Goal: Task Accomplishment & Management: Complete application form

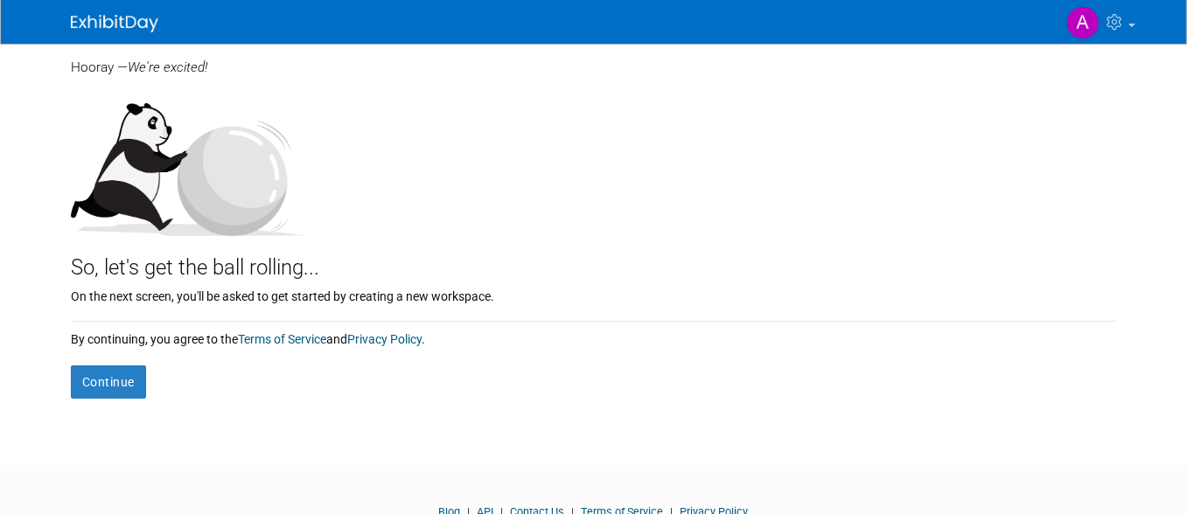
scroll to position [175, 0]
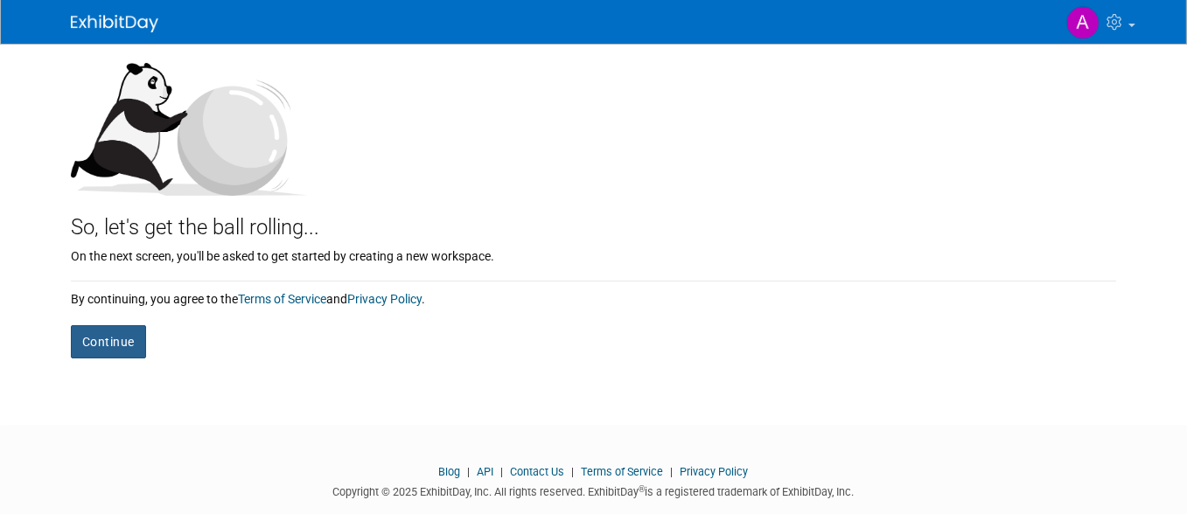
click at [94, 335] on button "Continue" at bounding box center [108, 341] width 75 height 33
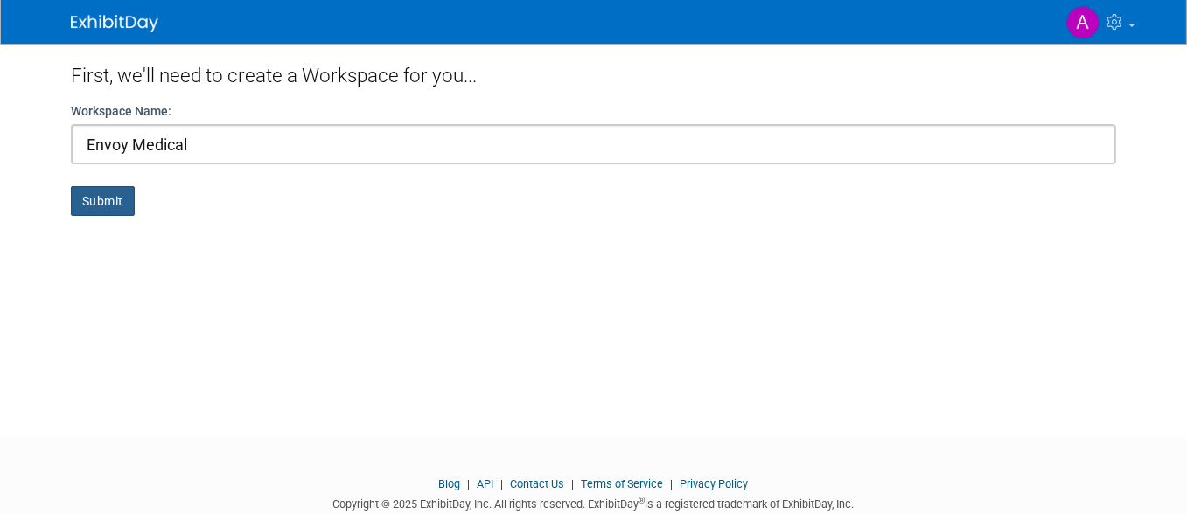
type input "Envoy Medical"
click at [107, 211] on button "Submit" at bounding box center [103, 201] width 64 height 30
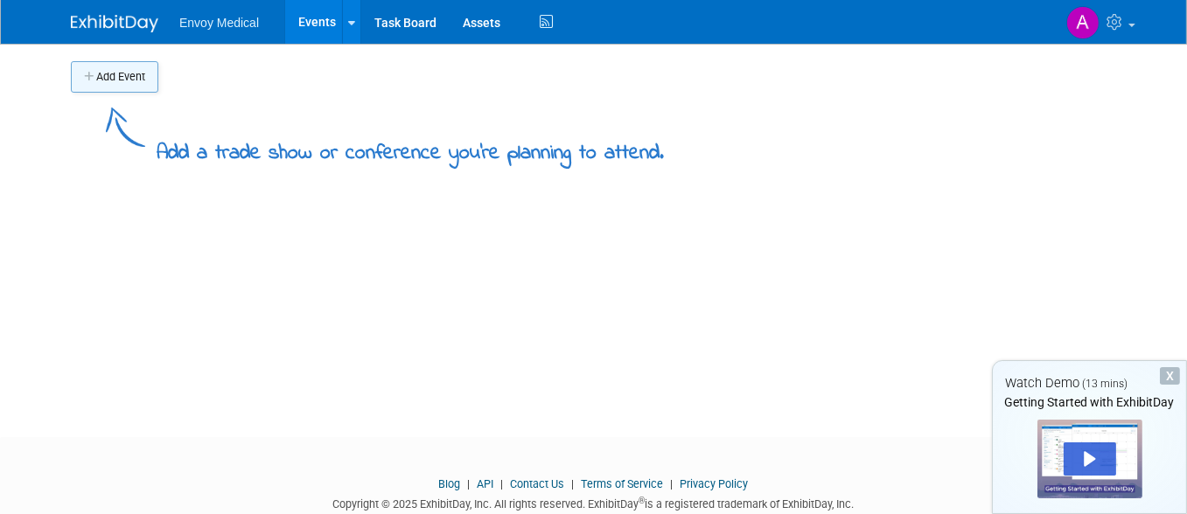
click at [96, 80] on button "Add Event" at bounding box center [114, 76] width 87 height 31
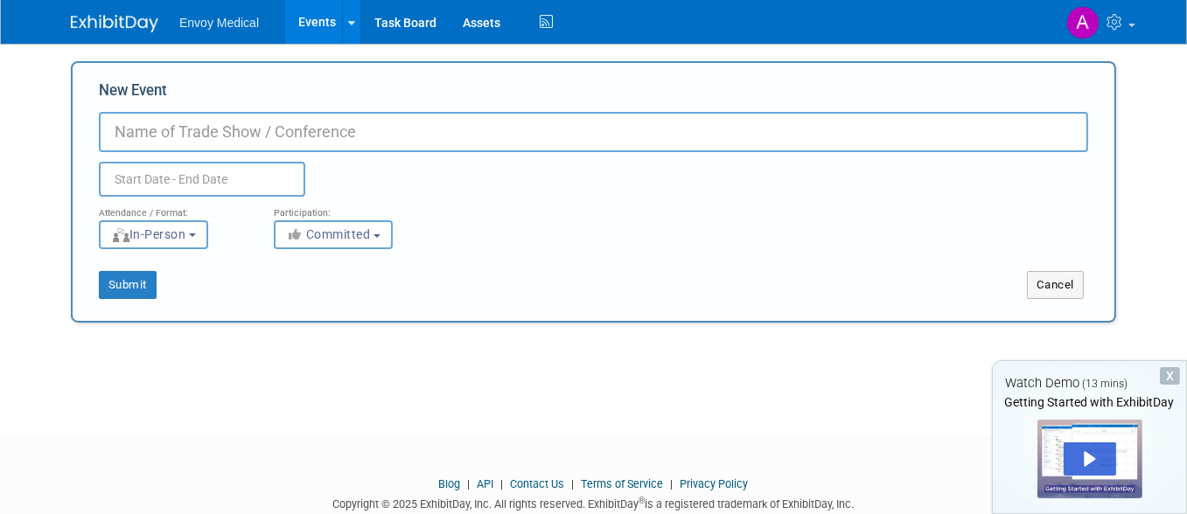
click at [175, 137] on input "New Event" at bounding box center [593, 132] width 989 height 40
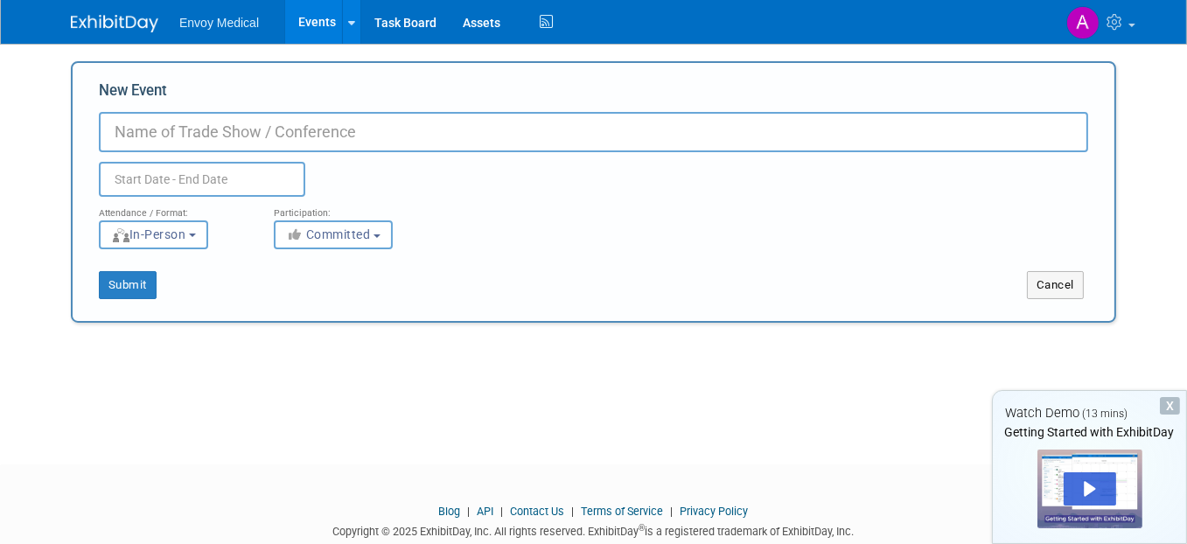
paste input "AAO-HNSF Annual Meeting 1108"
type input "AAO-HNSF Annual Meeting 2025"
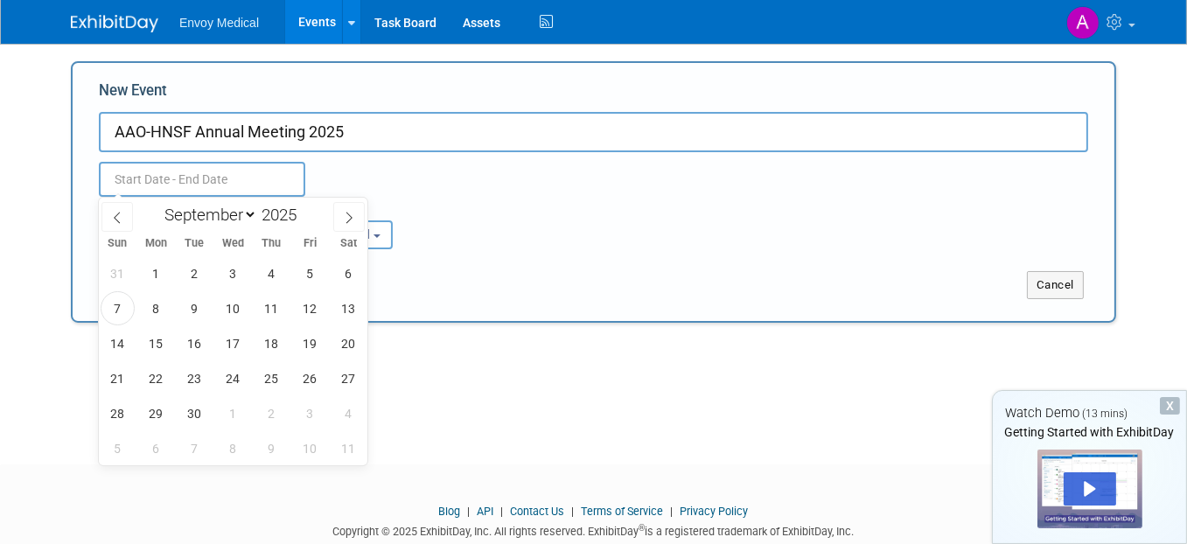
click at [194, 178] on input "text" at bounding box center [202, 179] width 206 height 35
click at [345, 218] on icon at bounding box center [349, 218] width 12 height 12
select select "9"
click at [308, 305] on span "10" at bounding box center [310, 308] width 34 height 34
type input "Oct 10, 2025 to Oct 10, 2025"
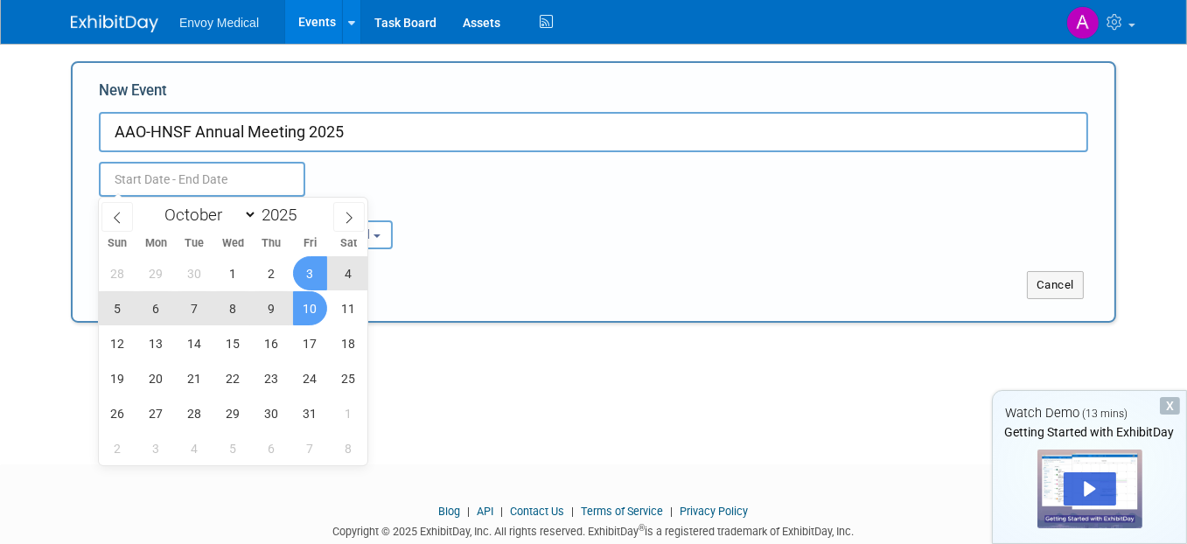
type input "Oct 10, 2025 to Oct 10, 2025"
click at [354, 178] on div "Oct 10, 2025 to Oct 10, 2025" at bounding box center [234, 179] width 297 height 35
select select "9"
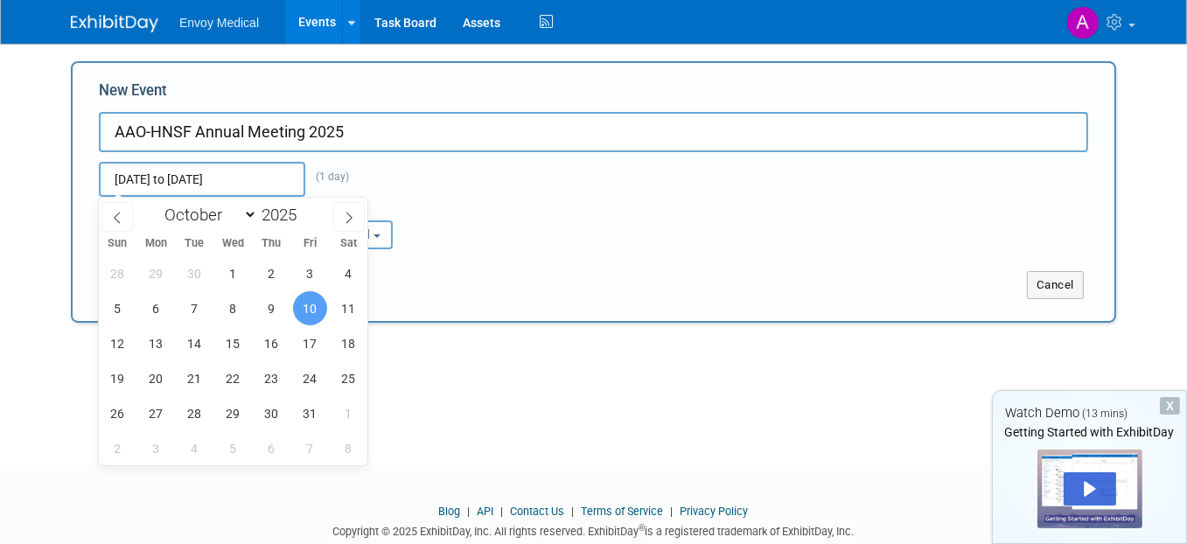
click at [262, 182] on input "Oct 10, 2025 to Oct 10, 2025" at bounding box center [202, 179] width 206 height 35
click at [179, 353] on span "14" at bounding box center [195, 343] width 34 height 34
type input "Oct 10, 2025 to Oct 14, 2025"
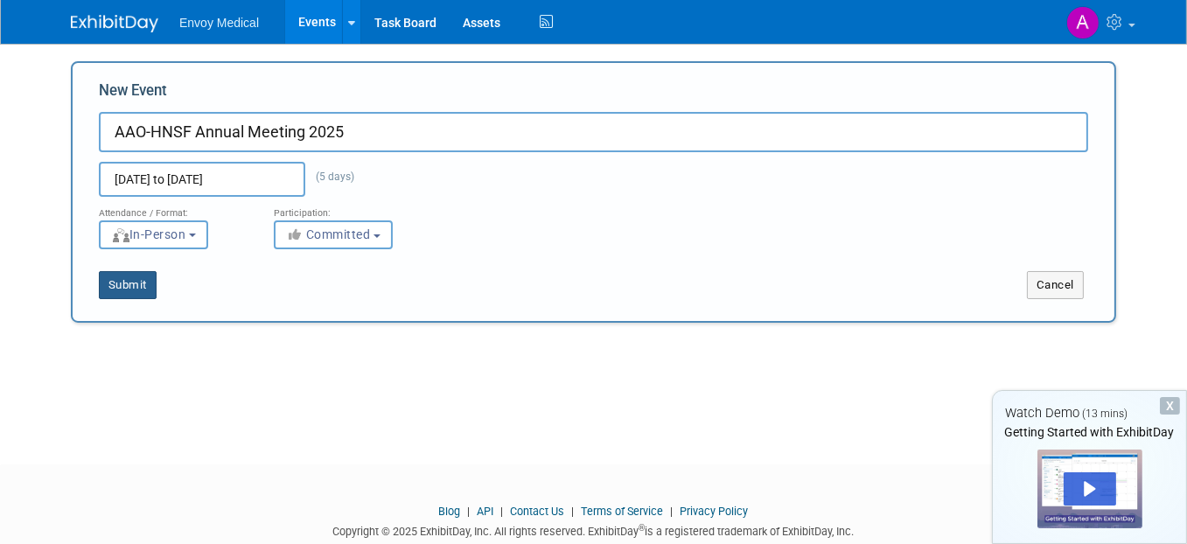
click at [115, 281] on button "Submit" at bounding box center [128, 285] width 58 height 28
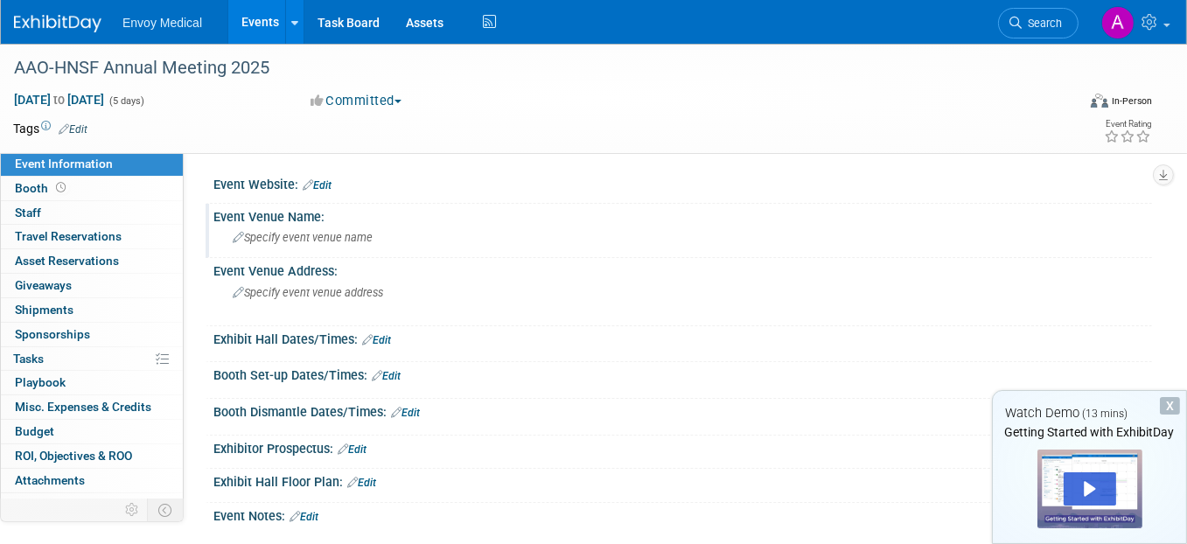
click at [547, 217] on div "Event Venue Name:" at bounding box center [682, 215] width 938 height 22
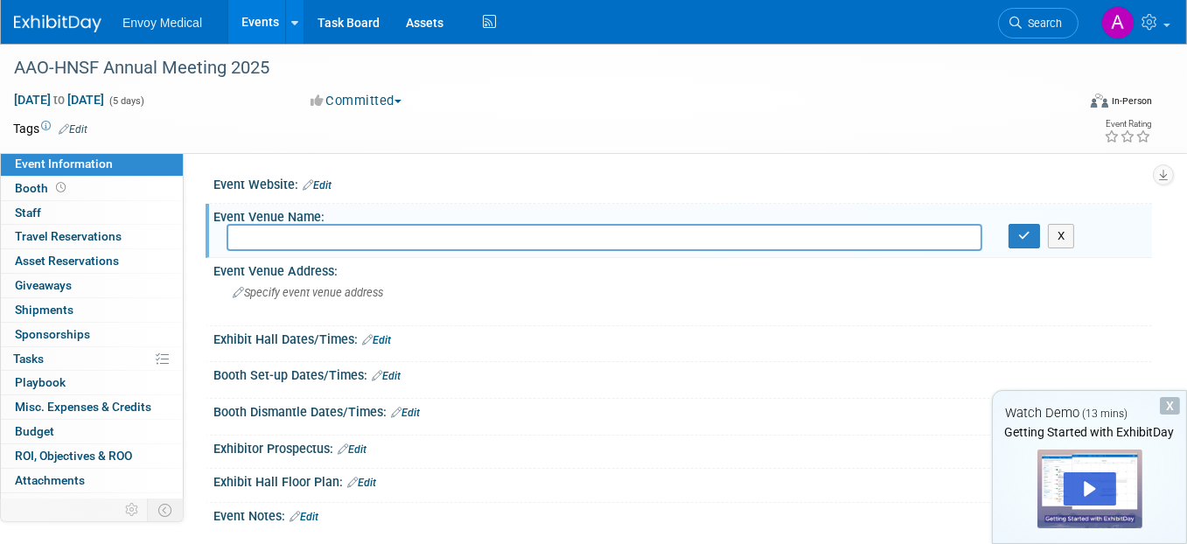
click at [387, 181] on div "Event Website: Edit" at bounding box center [682, 182] width 938 height 23
click at [259, 185] on div "Event Website: Edit" at bounding box center [682, 182] width 938 height 23
paste input "https://www.entnet.org/events/annual-meeting/"
type input "https://www.entnet.org/events/annual-meeting/"
click at [1025, 238] on icon "button" at bounding box center [1024, 235] width 12 height 11
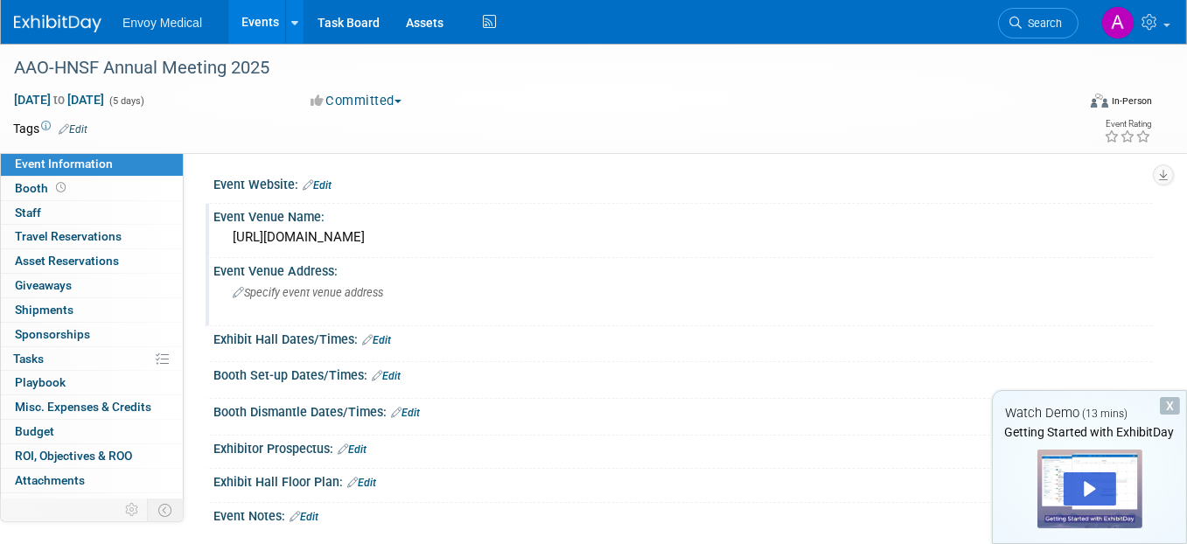
click at [325, 291] on span "Specify event venue address" at bounding box center [308, 292] width 150 height 13
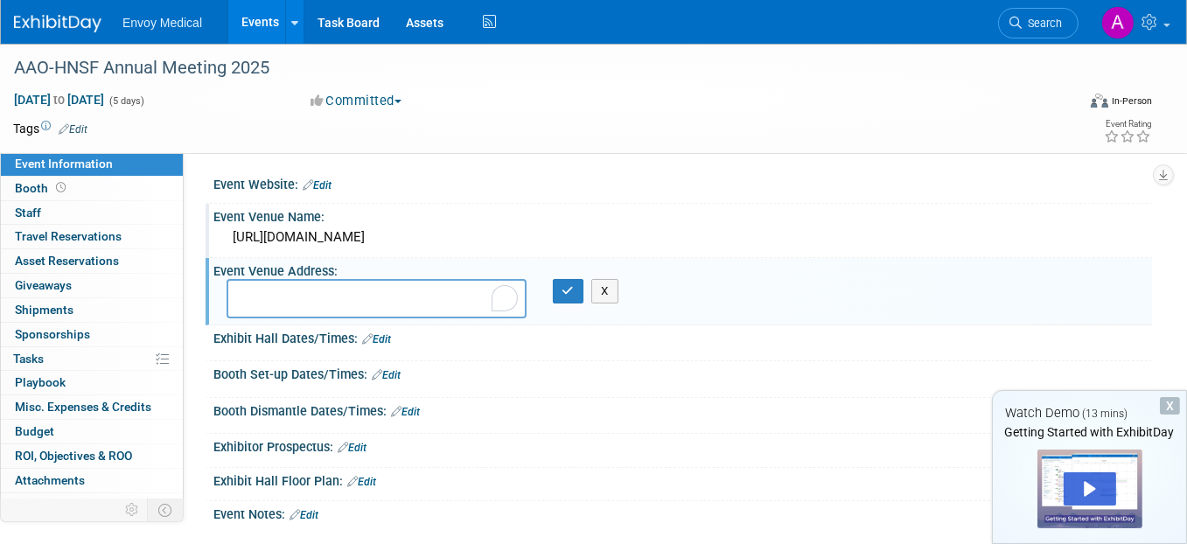
click at [343, 290] on textarea "To enrich screen reader interactions, please activate Accessibility in Grammarl…" at bounding box center [376, 298] width 300 height 39
type textarea "I"
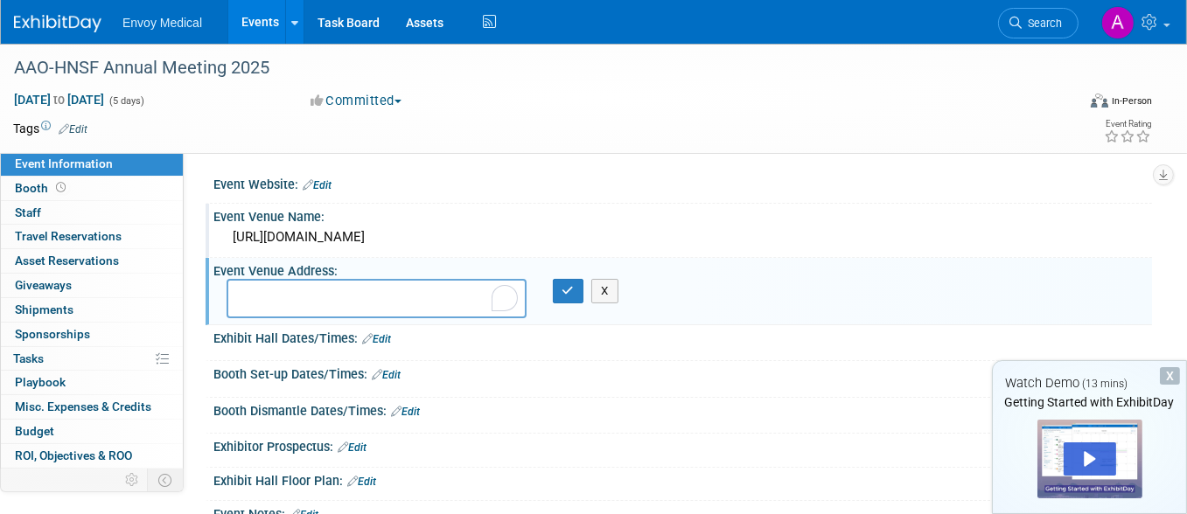
paste textarea "Indiana Convention Center Indianapolis, IN"
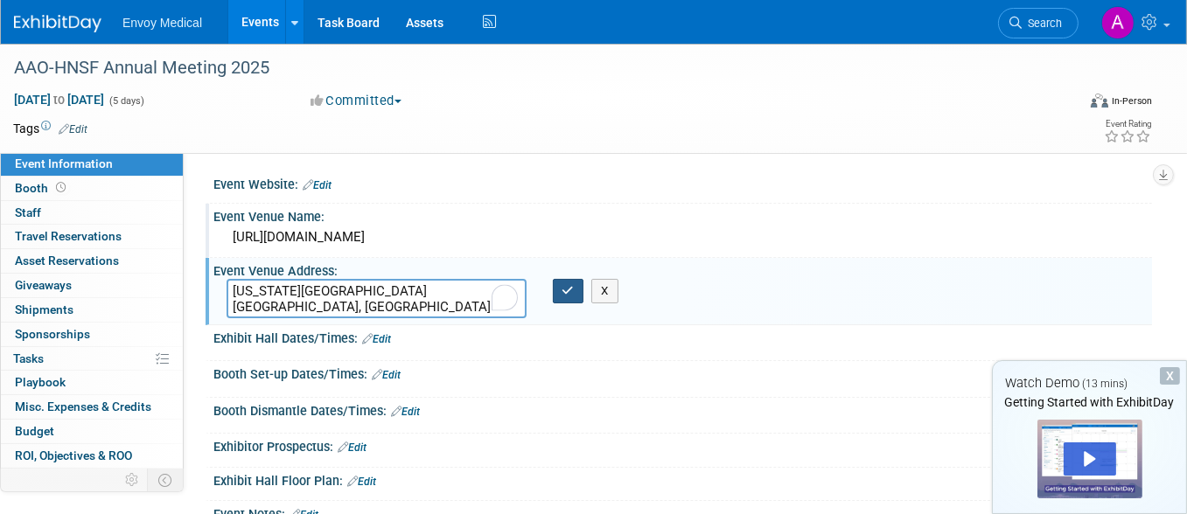
type textarea "Indiana Convention Center Indianapolis, IN"
click at [568, 291] on icon "button" at bounding box center [568, 290] width 12 height 11
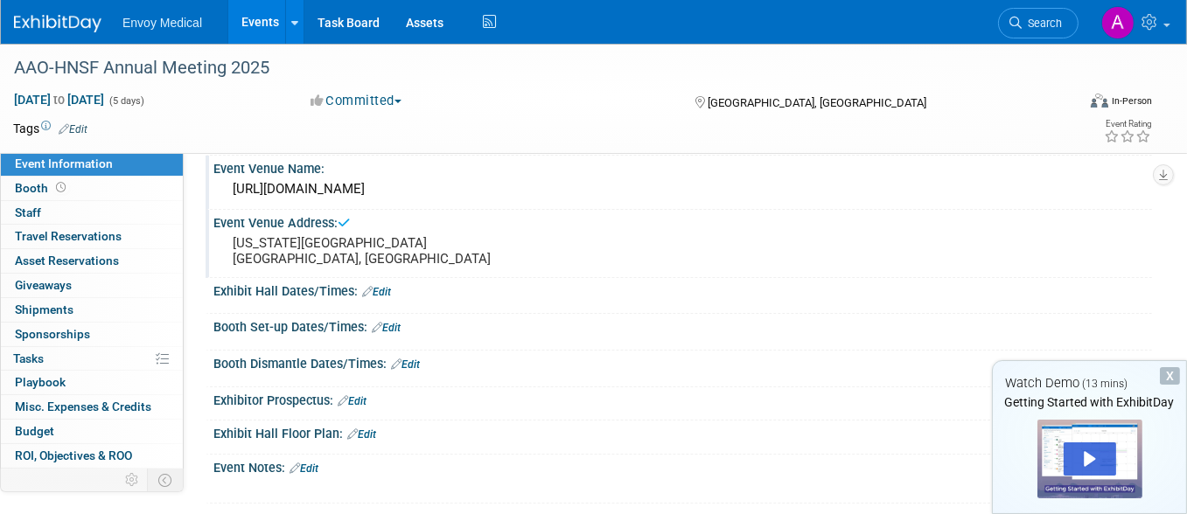
scroll to position [87, 0]
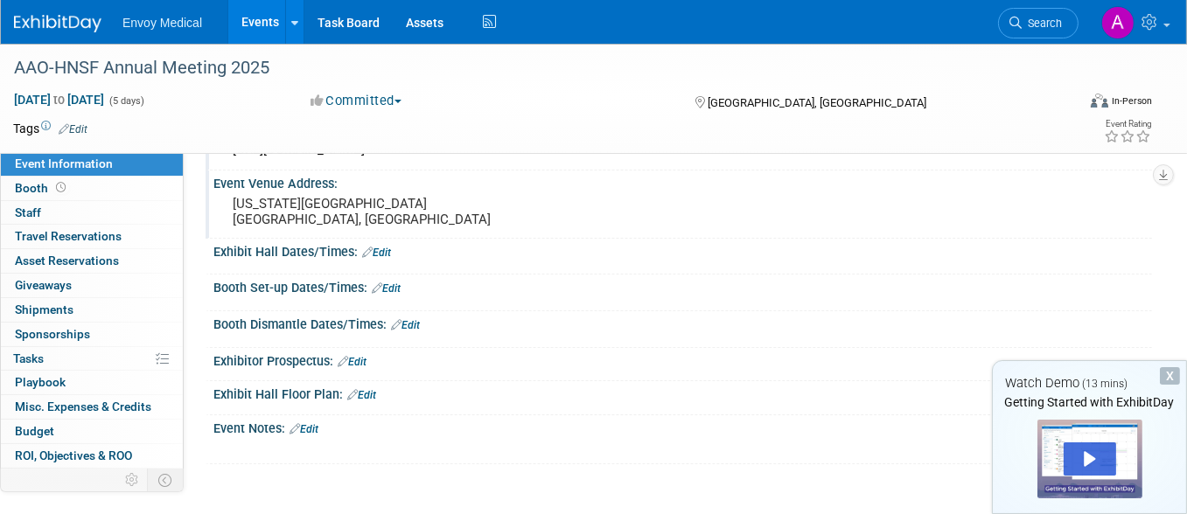
click at [378, 251] on link "Edit" at bounding box center [376, 253] width 29 height 12
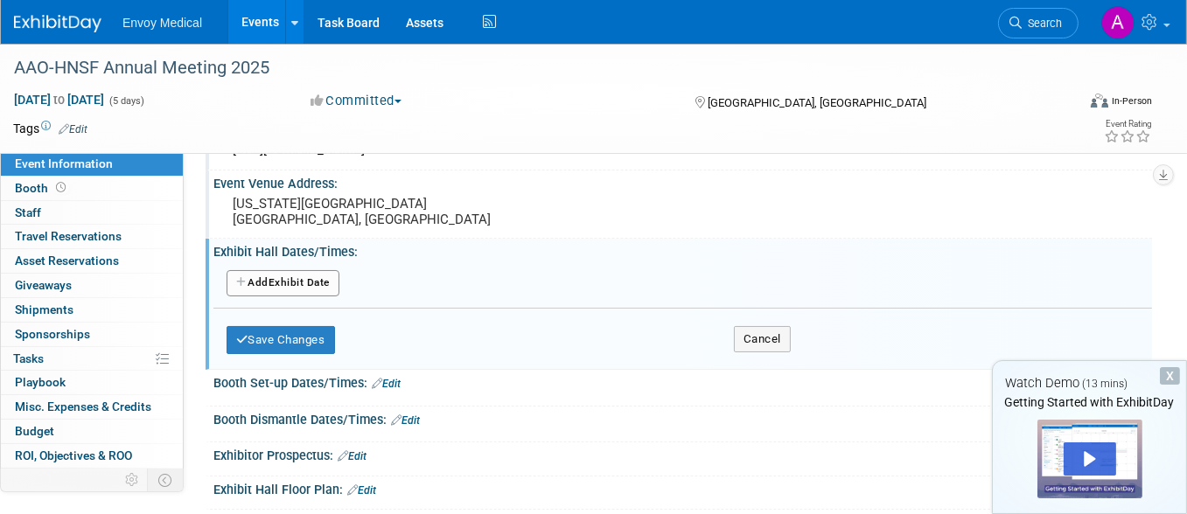
click at [243, 277] on icon "button" at bounding box center [242, 282] width 12 height 10
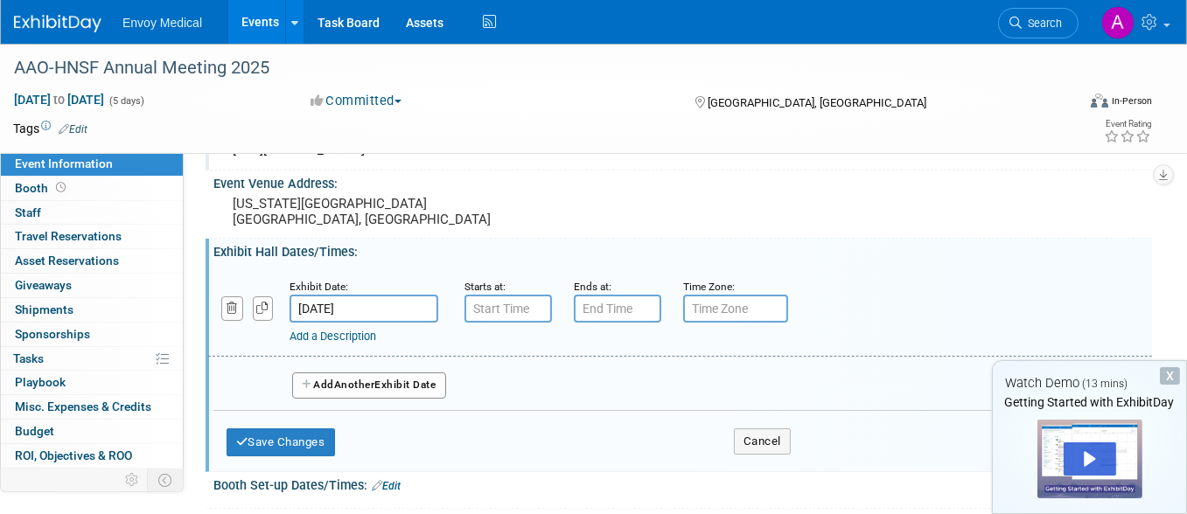
click at [371, 306] on input "Oct 10, 2025" at bounding box center [363, 309] width 149 height 28
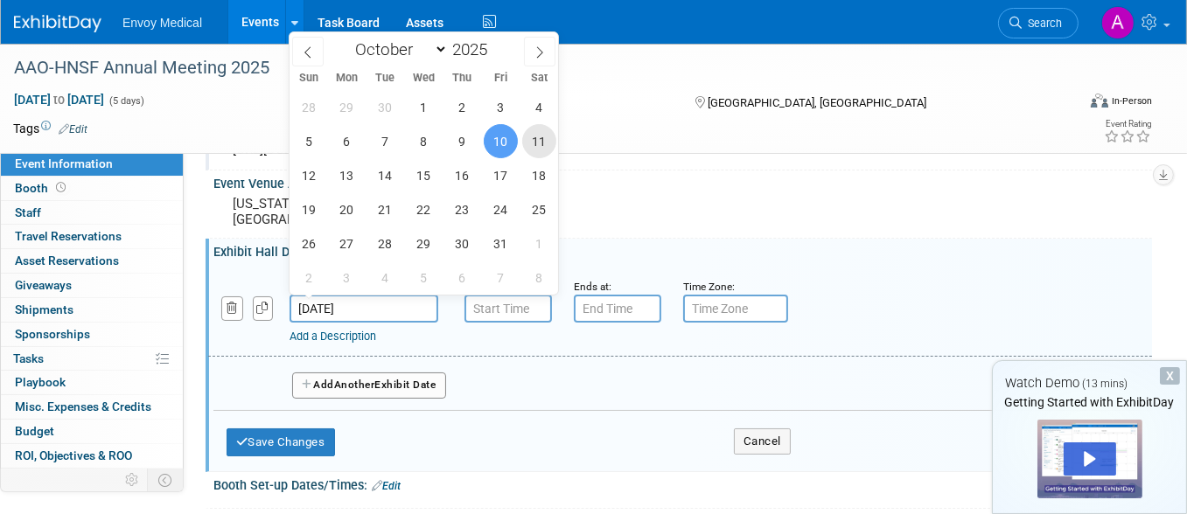
click at [532, 145] on span "11" at bounding box center [539, 141] width 34 height 34
type input "Oct 11, 2025"
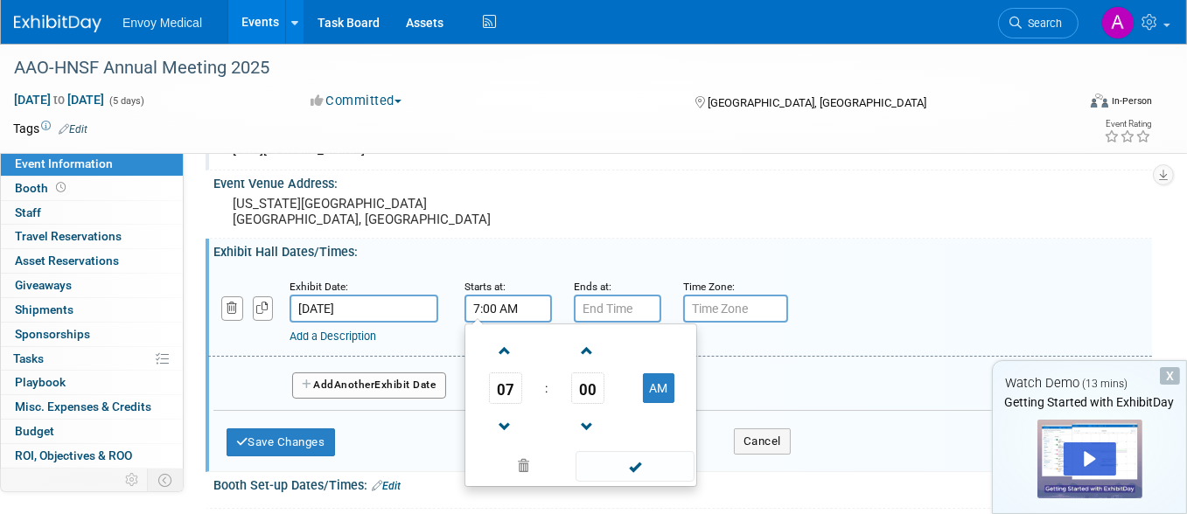
click at [525, 301] on input "7:00 AM" at bounding box center [507, 309] width 87 height 28
click at [499, 359] on span at bounding box center [505, 351] width 31 height 31
click at [586, 414] on span at bounding box center [587, 427] width 31 height 31
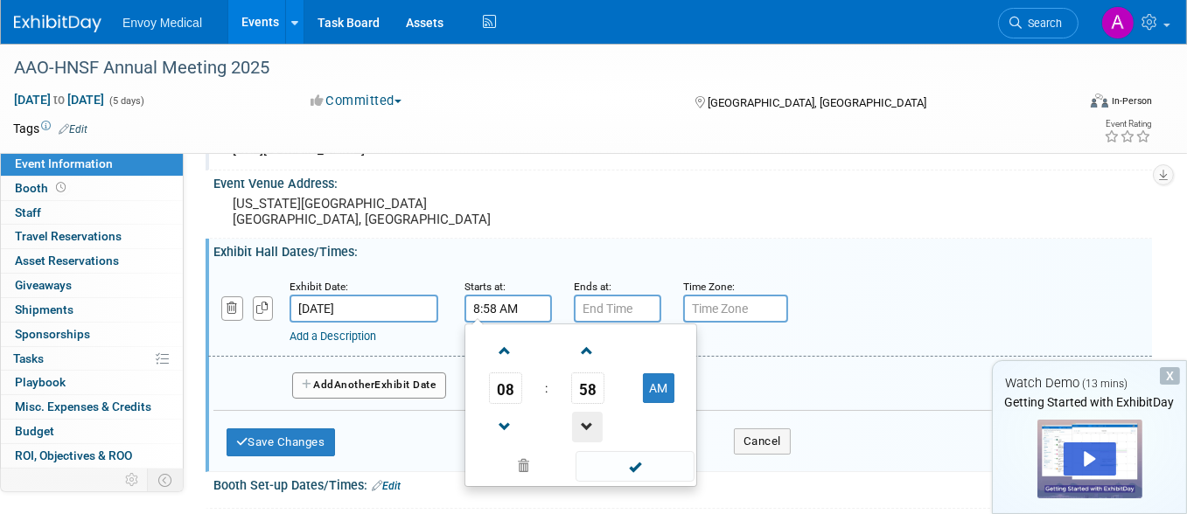
click at [586, 414] on span at bounding box center [587, 427] width 31 height 31
click at [501, 352] on span at bounding box center [505, 351] width 31 height 31
click at [583, 346] on span at bounding box center [587, 351] width 31 height 31
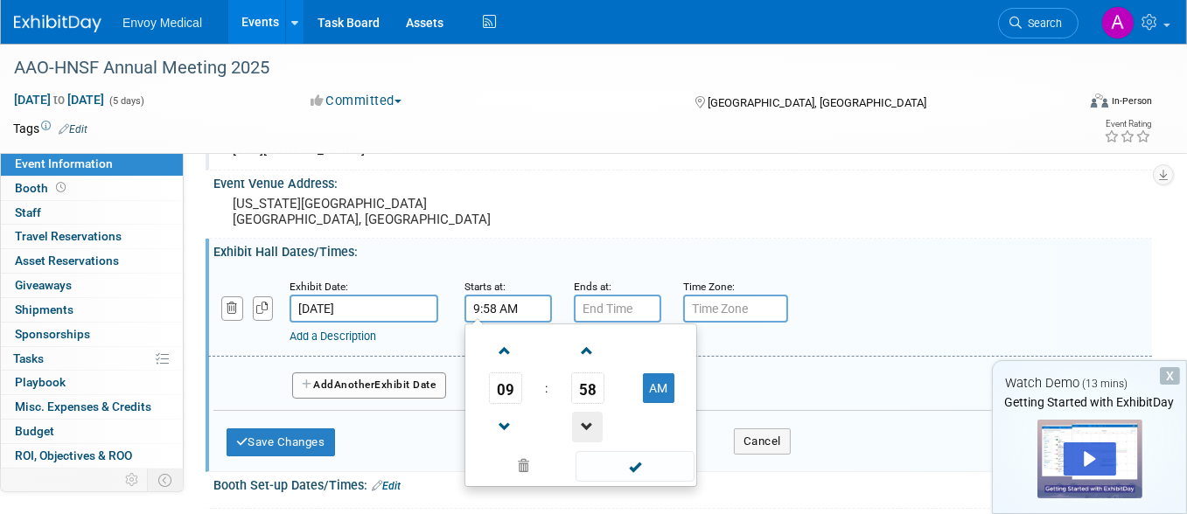
click at [582, 422] on span at bounding box center [587, 427] width 31 height 31
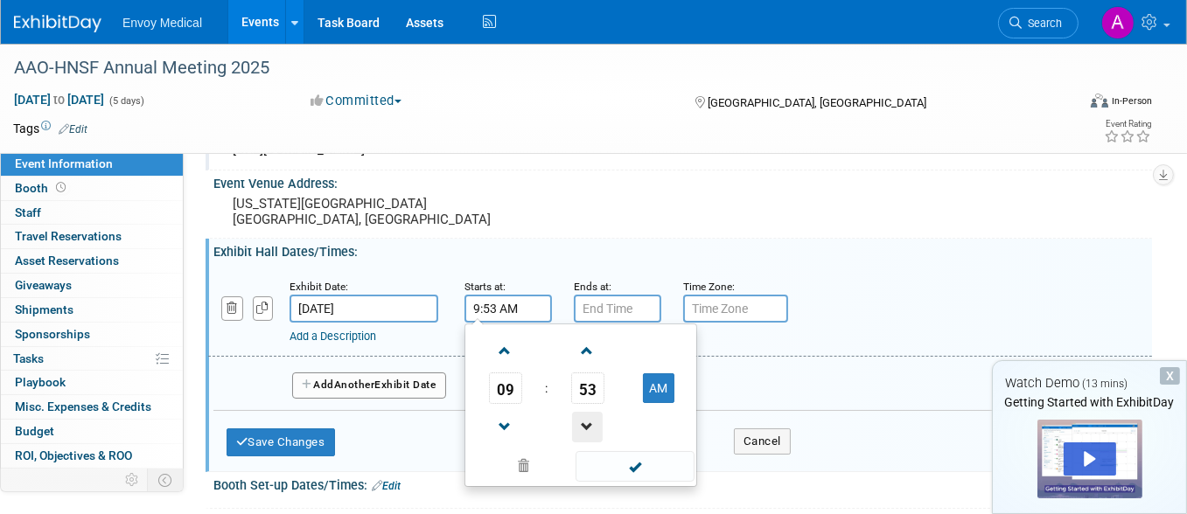
click at [582, 422] on span at bounding box center [587, 427] width 31 height 31
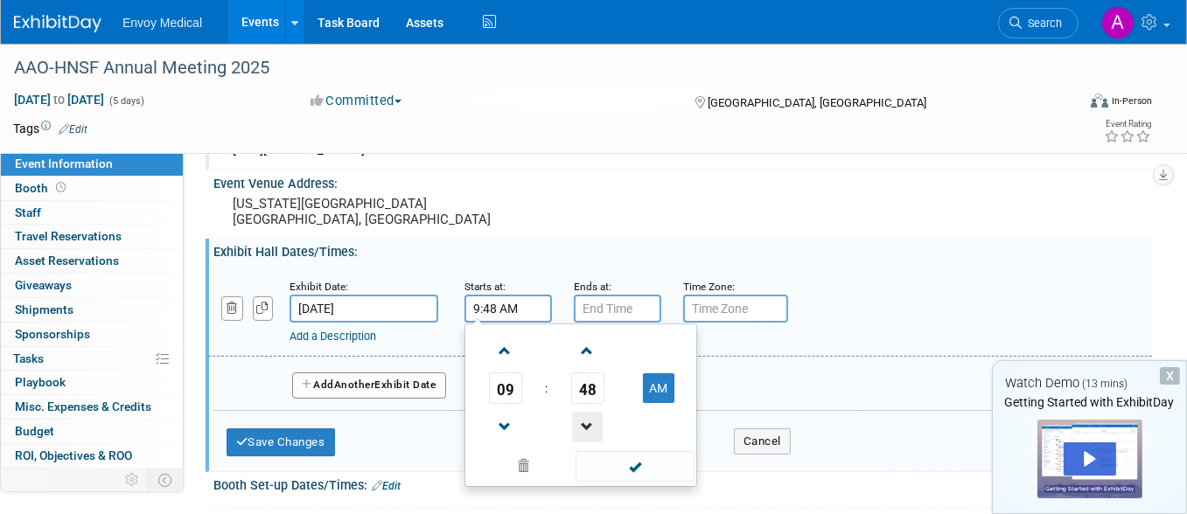
click at [582, 422] on span at bounding box center [587, 427] width 31 height 31
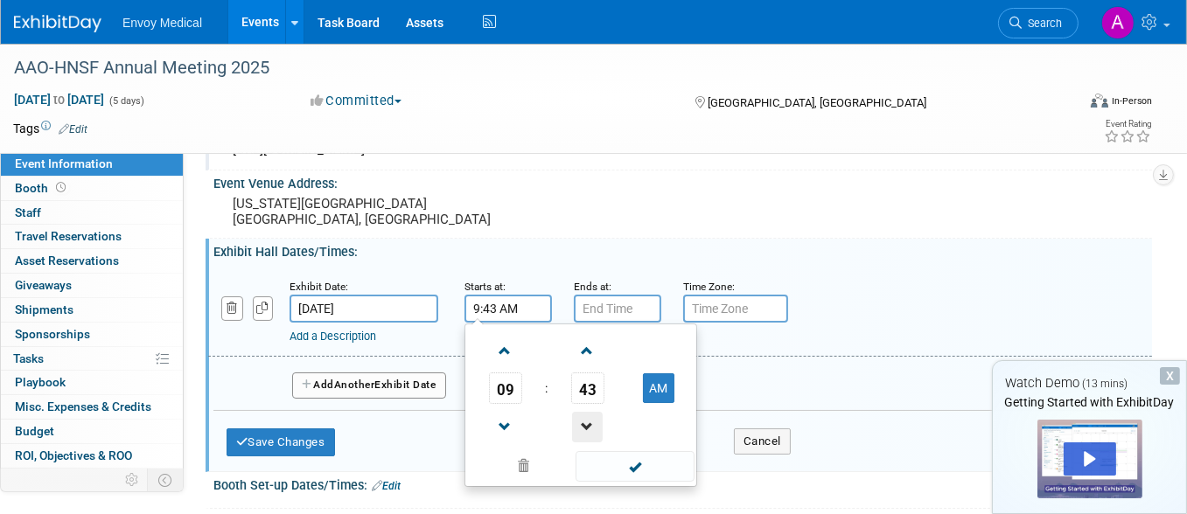
click at [582, 422] on span at bounding box center [587, 427] width 31 height 31
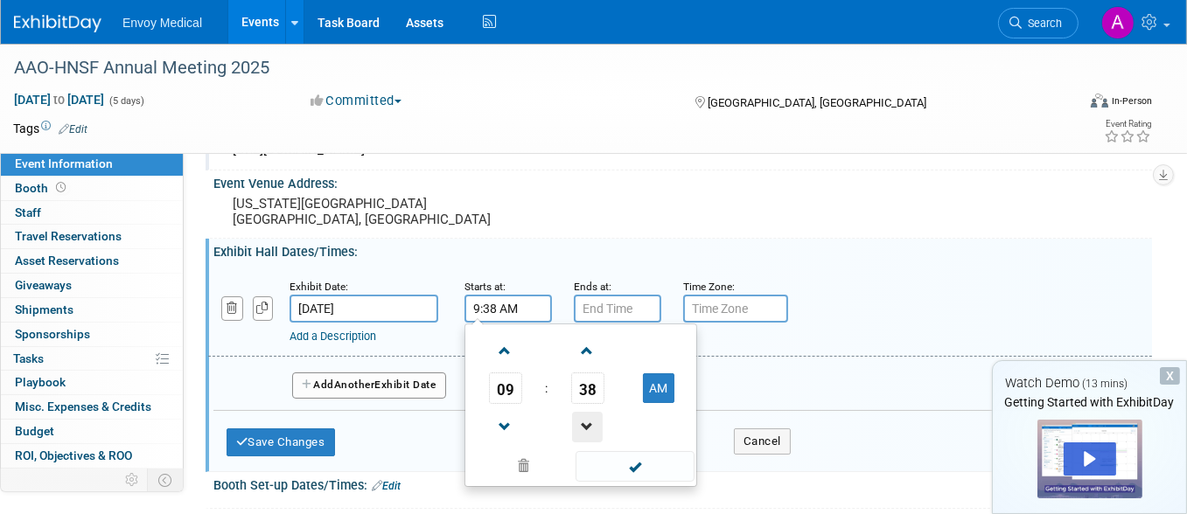
click at [582, 422] on span at bounding box center [587, 427] width 31 height 31
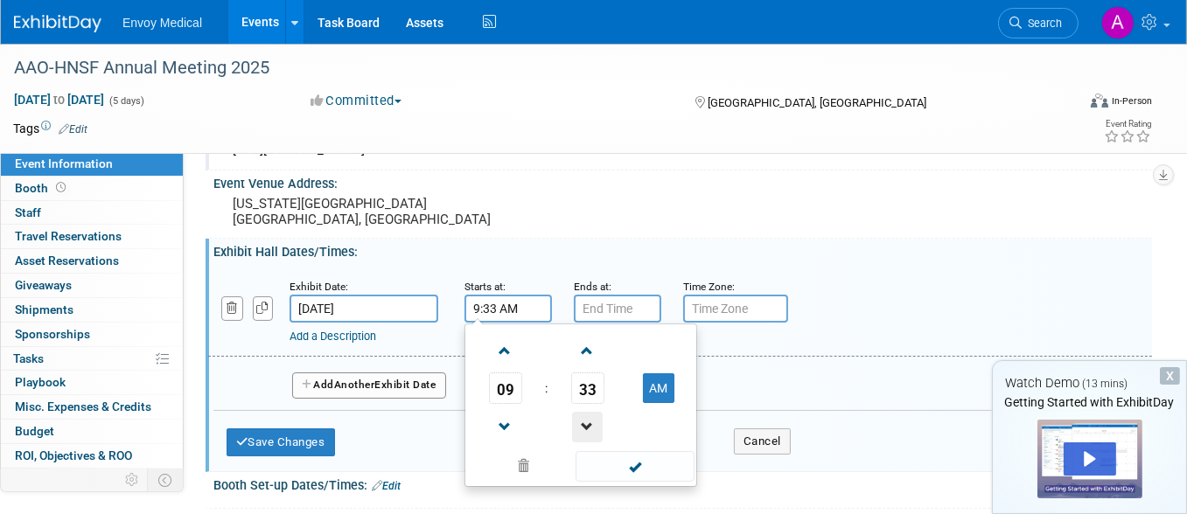
click at [582, 422] on span at bounding box center [587, 427] width 31 height 31
type input "9:30 AM"
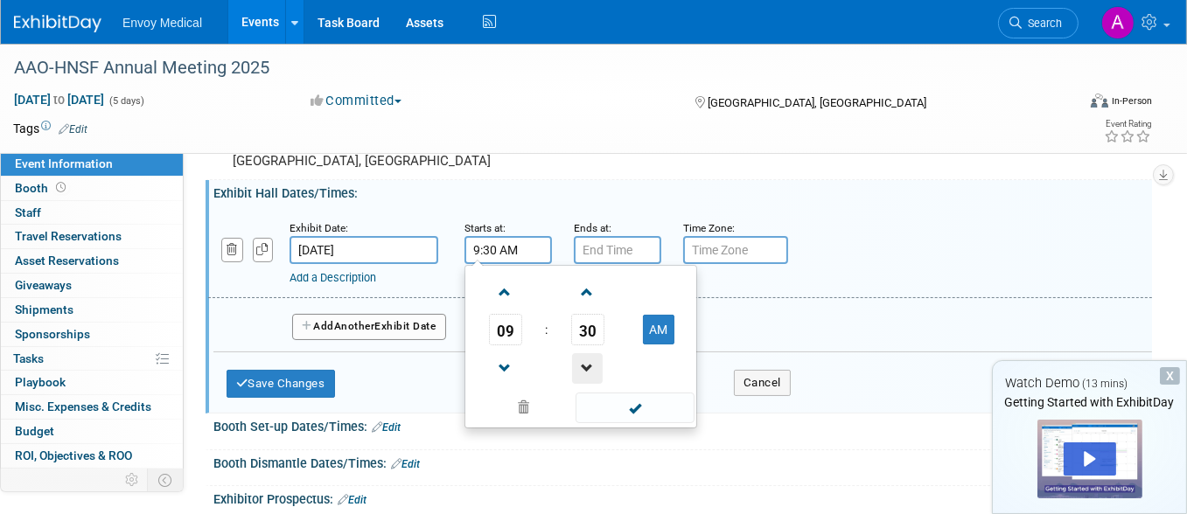
scroll to position [175, 0]
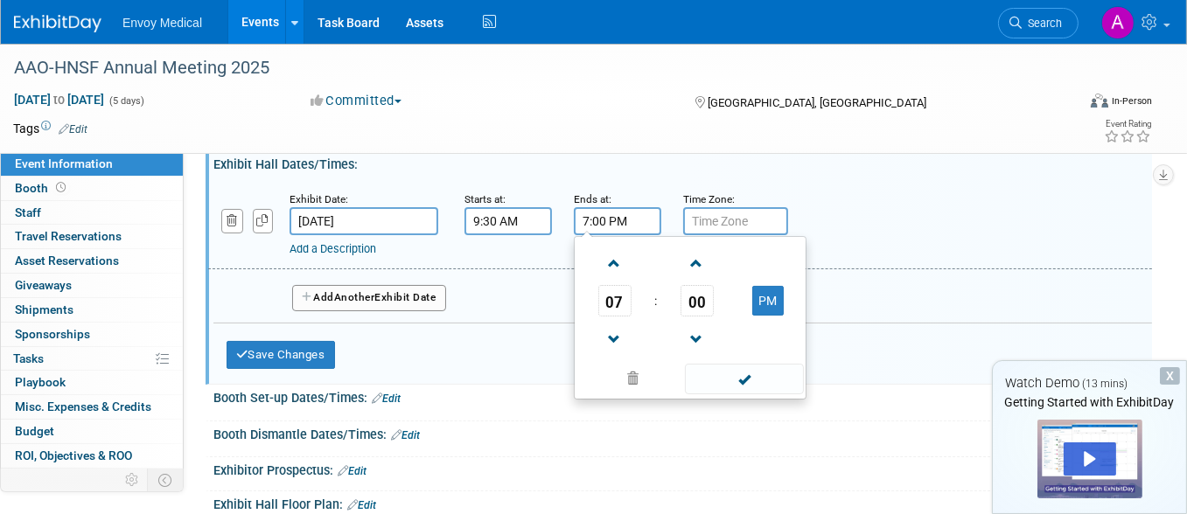
click at [609, 223] on input "7:00 PM" at bounding box center [617, 221] width 87 height 28
click at [612, 331] on span at bounding box center [614, 339] width 31 height 31
type input "5:00 PM"
click at [739, 376] on span at bounding box center [744, 379] width 118 height 31
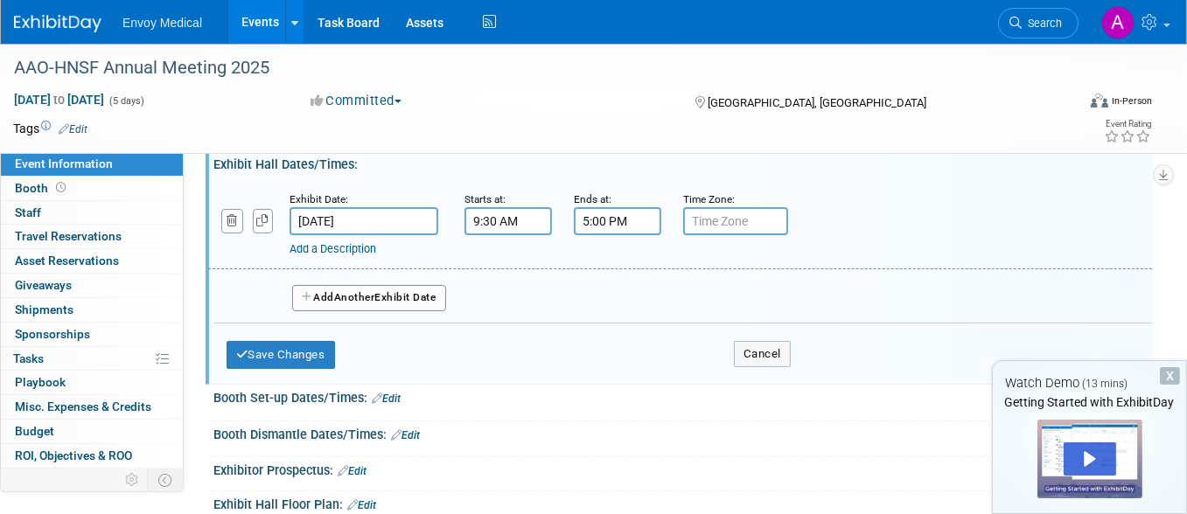
click at [352, 287] on button "Add Another Exhibit Date" at bounding box center [369, 298] width 154 height 26
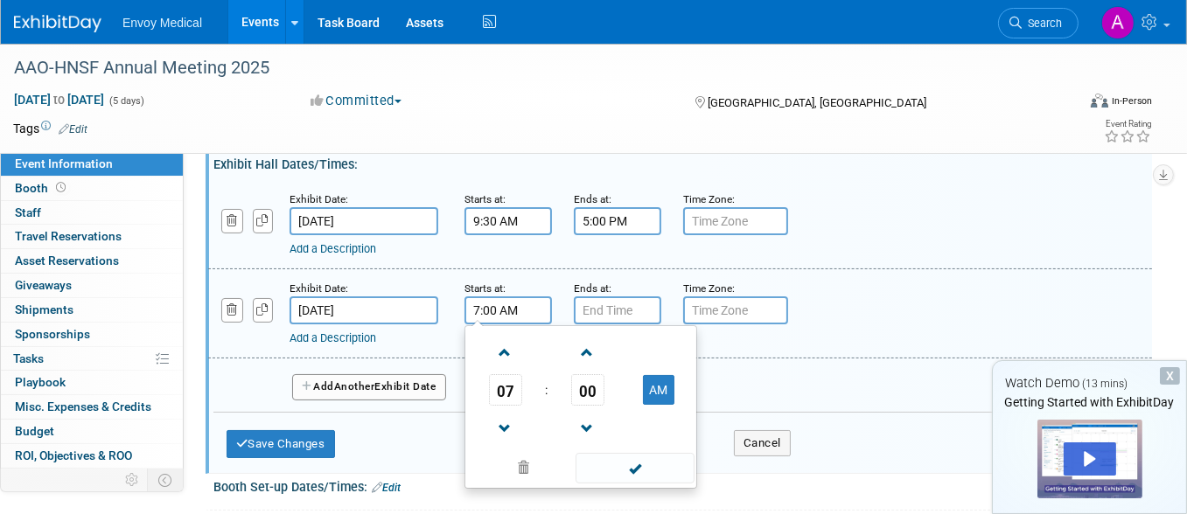
click at [504, 318] on input "7:00 AM" at bounding box center [507, 310] width 87 height 28
click at [507, 347] on span at bounding box center [505, 353] width 31 height 31
type input "9:00 AM"
click at [655, 465] on span at bounding box center [634, 468] width 118 height 31
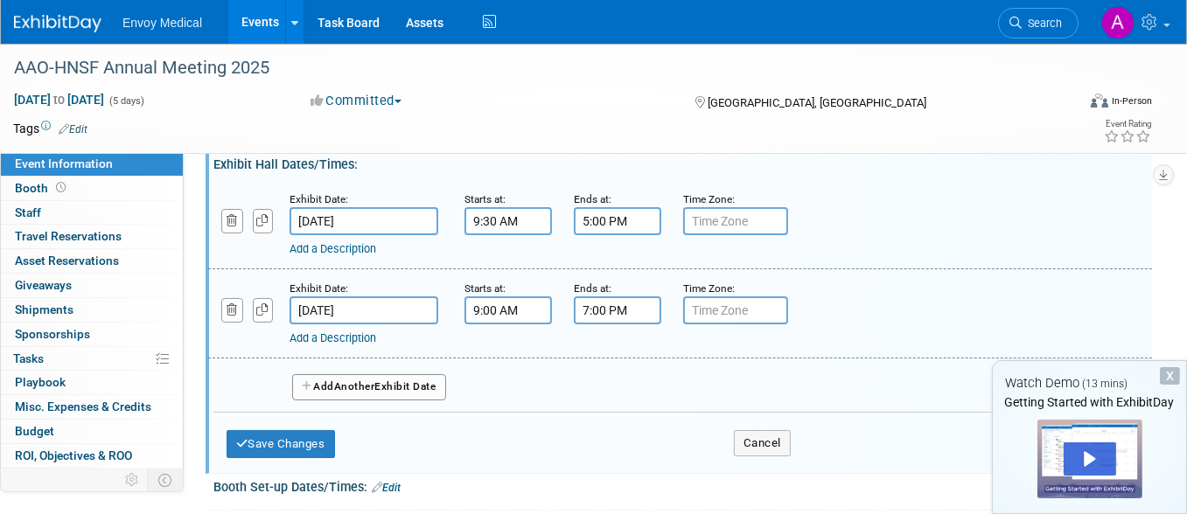
click at [623, 303] on input "7:00 PM" at bounding box center [617, 310] width 87 height 28
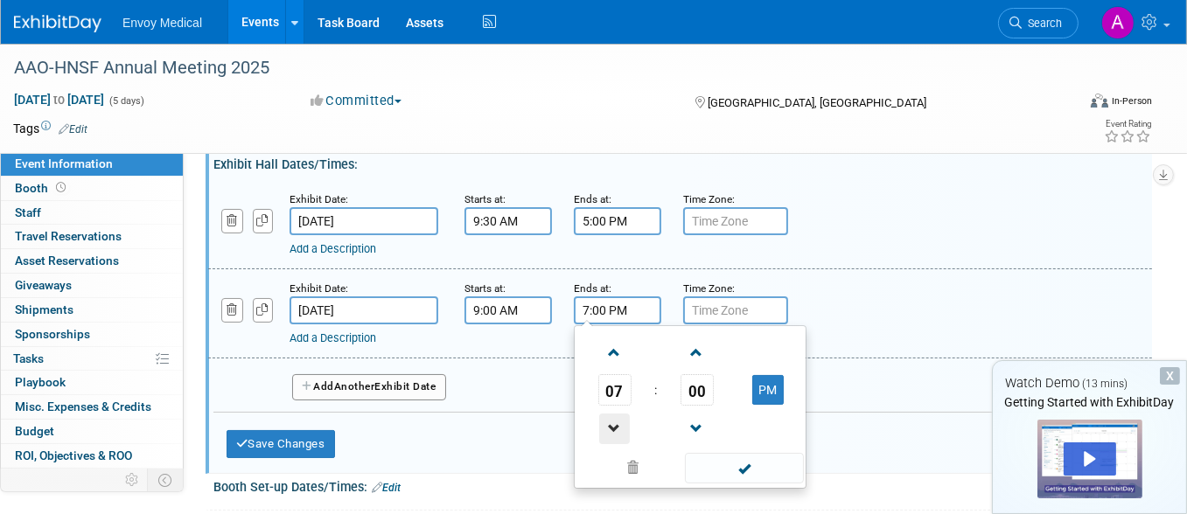
click at [607, 414] on span at bounding box center [614, 429] width 31 height 31
click at [693, 352] on span at bounding box center [696, 353] width 31 height 31
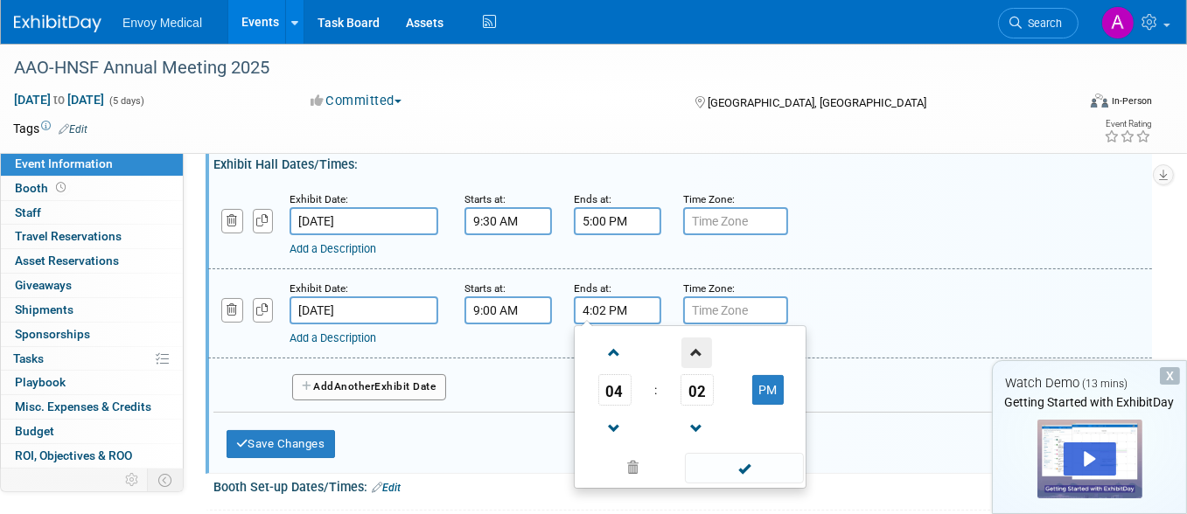
click at [693, 352] on span at bounding box center [696, 353] width 31 height 31
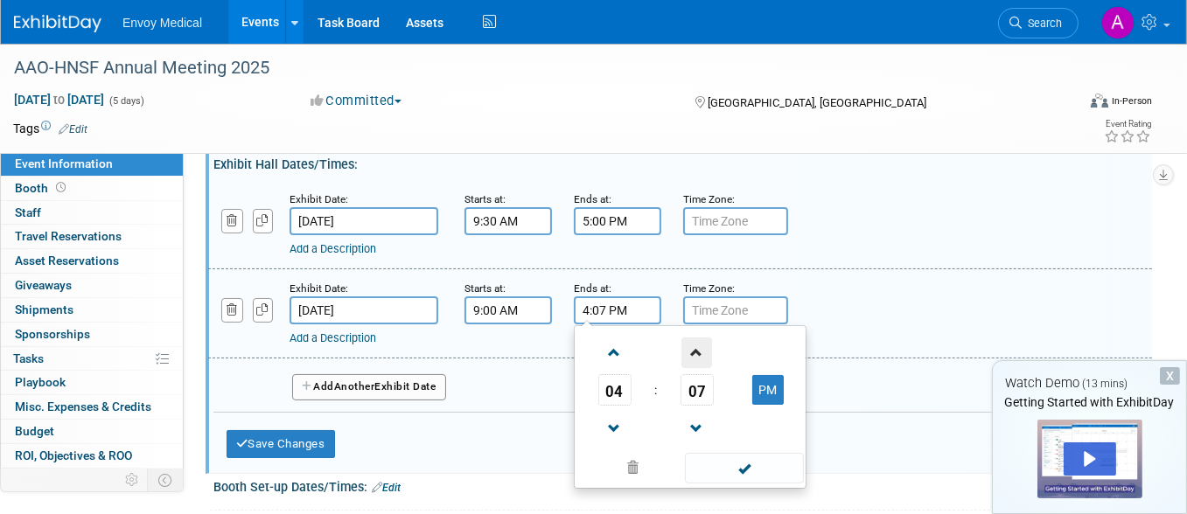
click at [693, 352] on span at bounding box center [696, 353] width 31 height 31
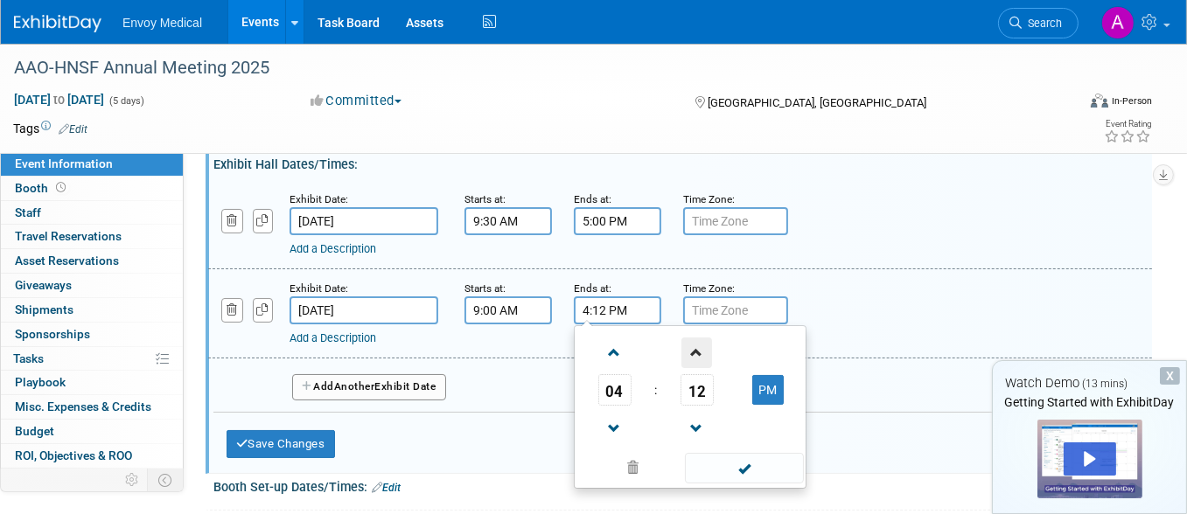
click at [693, 352] on span at bounding box center [696, 353] width 31 height 31
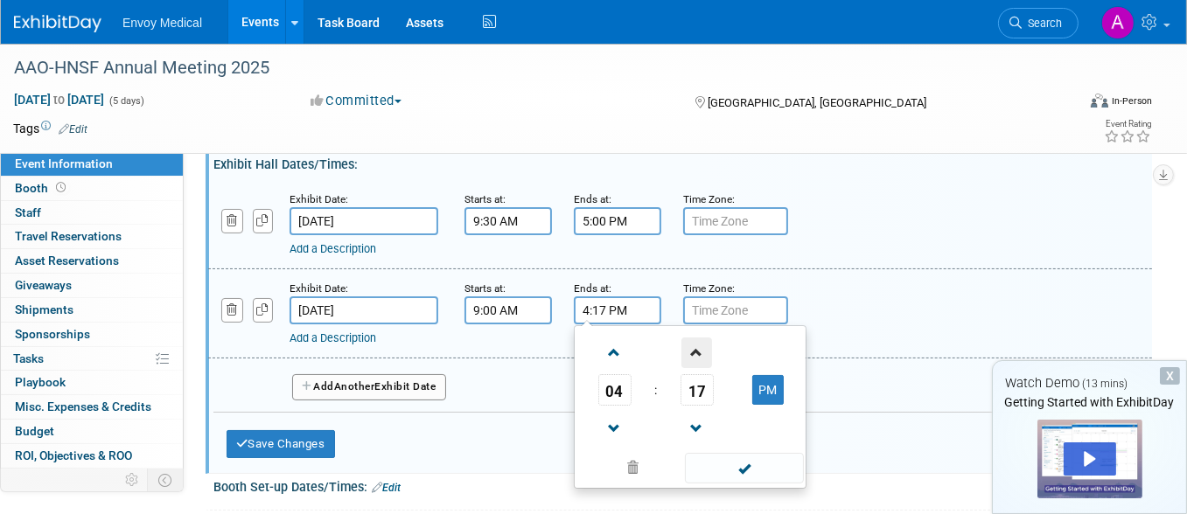
click at [693, 352] on span at bounding box center [696, 353] width 31 height 31
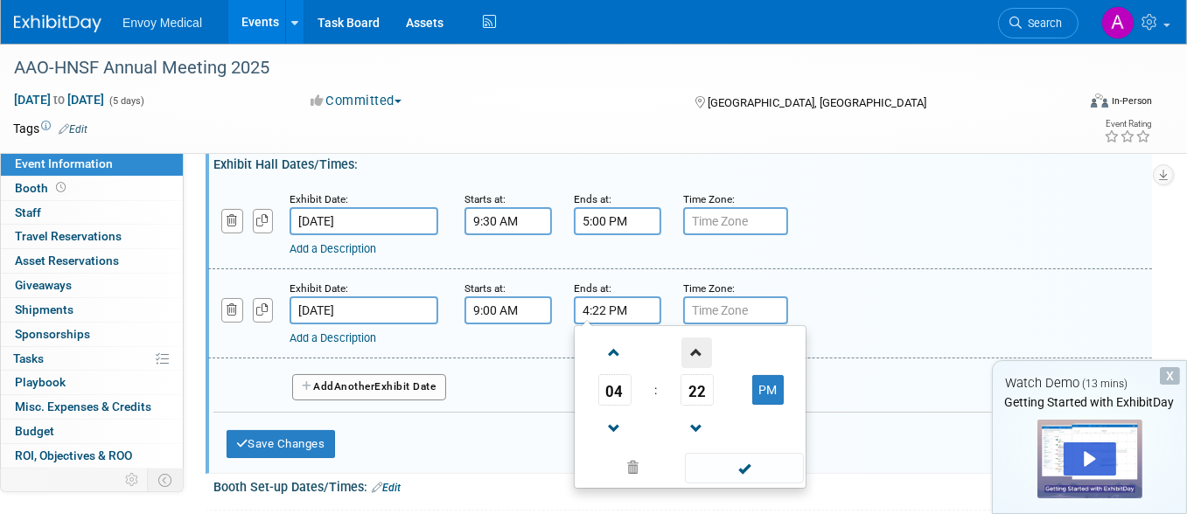
click at [693, 352] on span at bounding box center [696, 353] width 31 height 31
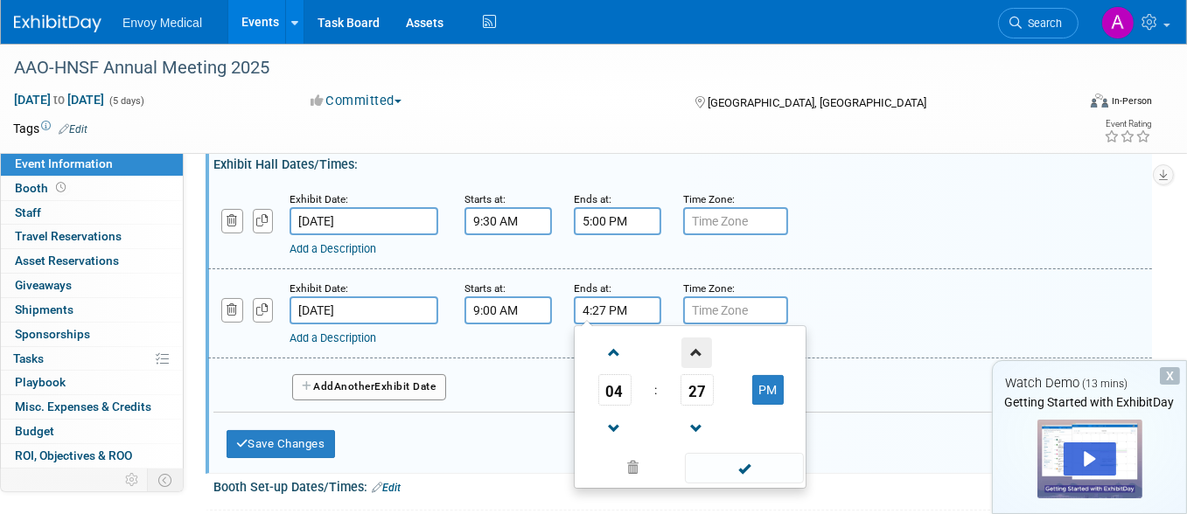
click at [693, 352] on span at bounding box center [696, 353] width 31 height 31
type input "4:30 PM"
click at [732, 473] on span at bounding box center [744, 468] width 118 height 31
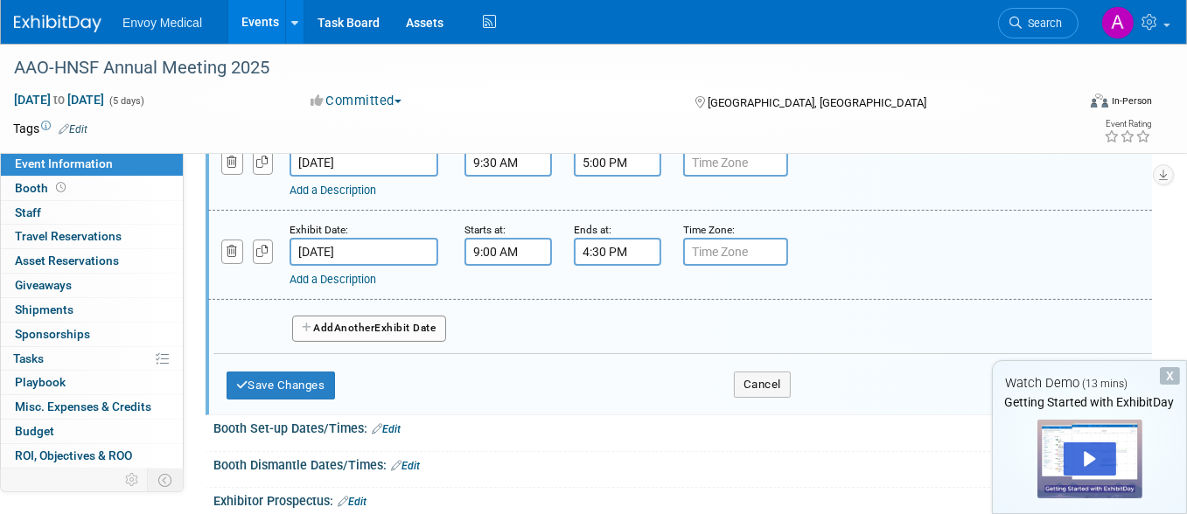
scroll to position [262, 0]
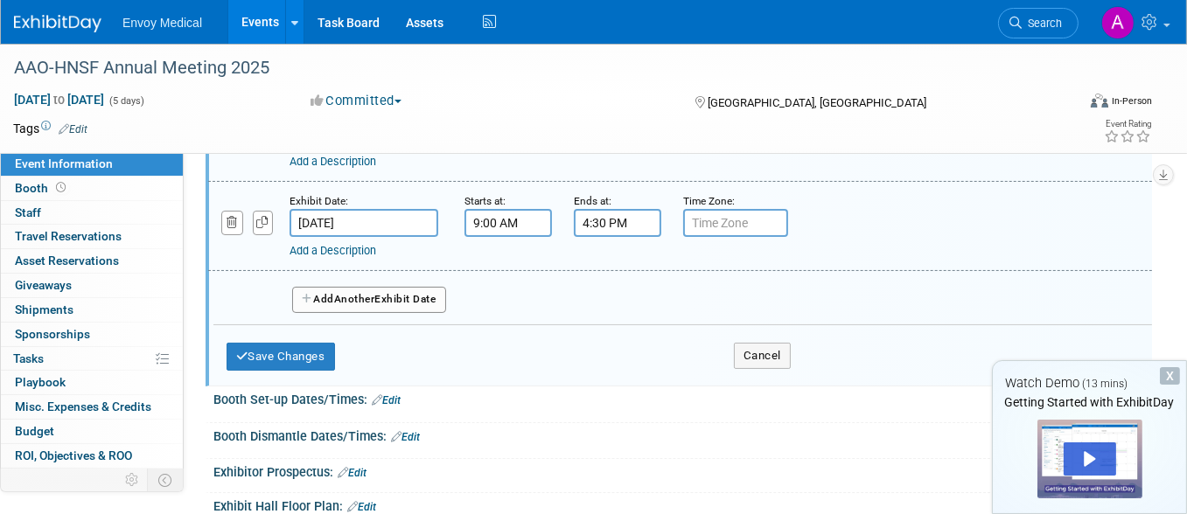
click at [303, 294] on icon "button" at bounding box center [308, 299] width 12 height 10
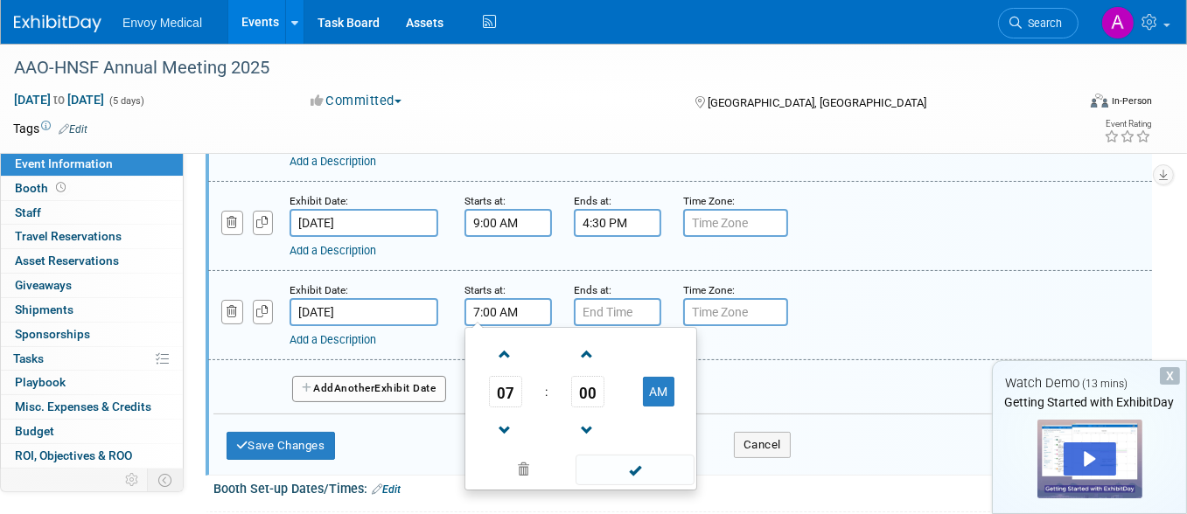
click at [526, 304] on input "7:00 AM" at bounding box center [507, 312] width 87 height 28
click at [507, 342] on span at bounding box center [505, 354] width 31 height 31
type input "9:00 AM"
click at [634, 465] on span at bounding box center [634, 470] width 118 height 31
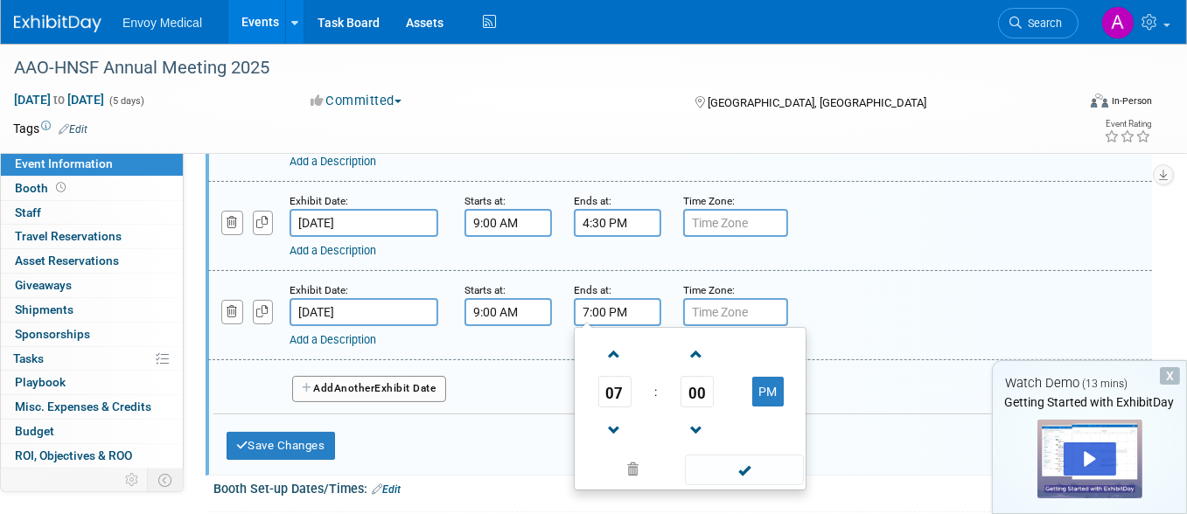
click at [593, 313] on input "7:00 PM" at bounding box center [617, 312] width 87 height 28
click at [616, 427] on span at bounding box center [614, 430] width 31 height 31
click at [693, 351] on span at bounding box center [696, 354] width 31 height 31
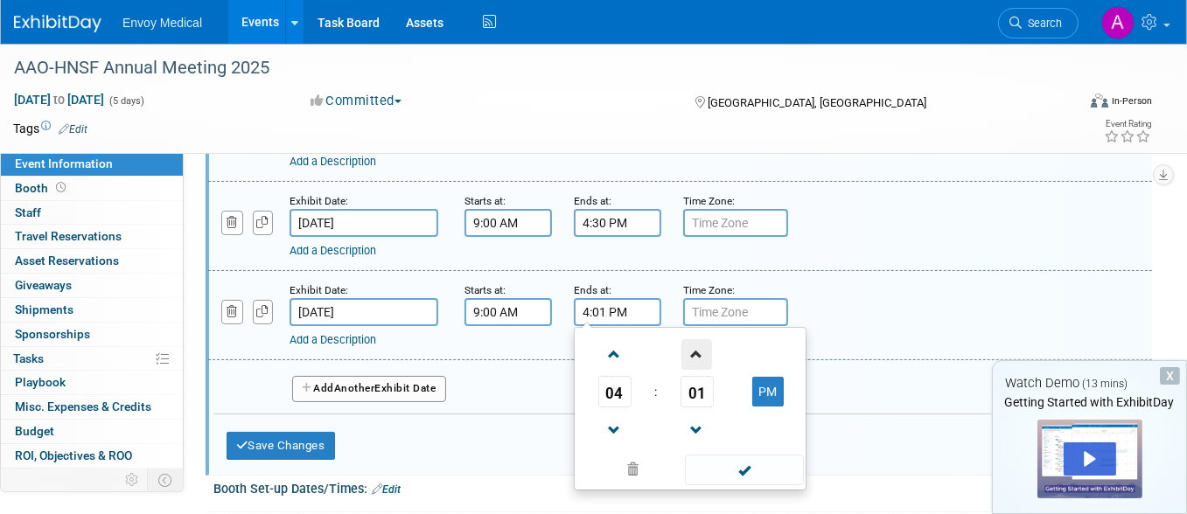
click at [693, 351] on span at bounding box center [696, 354] width 31 height 31
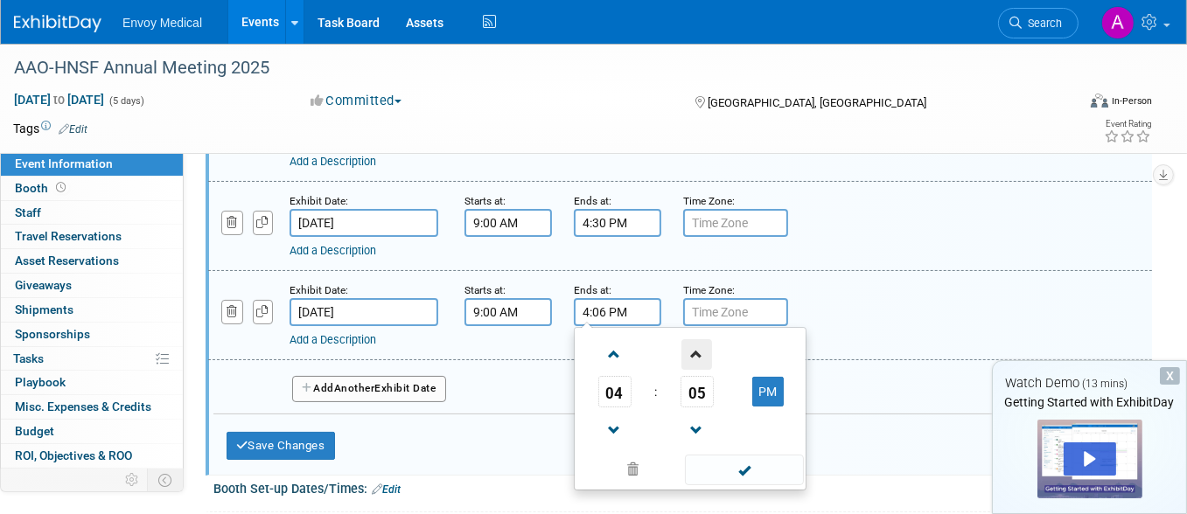
click at [693, 351] on span at bounding box center [696, 354] width 31 height 31
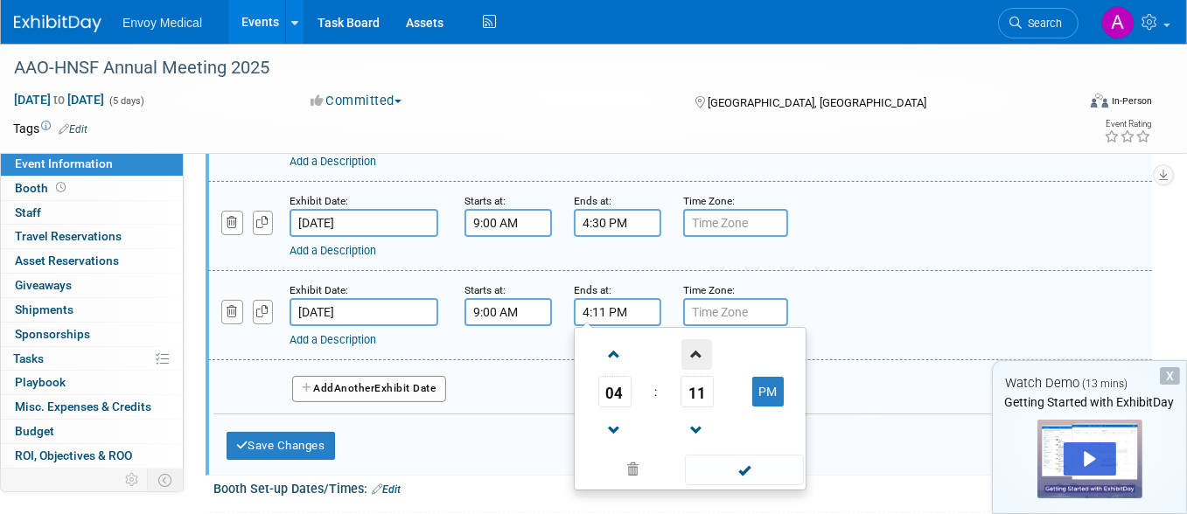
click at [693, 351] on span at bounding box center [696, 354] width 31 height 31
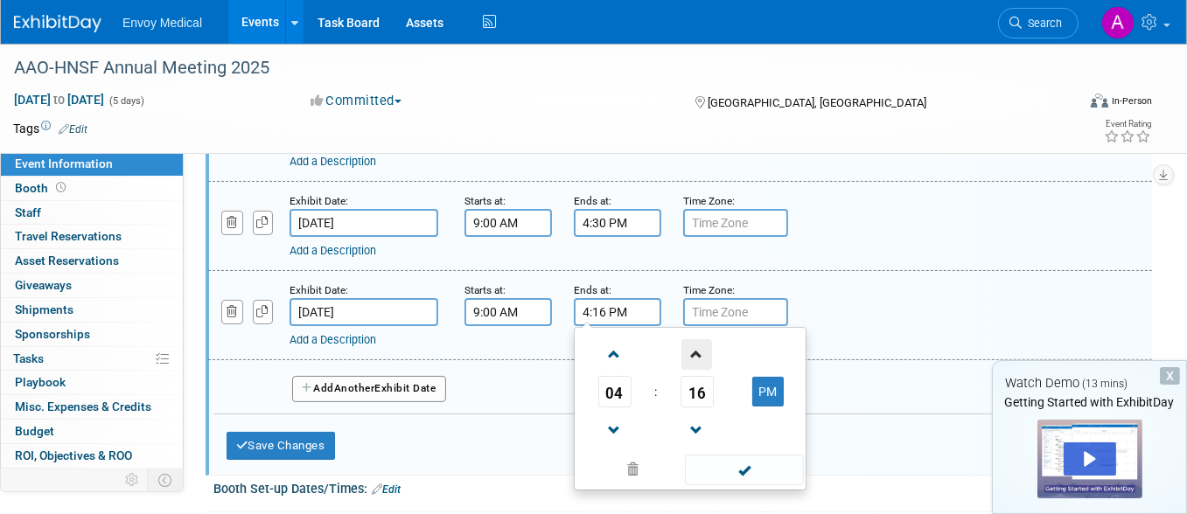
click at [693, 351] on span at bounding box center [696, 354] width 31 height 31
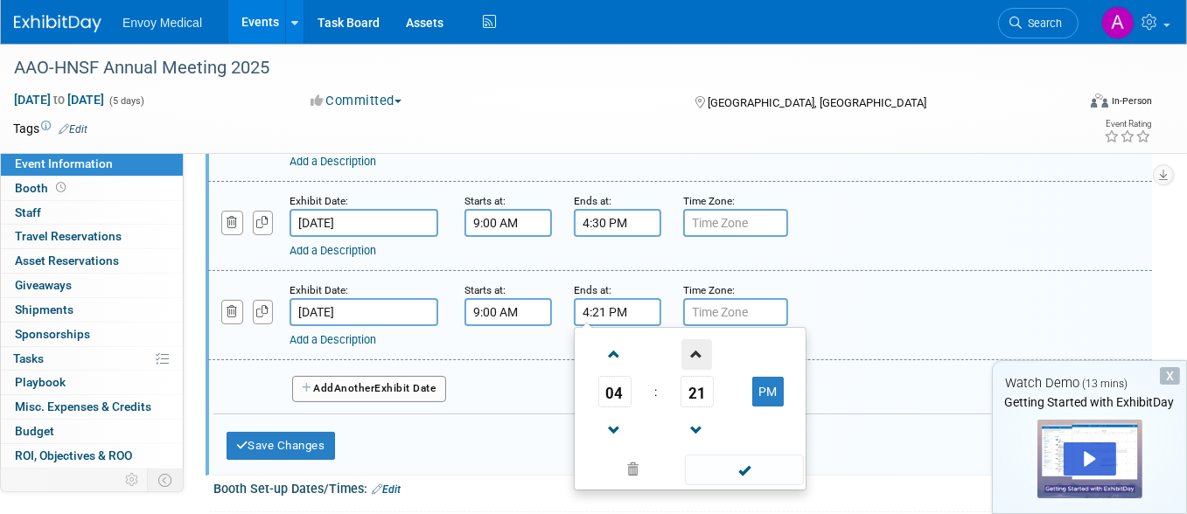
click at [693, 351] on span at bounding box center [696, 354] width 31 height 31
click at [694, 351] on span at bounding box center [696, 354] width 31 height 31
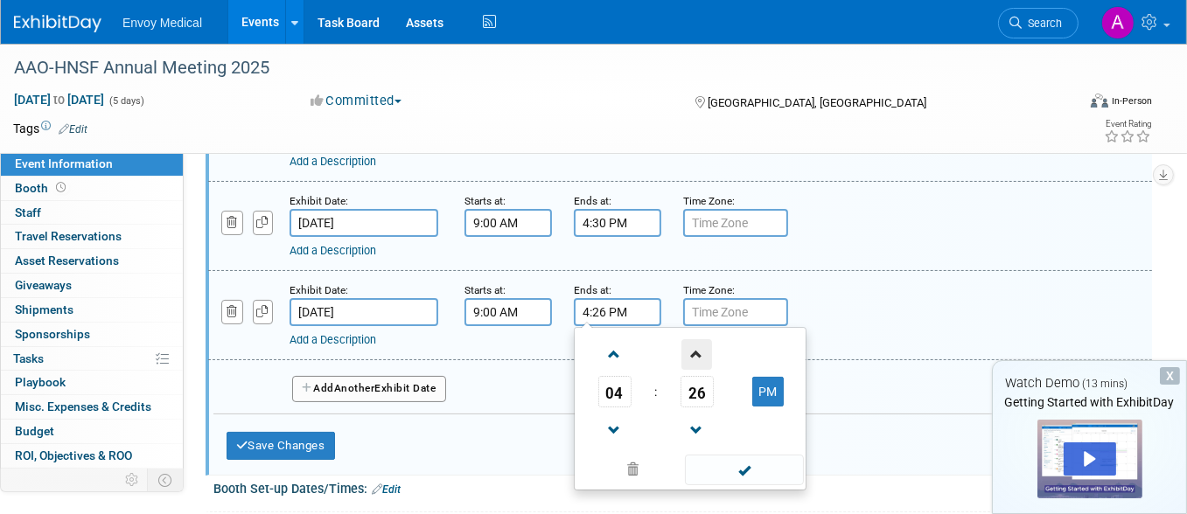
click at [694, 351] on span at bounding box center [696, 354] width 31 height 31
type input "4:30 PM"
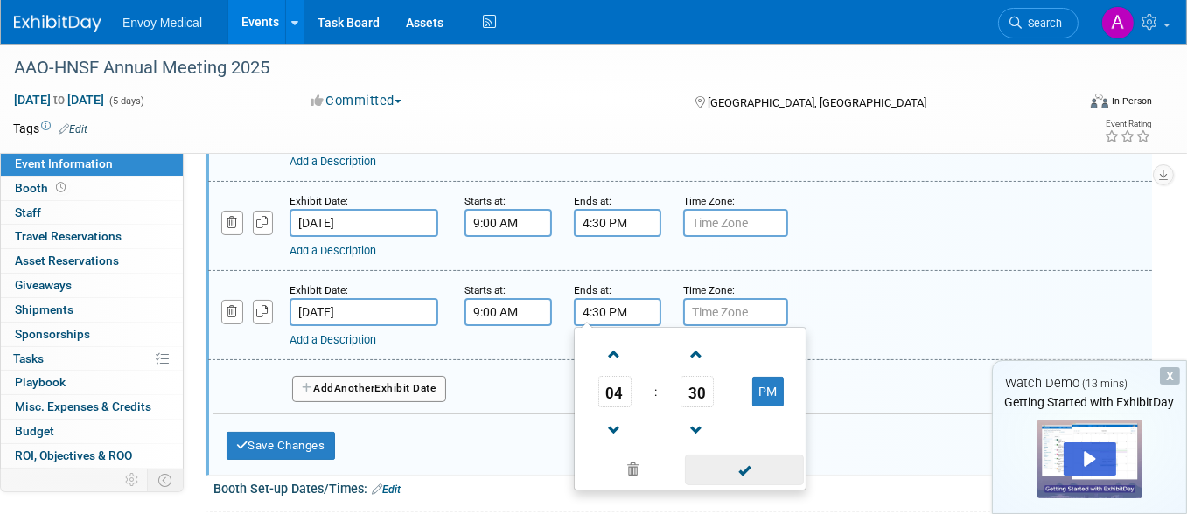
click at [745, 471] on span at bounding box center [744, 470] width 118 height 31
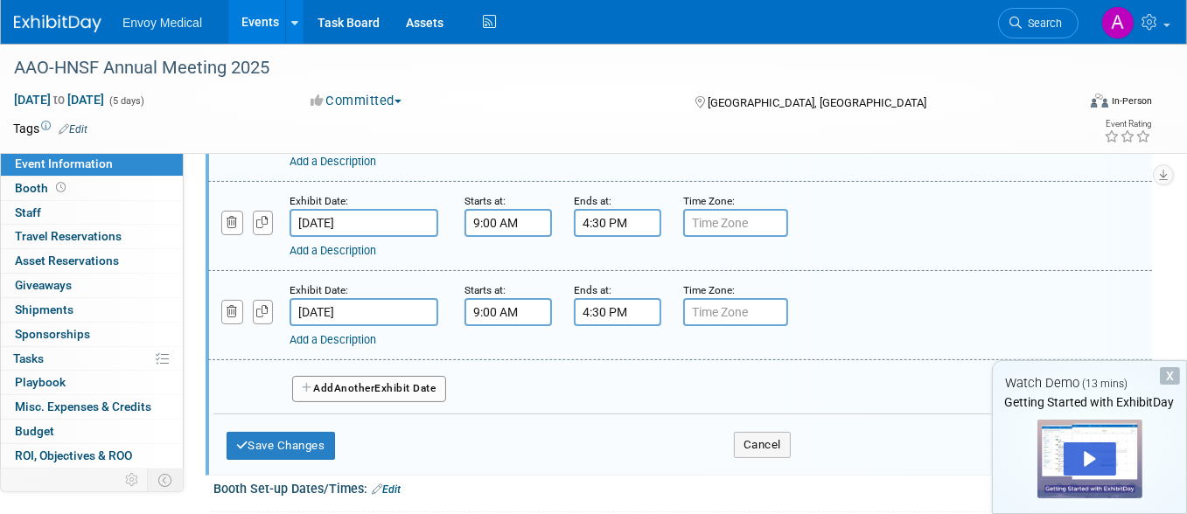
click at [708, 223] on input "text" at bounding box center [735, 223] width 105 height 28
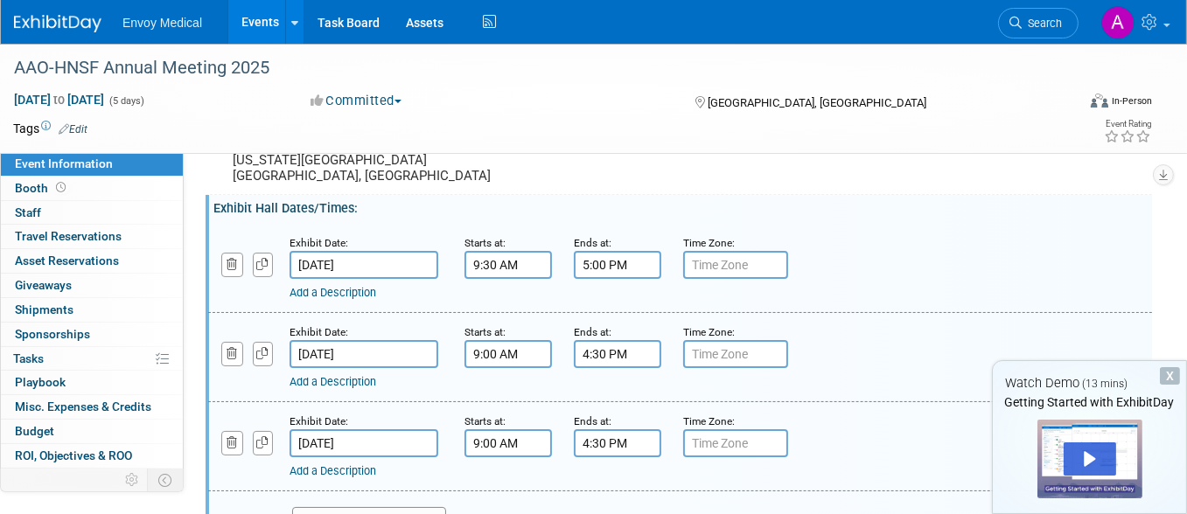
scroll to position [87, 0]
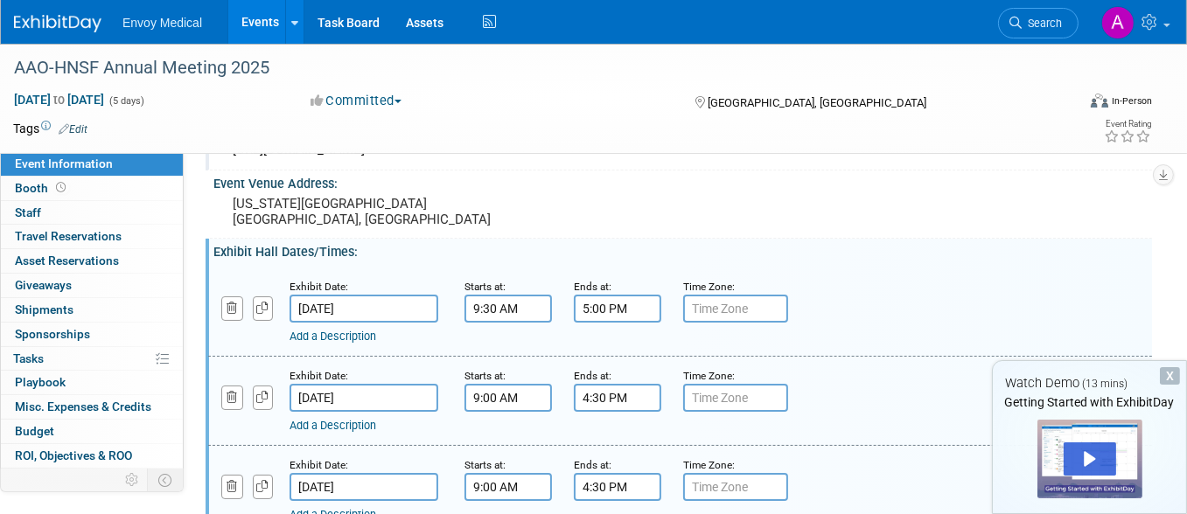
click at [711, 311] on input "text" at bounding box center [735, 309] width 105 height 28
type input "EST"
click at [731, 399] on input "text" at bounding box center [735, 398] width 105 height 28
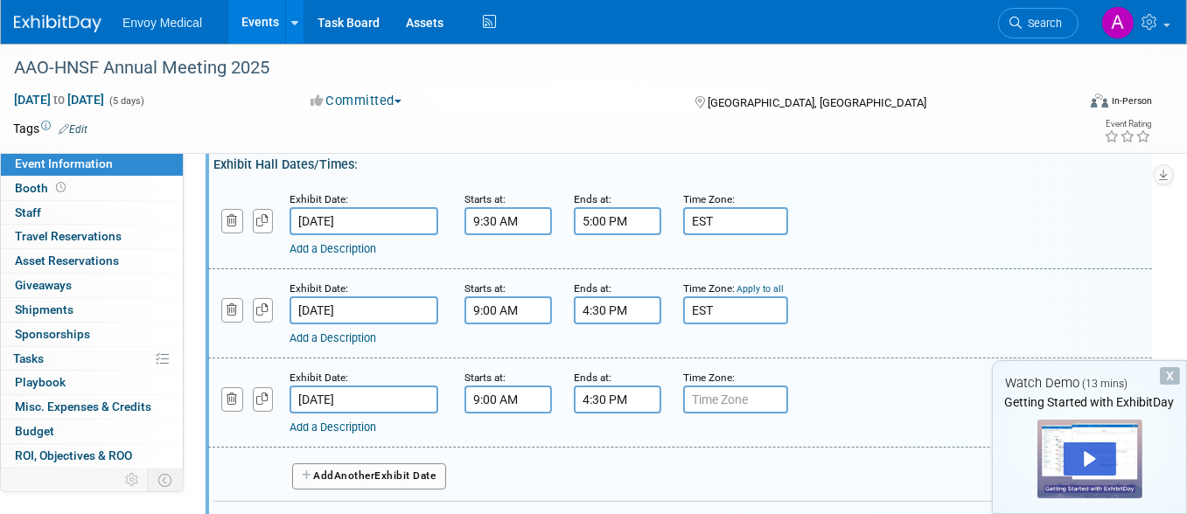
type input "EST"
click at [757, 401] on input "text" at bounding box center [735, 400] width 105 height 28
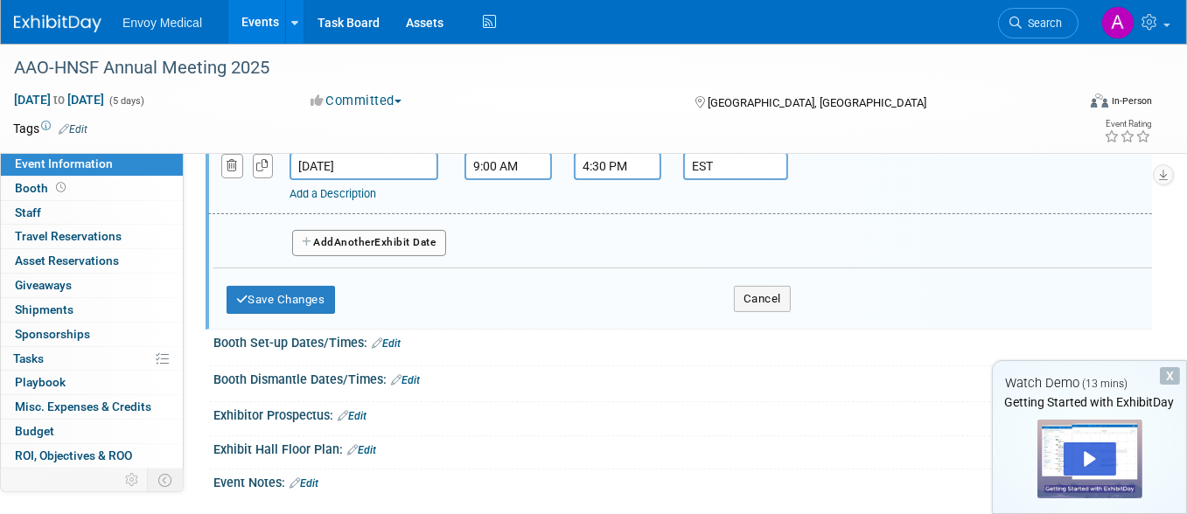
scroll to position [437, 0]
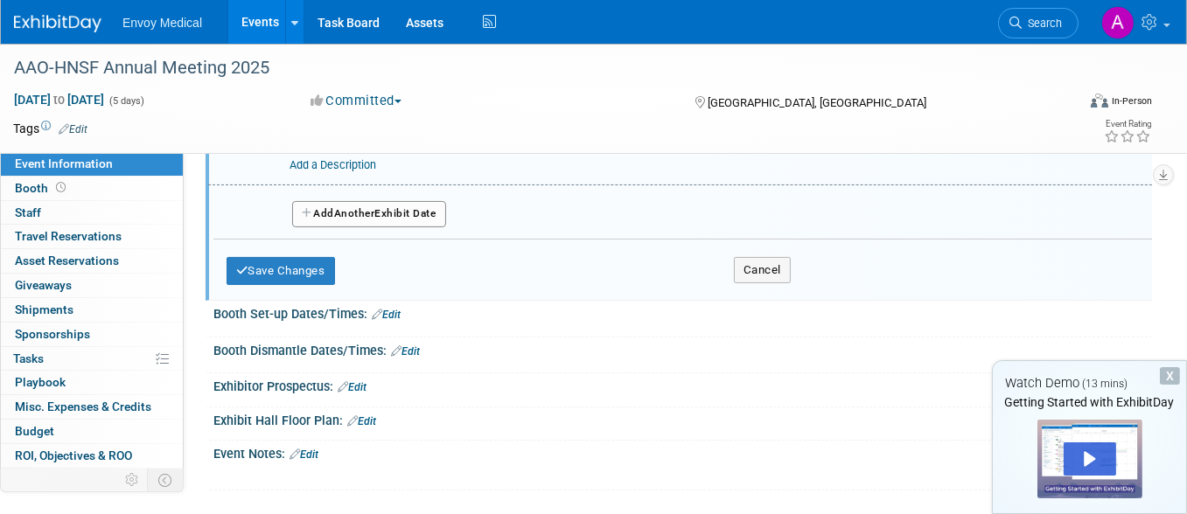
type input "EST"
click at [387, 309] on link "Edit" at bounding box center [386, 315] width 29 height 12
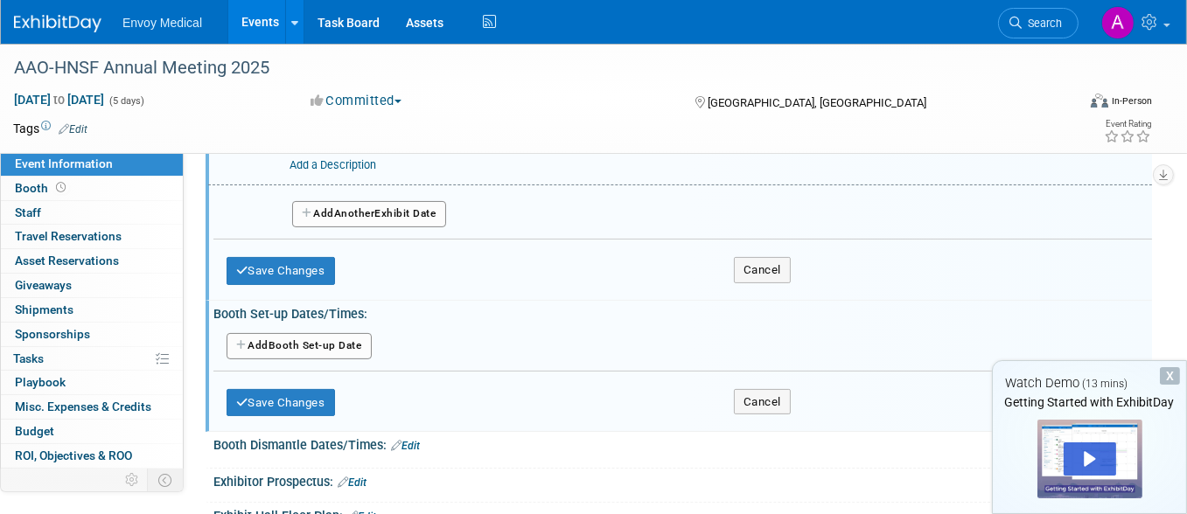
click at [261, 339] on button "Add Another Booth Set-up Date" at bounding box center [298, 346] width 145 height 26
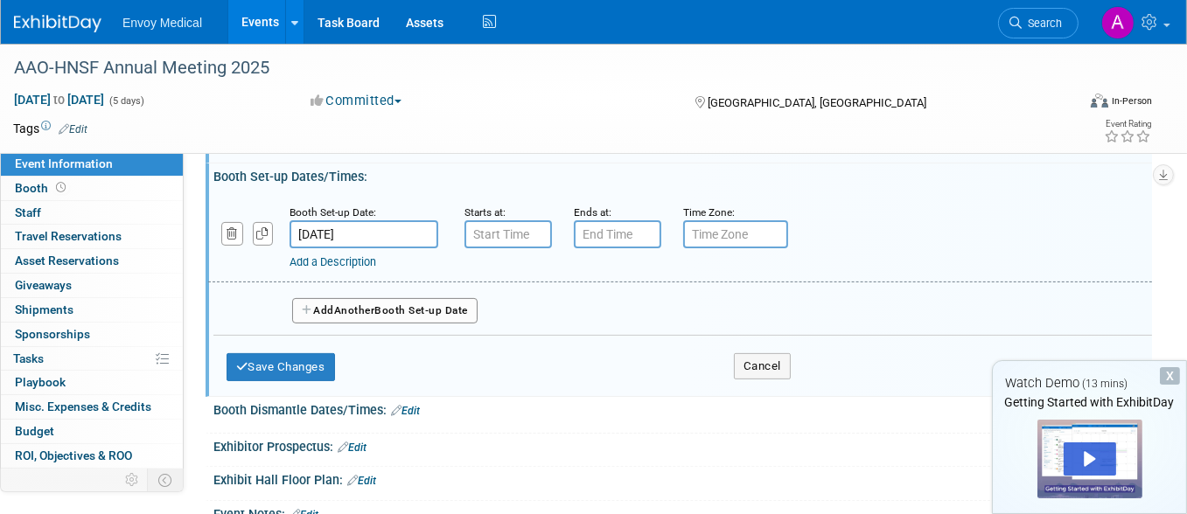
scroll to position [612, 0]
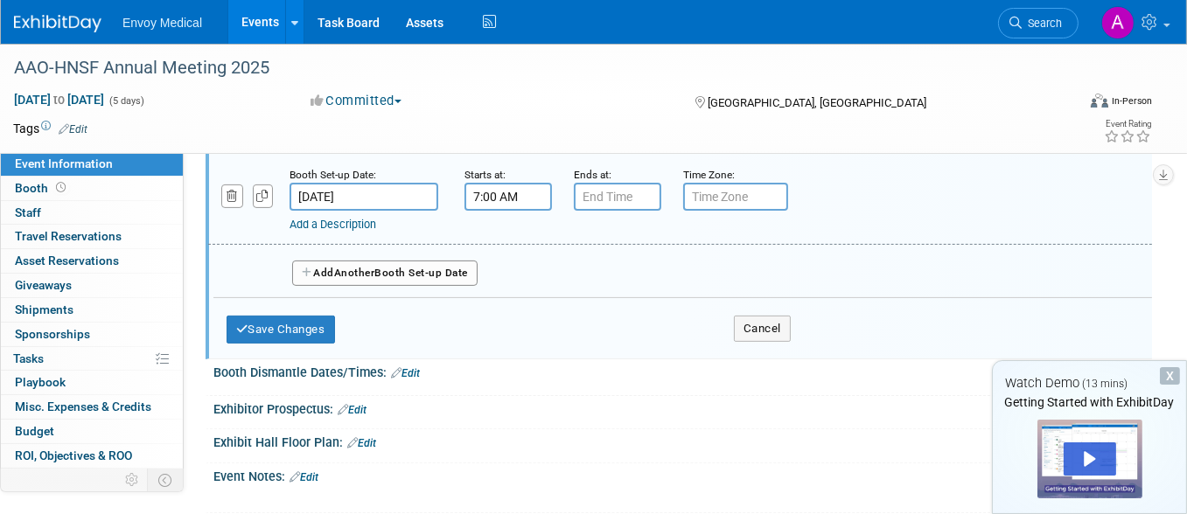
click at [500, 200] on input "7:00 AM" at bounding box center [507, 197] width 87 height 28
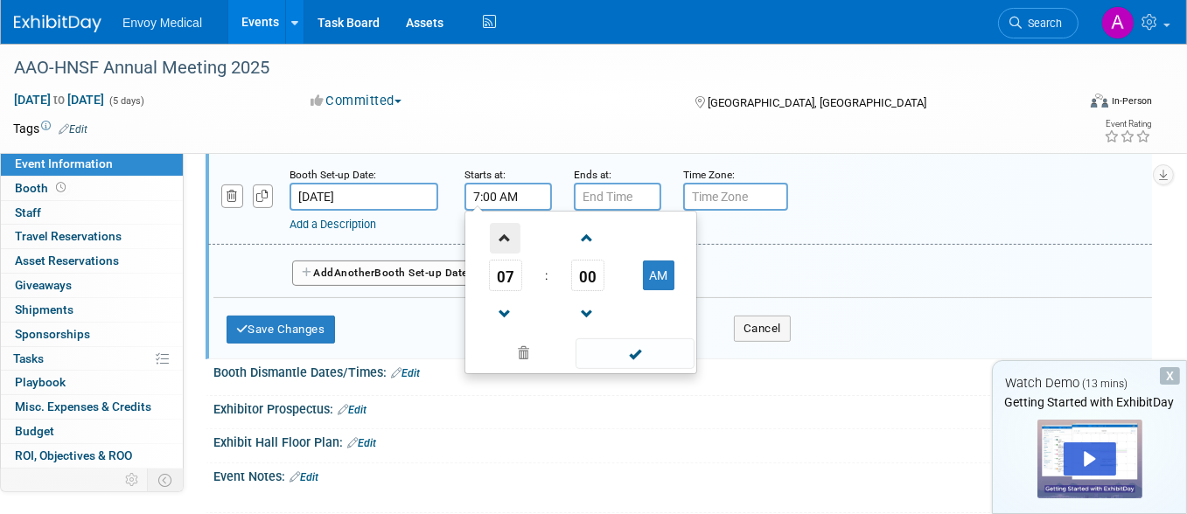
click at [507, 240] on span at bounding box center [505, 238] width 31 height 31
type input "8:00 AM"
click at [614, 198] on input "7:00 PM" at bounding box center [617, 197] width 87 height 28
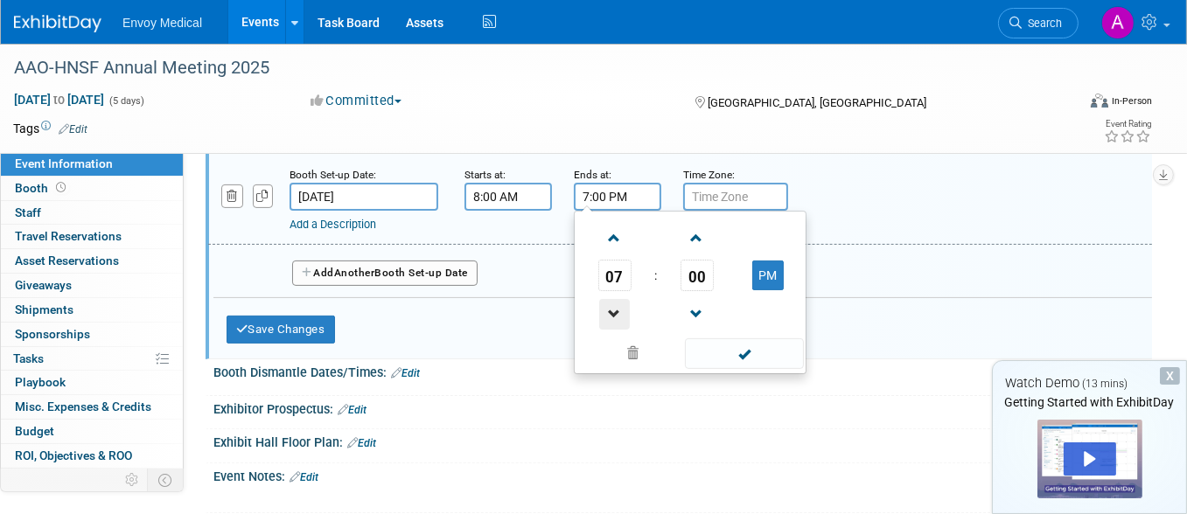
click at [614, 306] on span at bounding box center [614, 314] width 31 height 31
type input "5:00 PM"
click at [749, 351] on span at bounding box center [744, 353] width 118 height 31
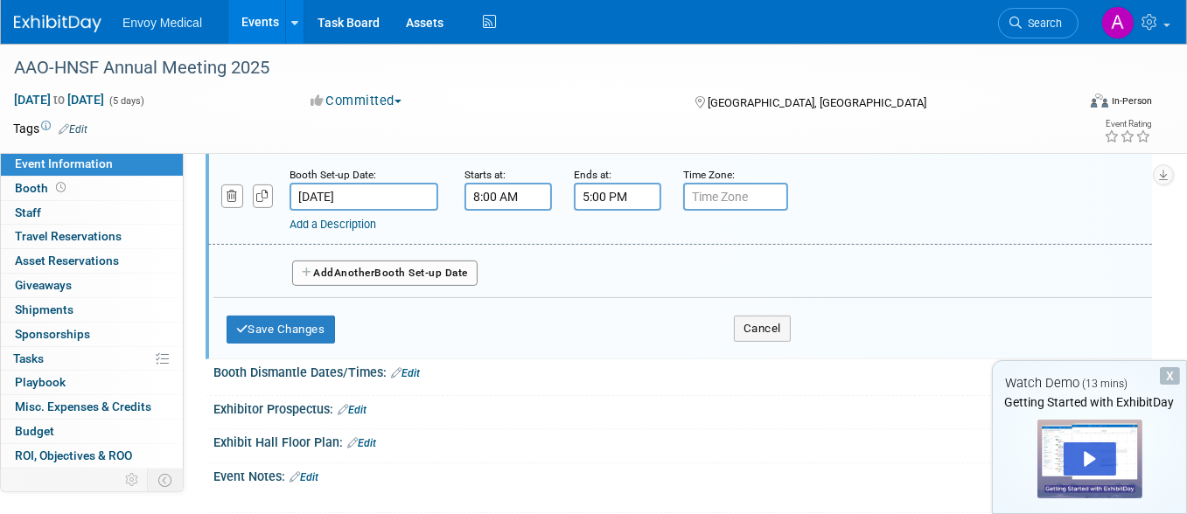
click at [729, 187] on input "text" at bounding box center [735, 197] width 105 height 28
type input "EST"
click at [307, 268] on icon "button" at bounding box center [308, 273] width 12 height 10
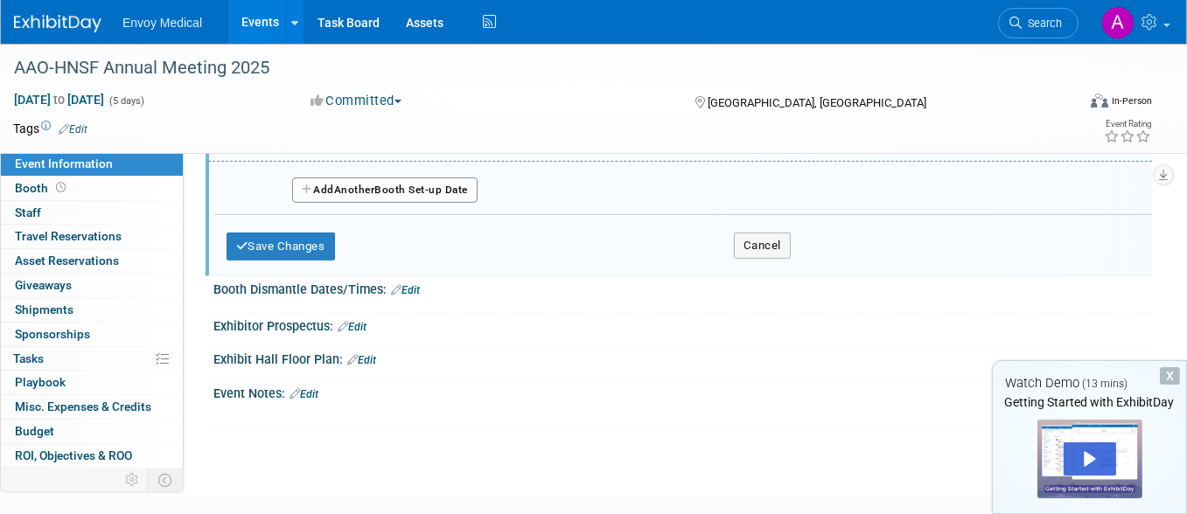
scroll to position [787, 0]
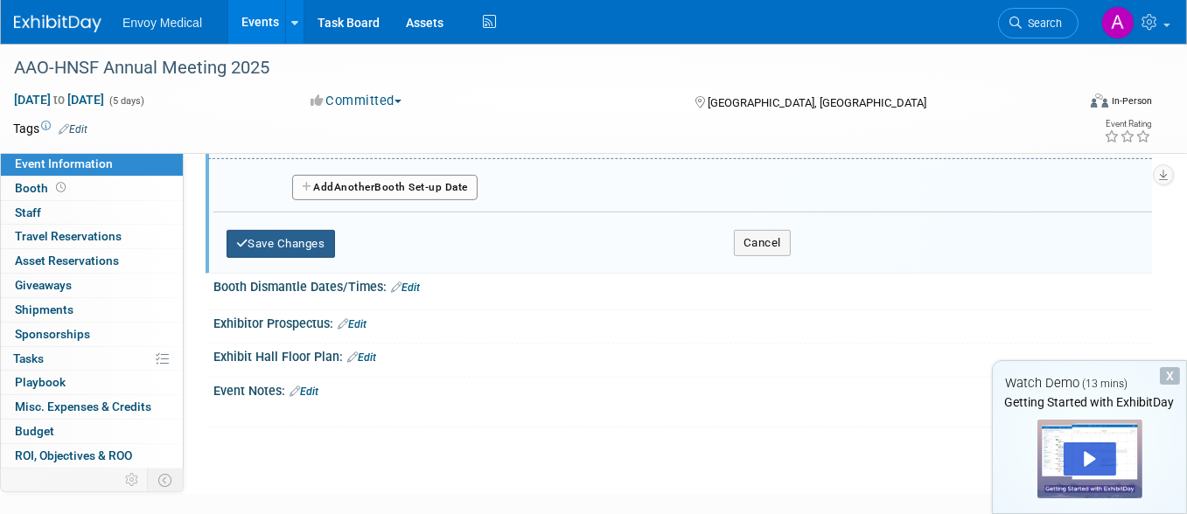
click at [259, 237] on button "Save Changes" at bounding box center [280, 244] width 108 height 28
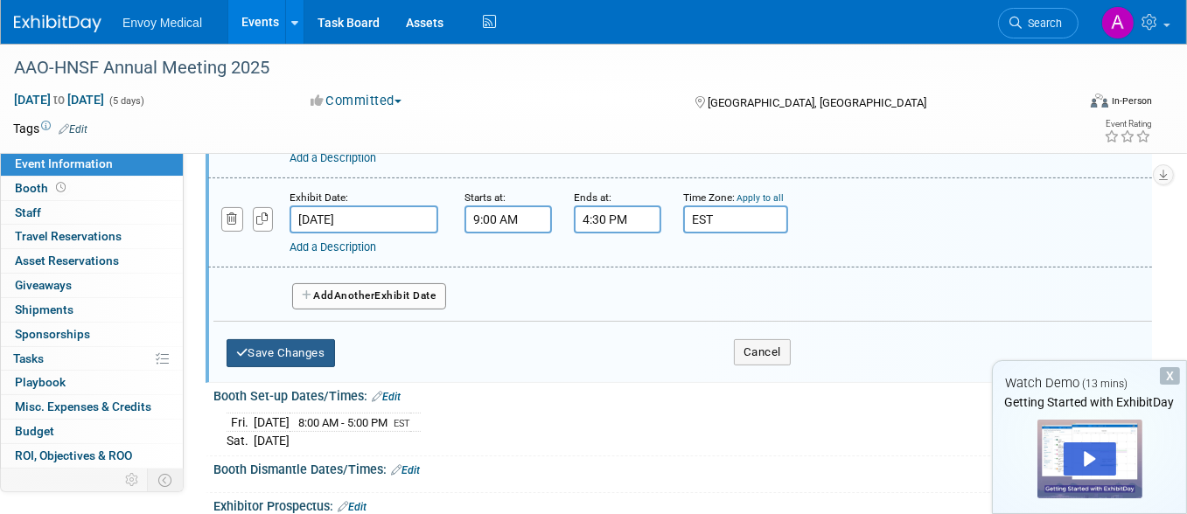
scroll to position [327, 0]
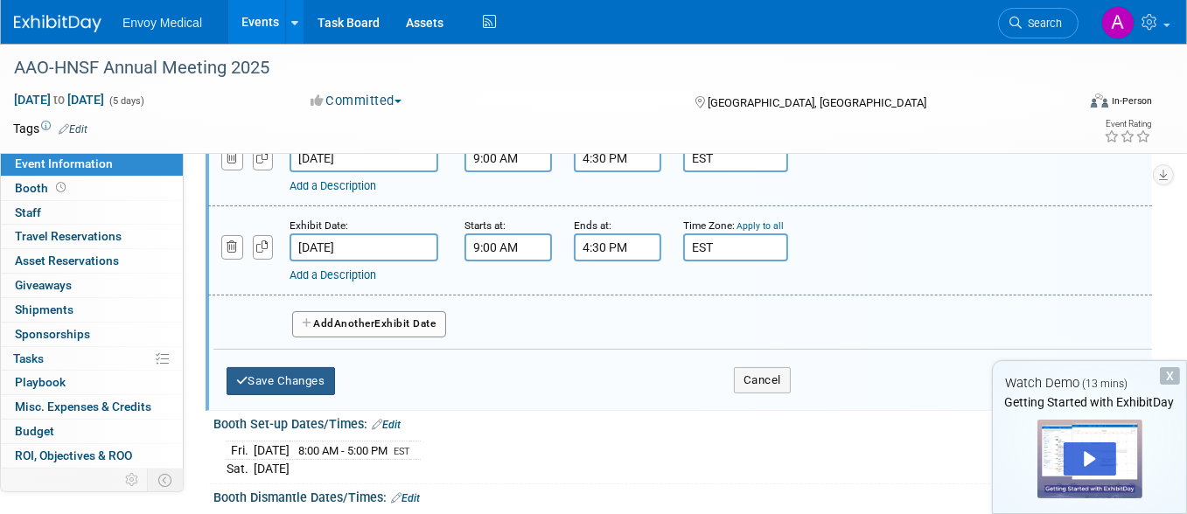
click at [255, 373] on button "Save Changes" at bounding box center [280, 381] width 108 height 28
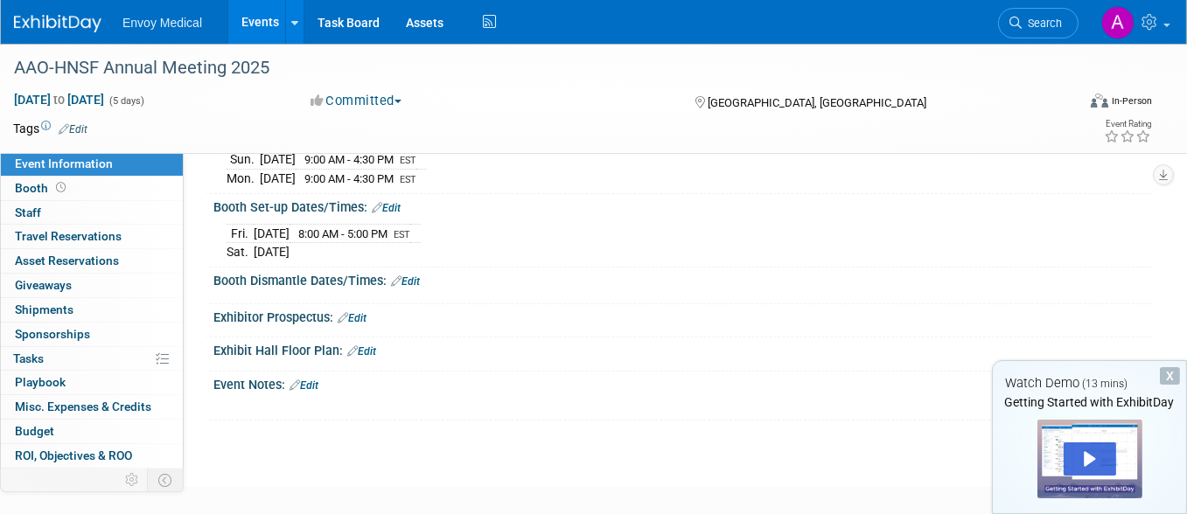
scroll to position [262, 0]
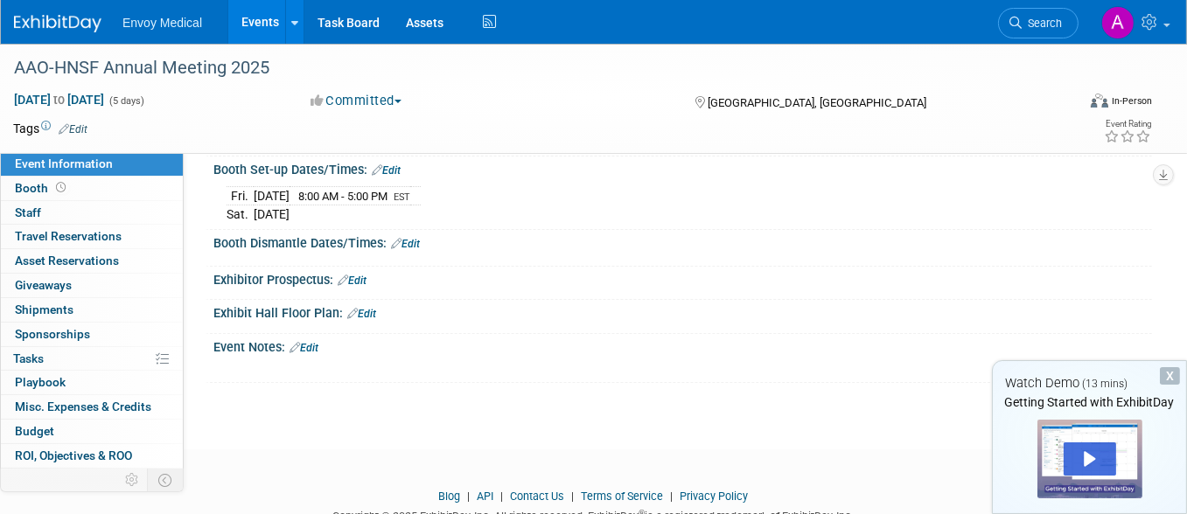
click at [400, 238] on icon at bounding box center [396, 243] width 10 height 11
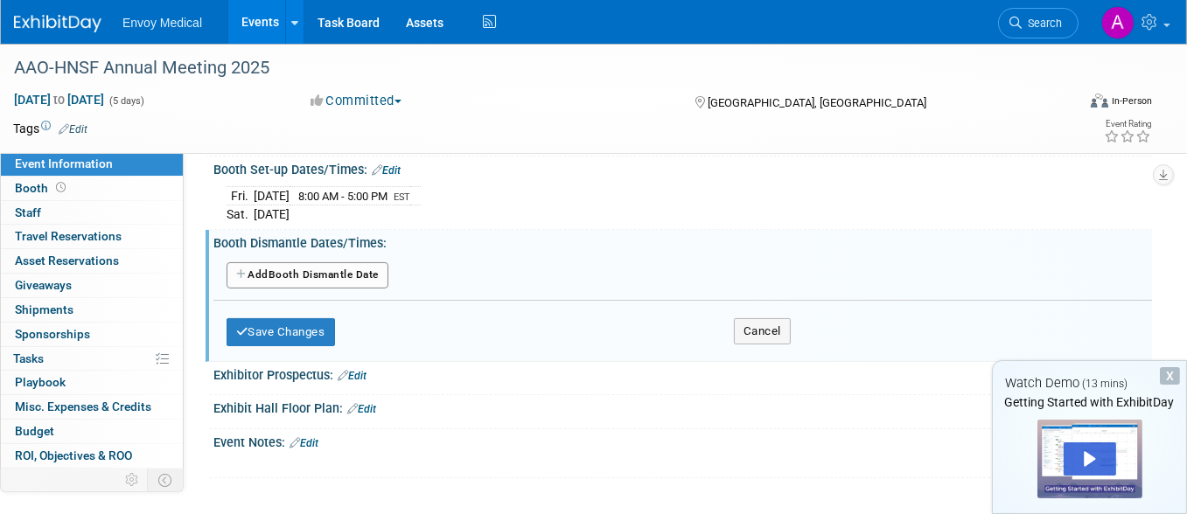
click at [304, 272] on button "Add Another Booth Dismantle Date" at bounding box center [307, 275] width 162 height 26
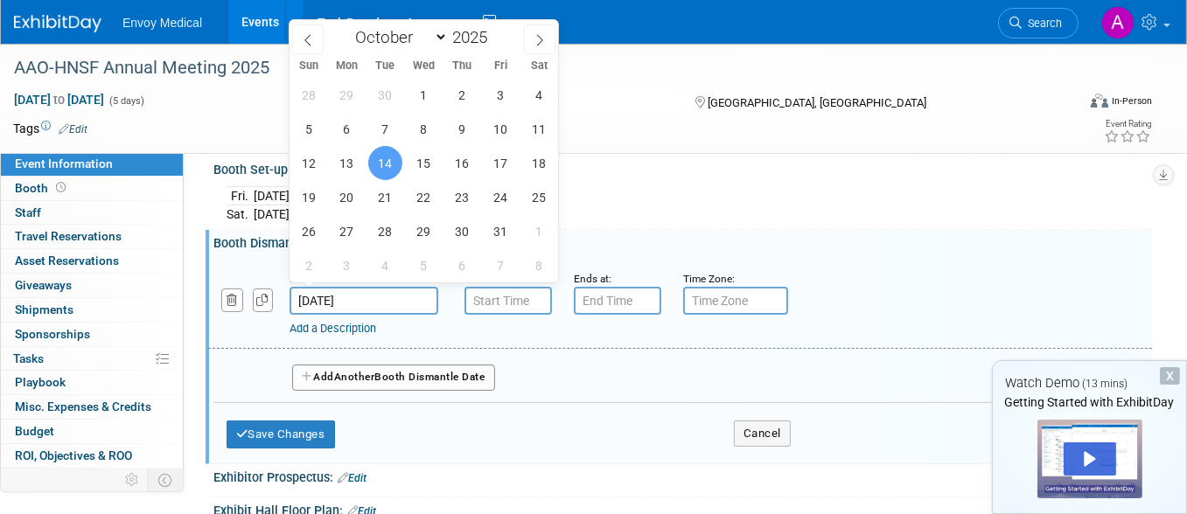
click at [372, 297] on input "Oct 14, 2025" at bounding box center [363, 301] width 149 height 28
click at [356, 168] on span "13" at bounding box center [347, 163] width 34 height 34
type input "Oct 13, 2025"
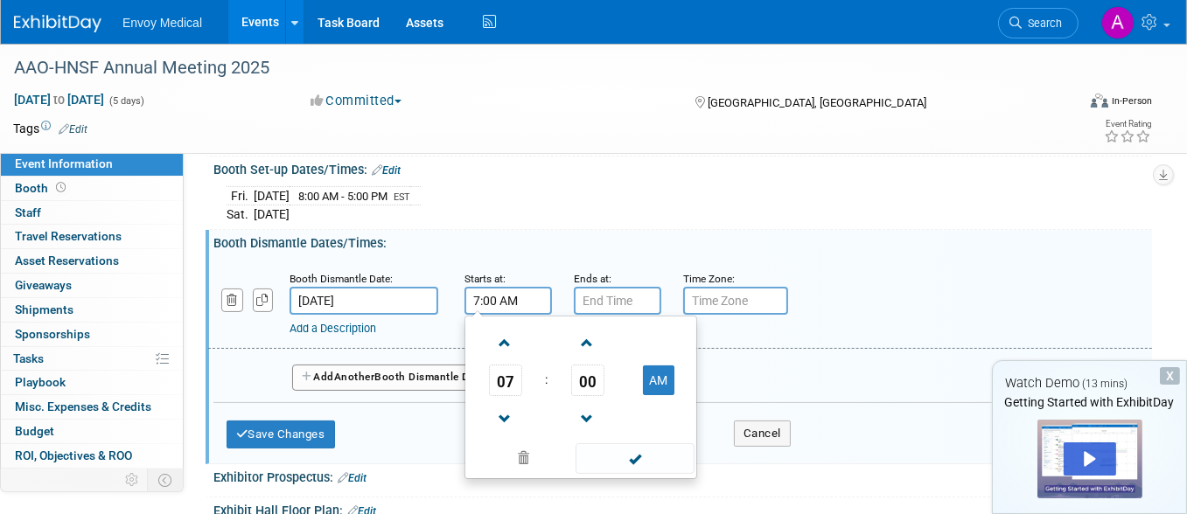
click at [481, 289] on input "7:00 AM" at bounding box center [507, 301] width 87 height 28
click at [495, 404] on span at bounding box center [505, 419] width 31 height 31
click at [583, 405] on span at bounding box center [587, 419] width 31 height 31
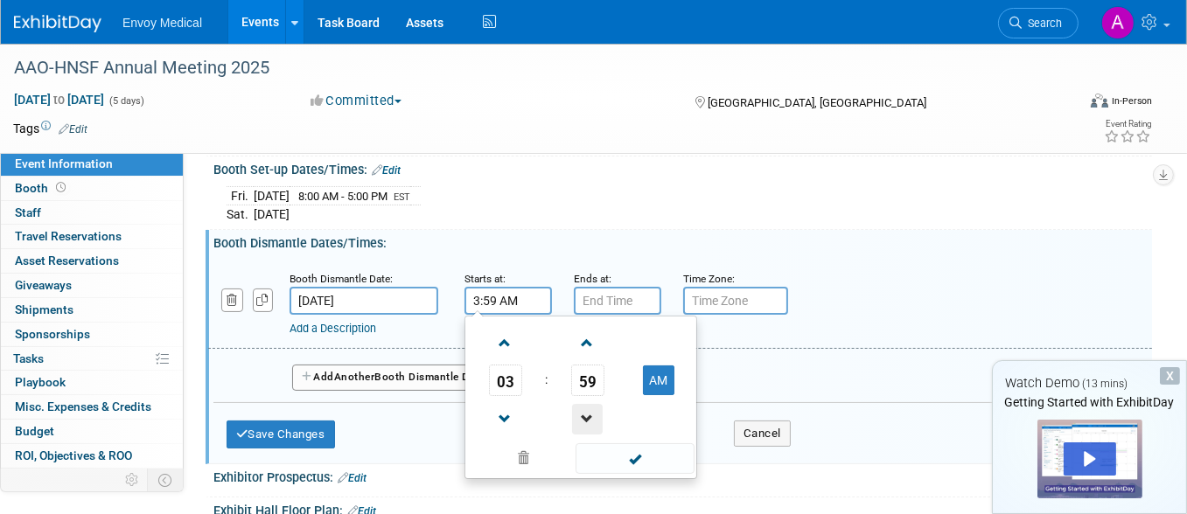
click at [583, 405] on span at bounding box center [587, 419] width 31 height 31
click at [582, 328] on span at bounding box center [587, 343] width 31 height 31
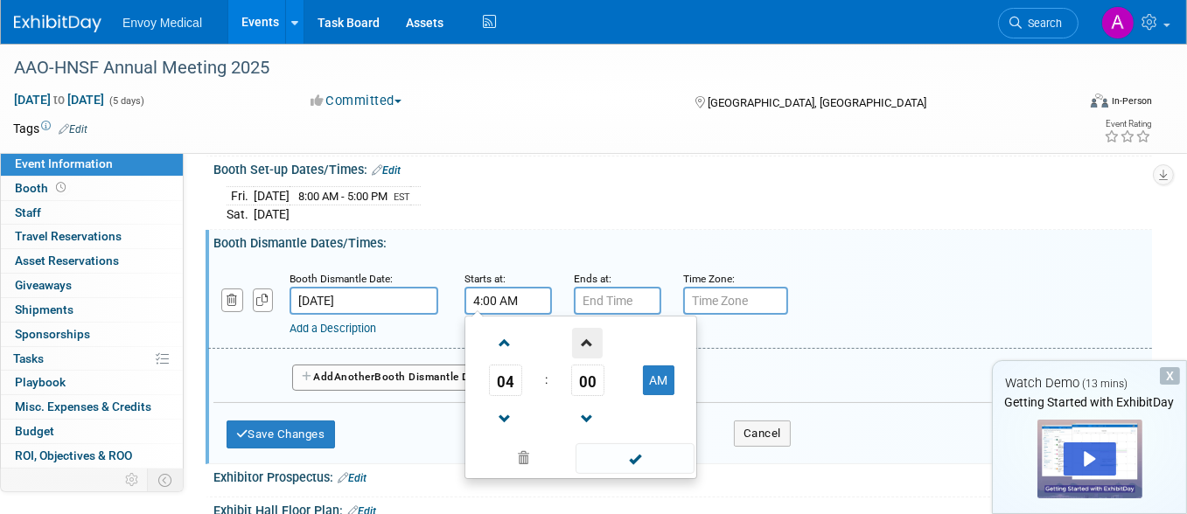
click at [582, 328] on span at bounding box center [587, 343] width 31 height 31
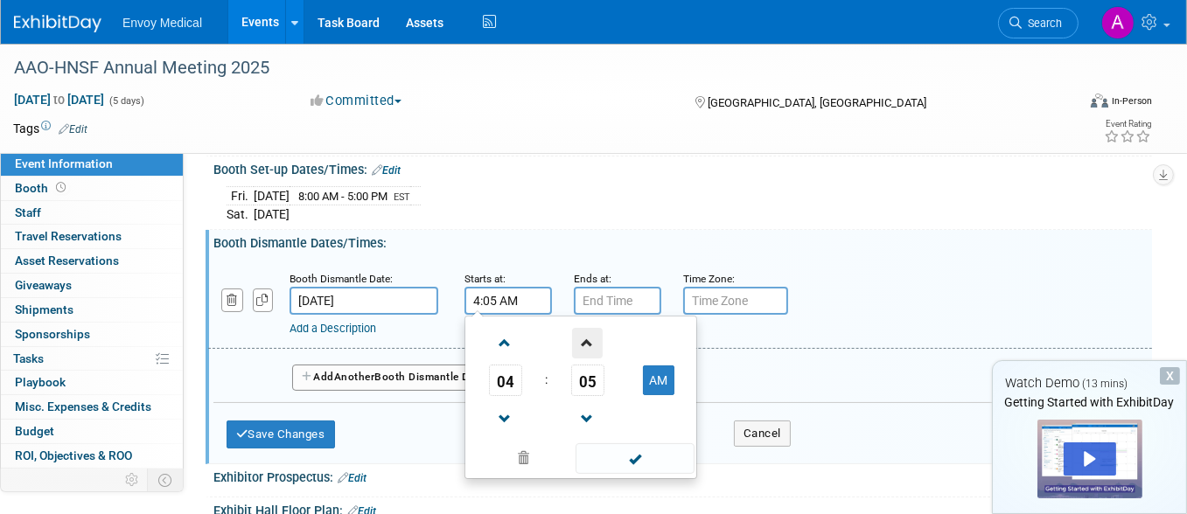
click at [582, 328] on span at bounding box center [587, 343] width 31 height 31
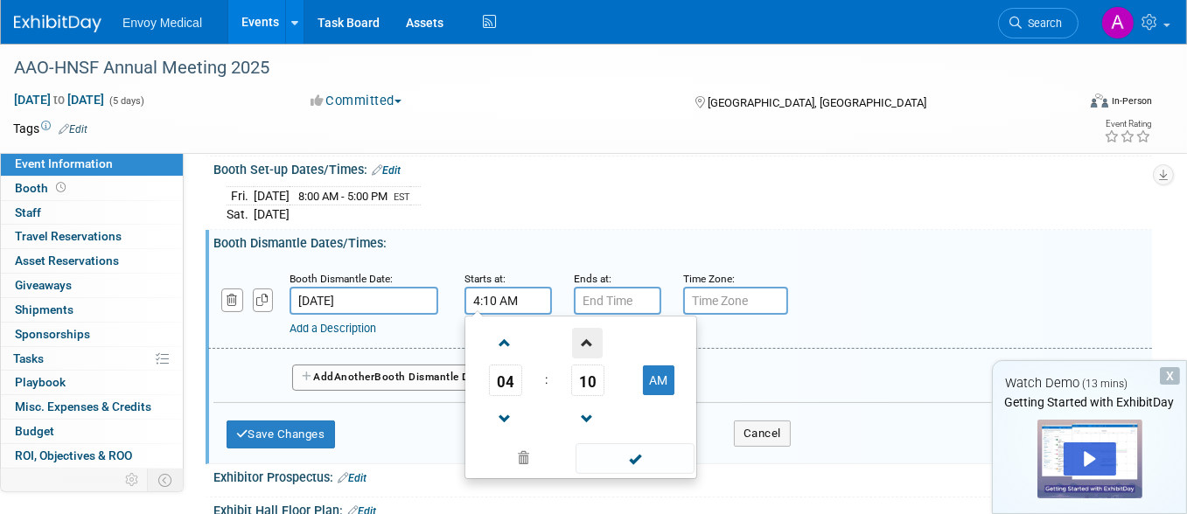
click at [582, 328] on span at bounding box center [587, 343] width 31 height 31
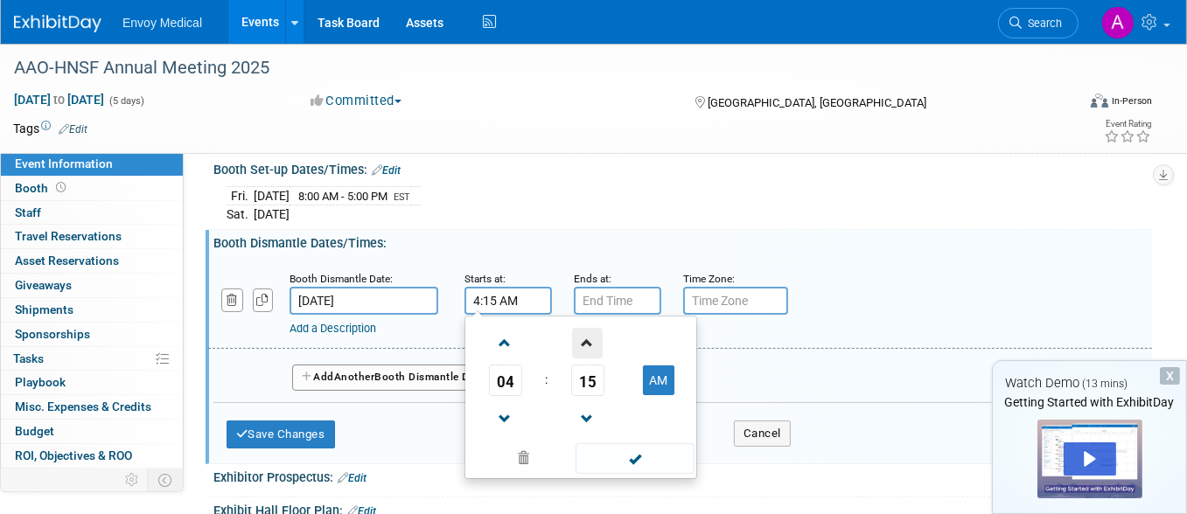
click at [582, 328] on span at bounding box center [587, 343] width 31 height 31
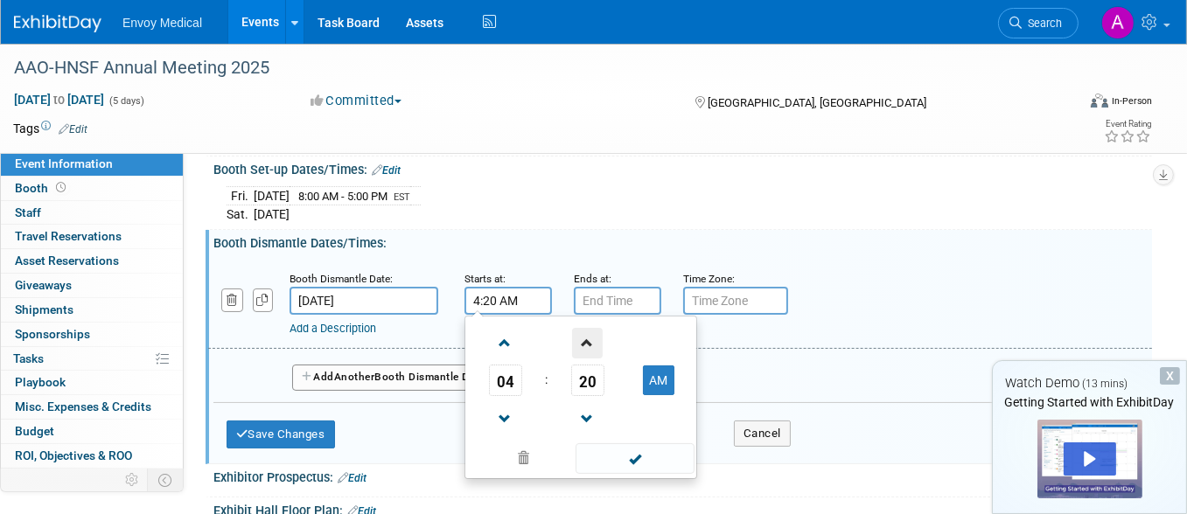
click at [582, 328] on span at bounding box center [587, 343] width 31 height 31
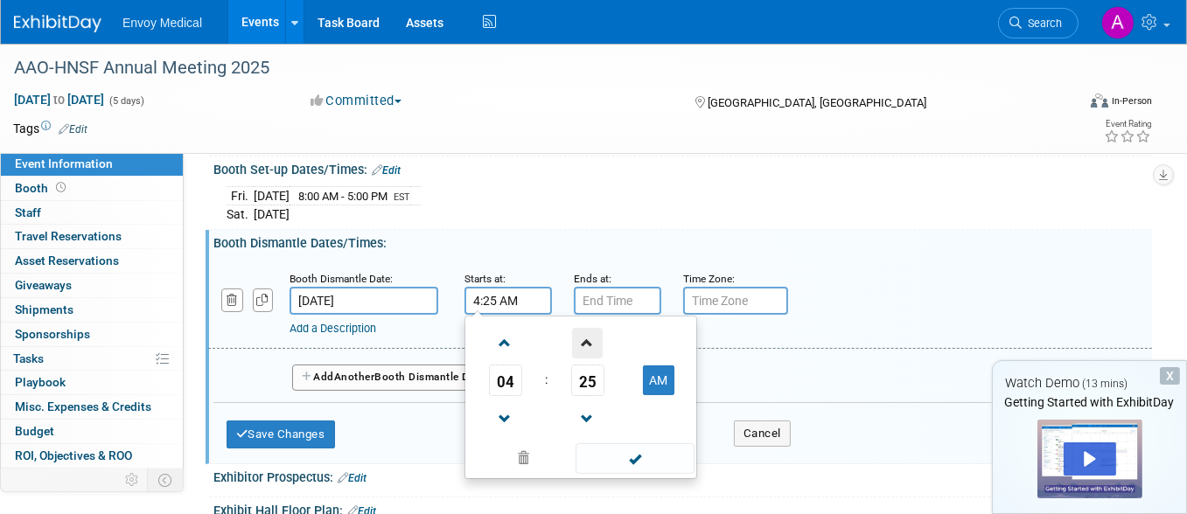
click at [582, 328] on span at bounding box center [587, 343] width 31 height 31
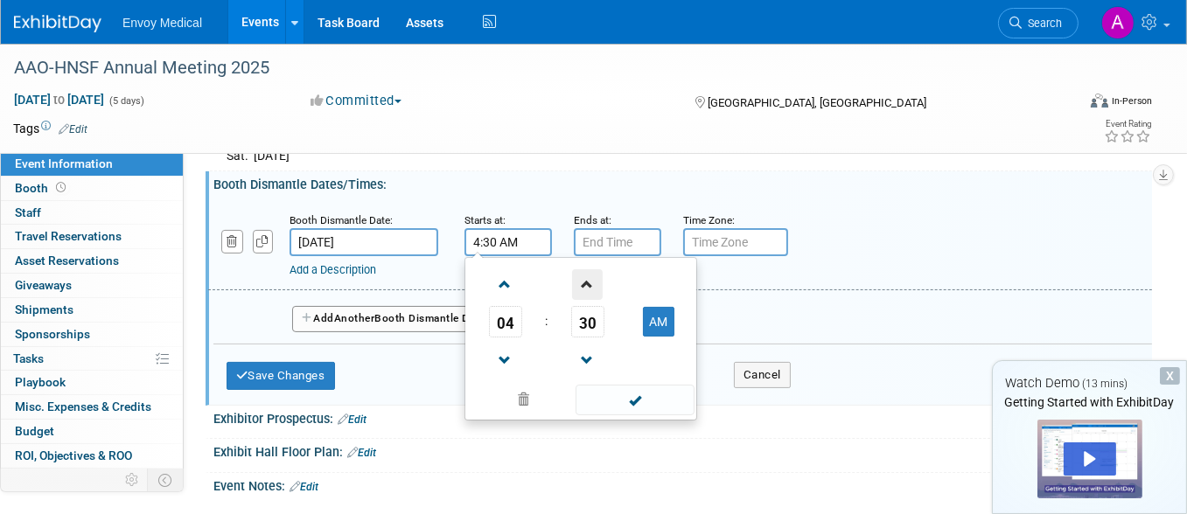
scroll to position [350, 0]
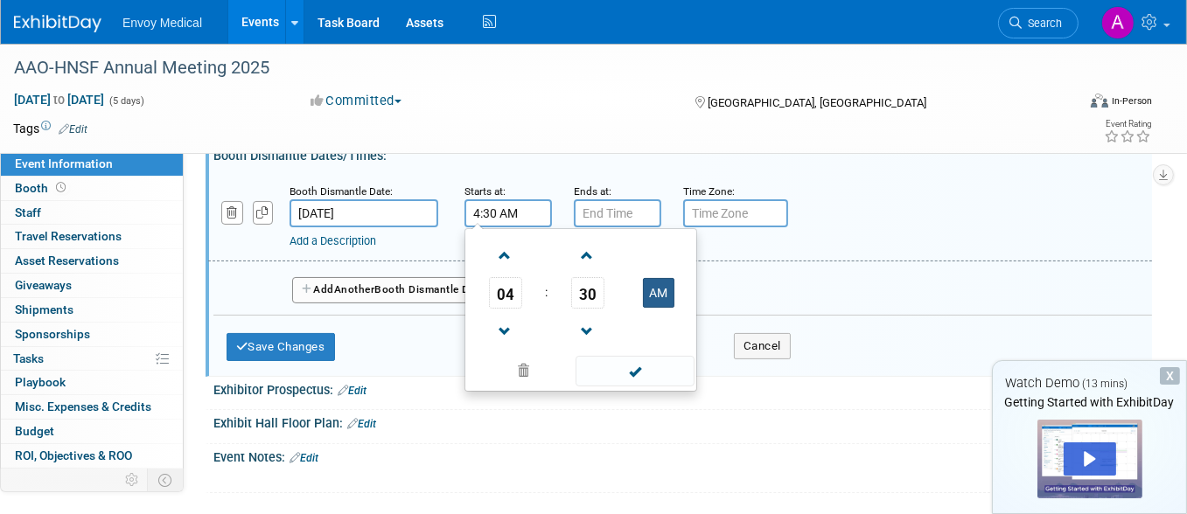
click at [661, 289] on button "AM" at bounding box center [658, 293] width 31 height 30
type input "4:30 PM"
click at [642, 361] on span at bounding box center [634, 371] width 118 height 31
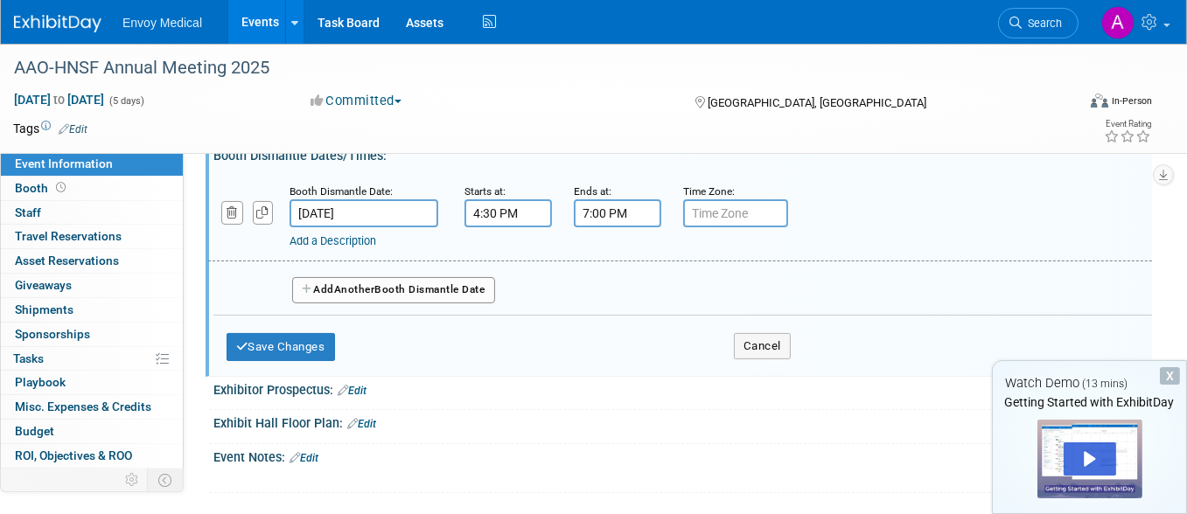
click at [619, 212] on input "7:00 PM" at bounding box center [617, 213] width 87 height 28
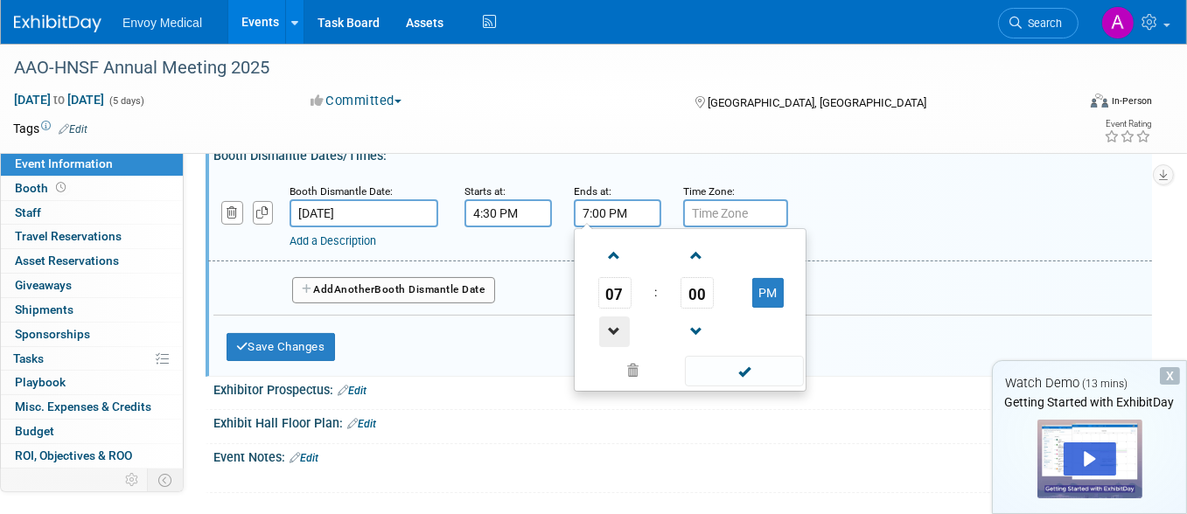
click at [608, 317] on span at bounding box center [614, 332] width 31 height 31
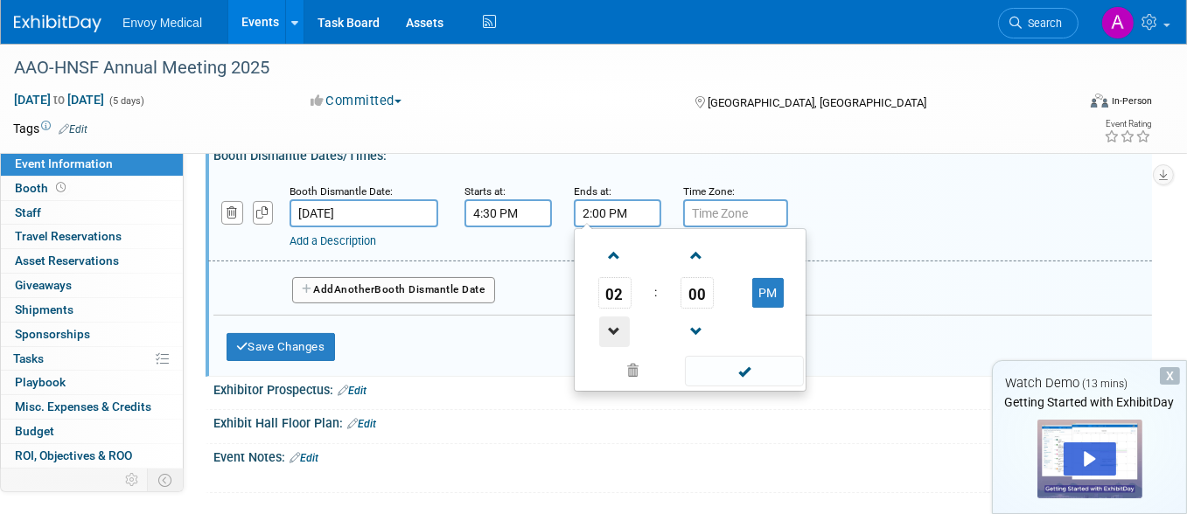
click at [608, 317] on span at bounding box center [614, 332] width 31 height 31
click at [618, 251] on span at bounding box center [614, 255] width 31 height 31
click at [614, 319] on span at bounding box center [614, 332] width 31 height 31
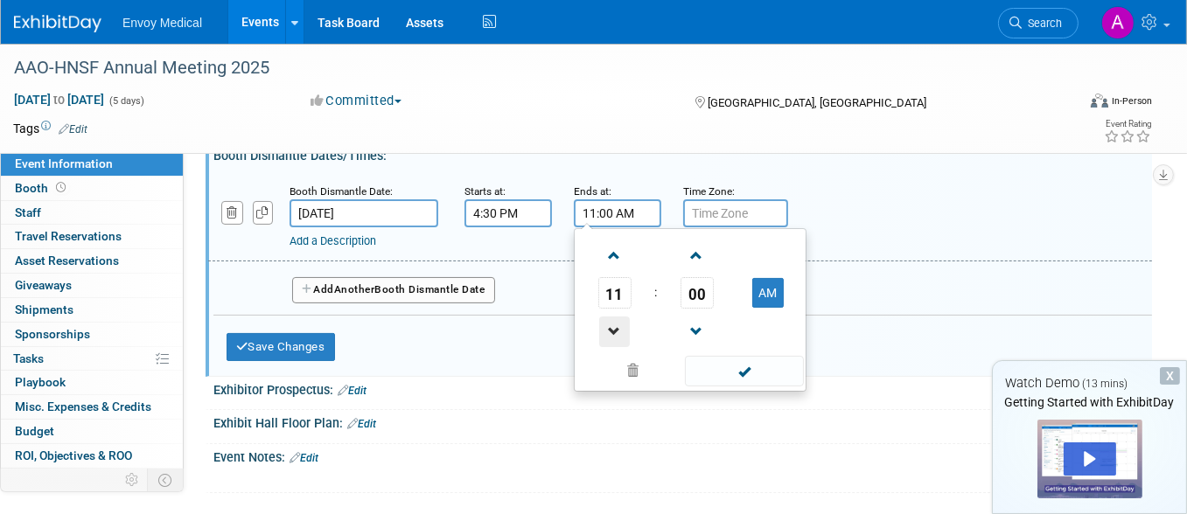
click at [614, 319] on span at bounding box center [614, 332] width 31 height 31
click at [757, 286] on button "AM" at bounding box center [767, 293] width 31 height 30
type input "10:00 PM"
click at [746, 358] on span at bounding box center [744, 371] width 118 height 31
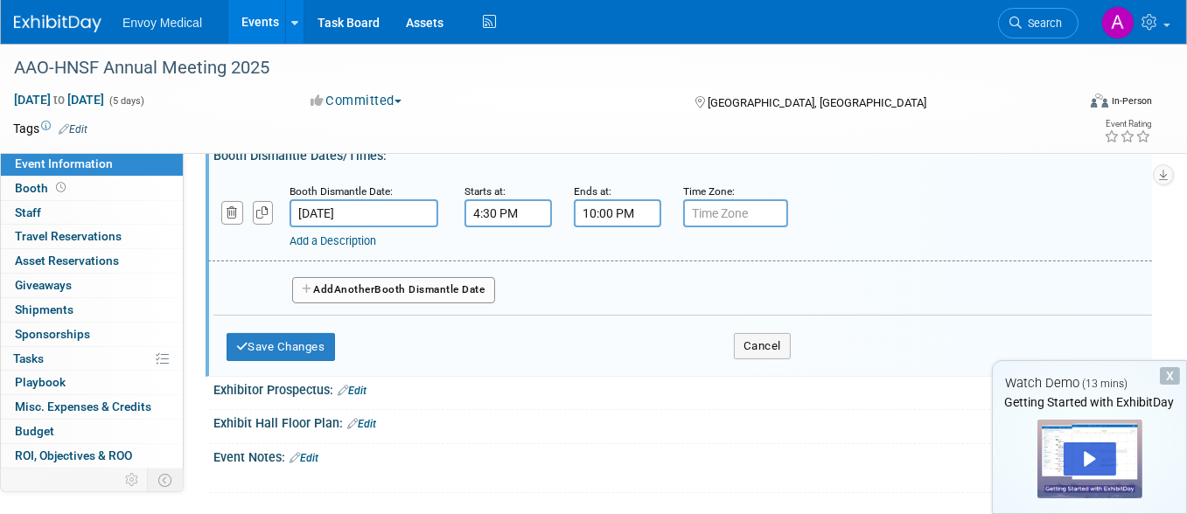
click at [734, 205] on input "text" at bounding box center [735, 213] width 105 height 28
type input "EST"
click at [302, 341] on button "Save Changes" at bounding box center [280, 347] width 108 height 28
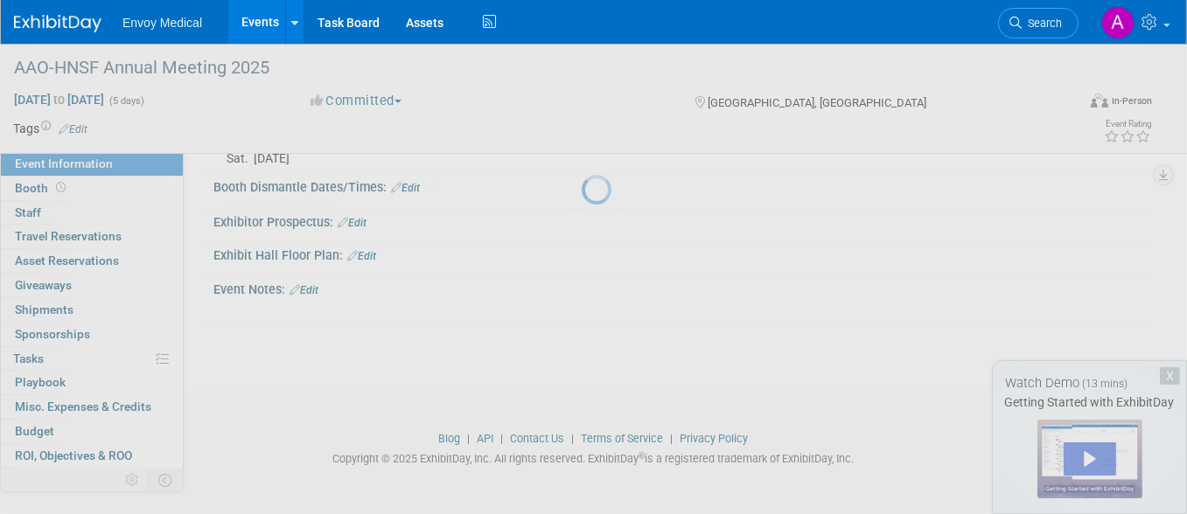
scroll to position [308, 0]
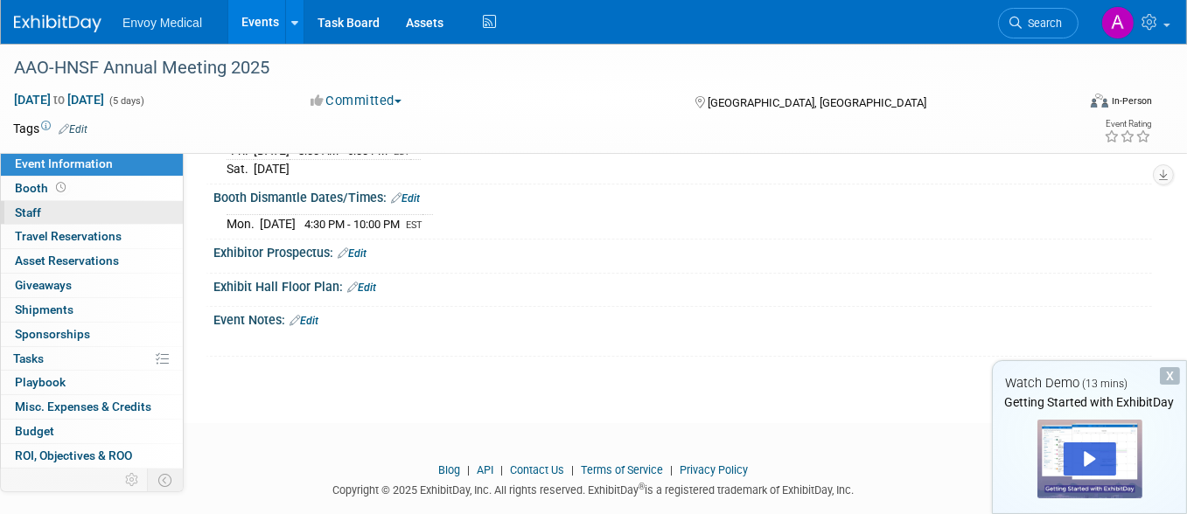
click at [28, 205] on span "Staff 0" at bounding box center [28, 212] width 26 height 14
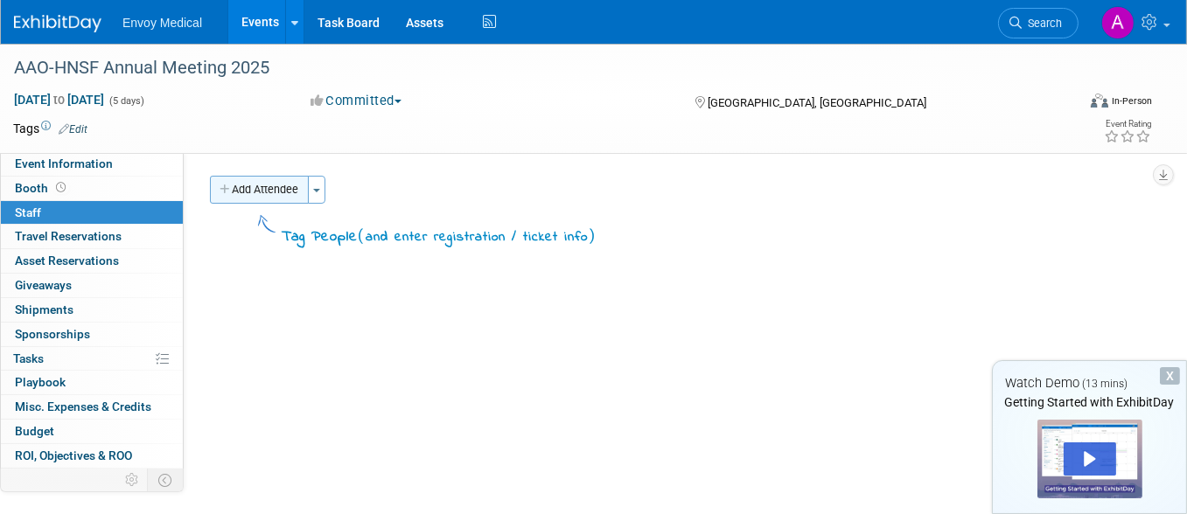
click at [221, 187] on icon "button" at bounding box center [225, 190] width 12 height 11
select select "1d135628-81ff-4053-808a-b060464d6eea"
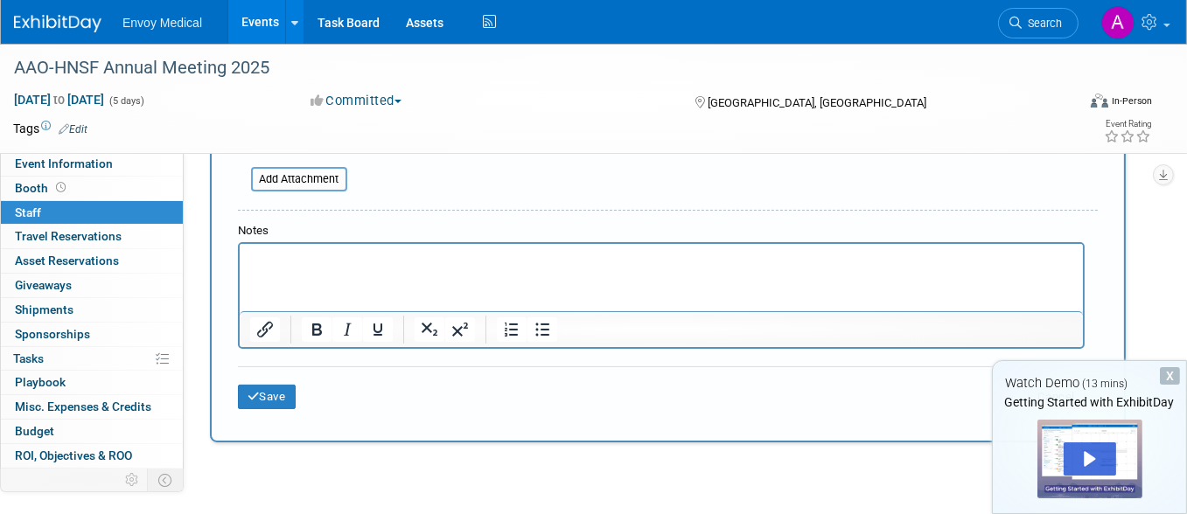
scroll to position [437, 0]
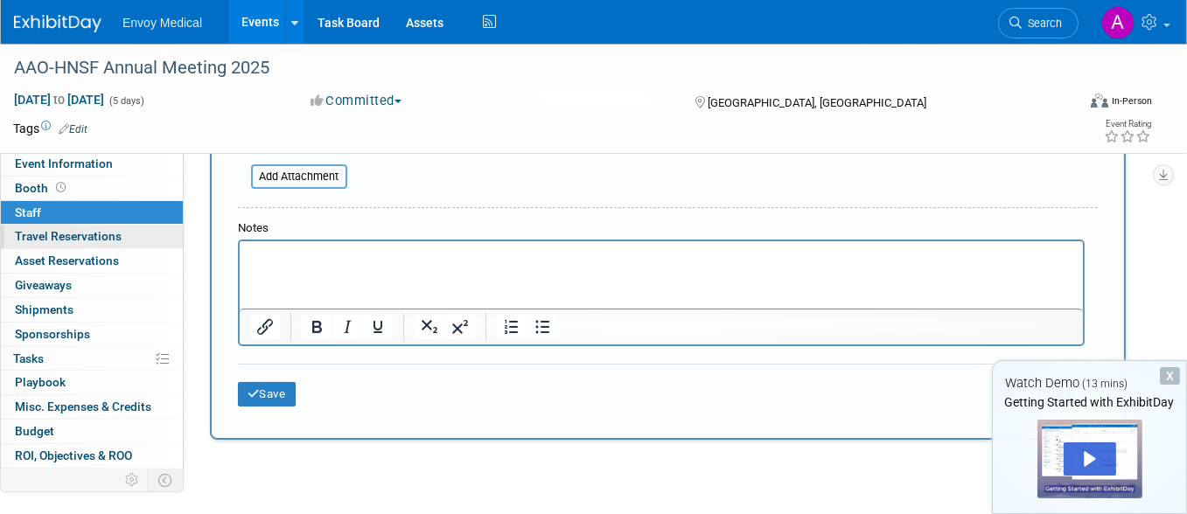
click at [72, 235] on span "Travel Reservations 0" at bounding box center [68, 236] width 107 height 14
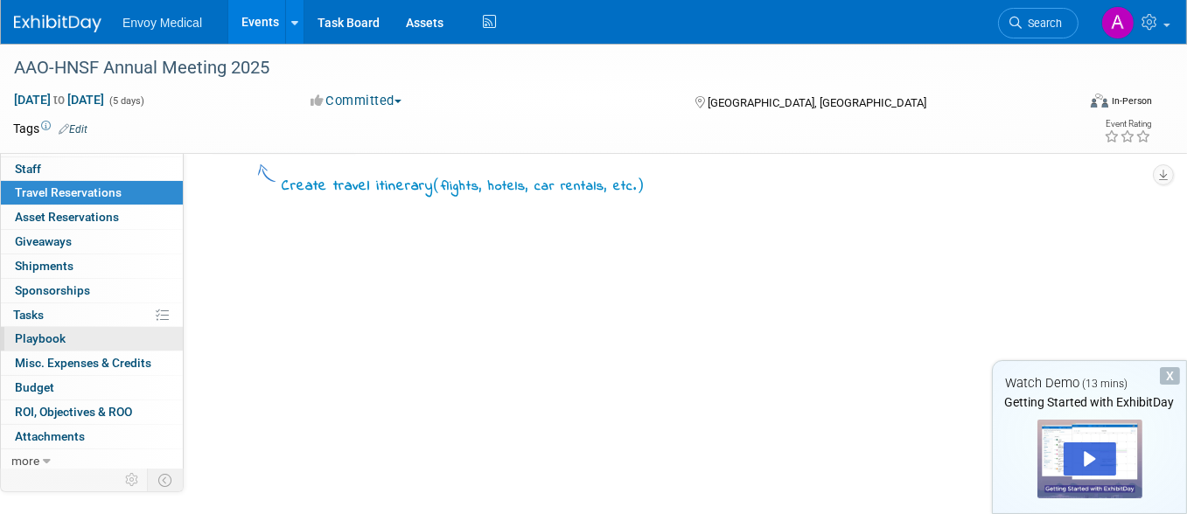
scroll to position [87, 0]
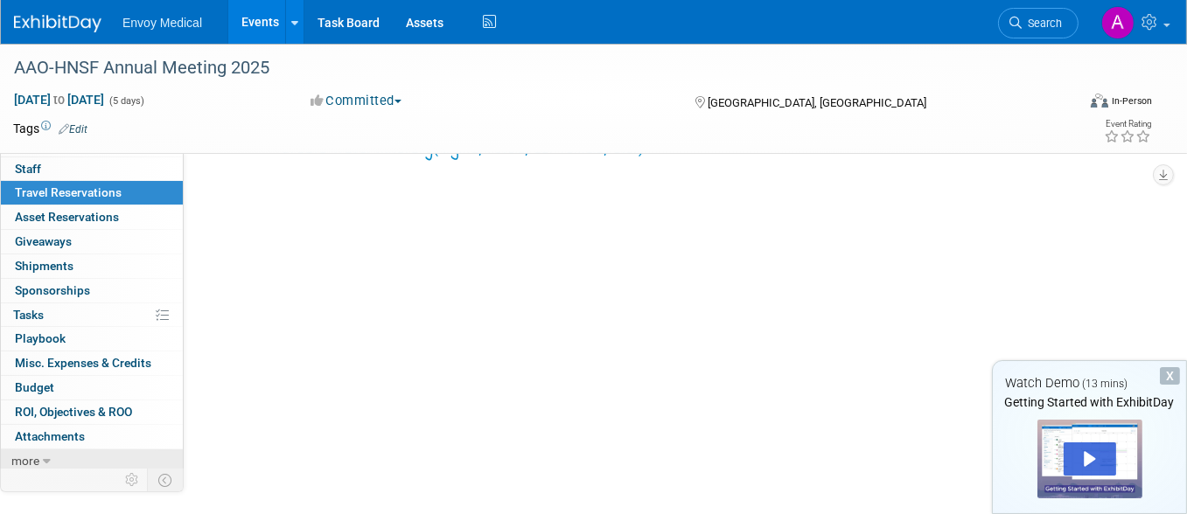
click at [25, 460] on span "more" at bounding box center [25, 461] width 28 height 14
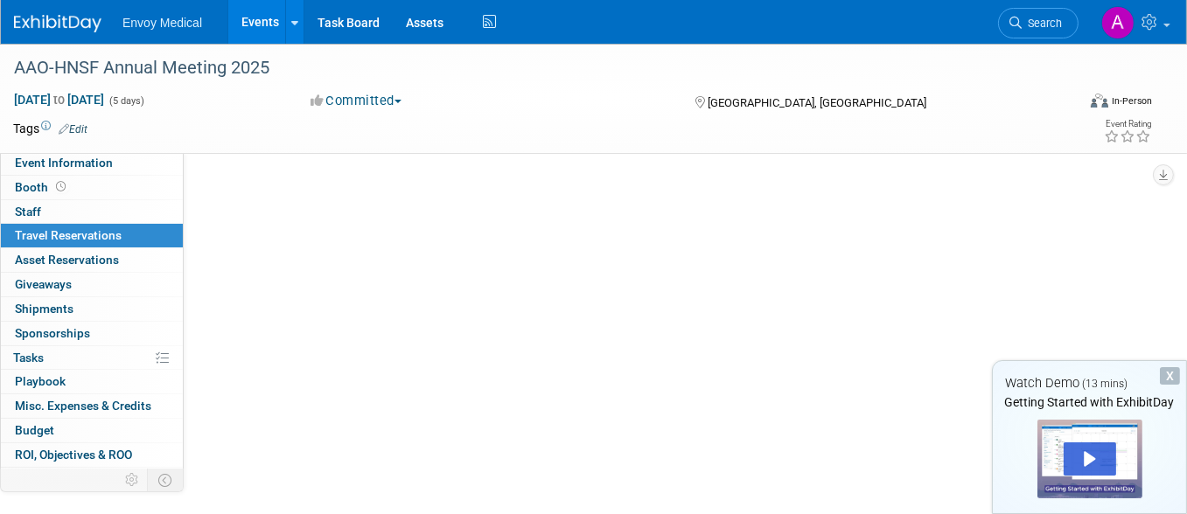
scroll to position [0, 0]
click at [109, 225] on link "0 Travel Reservations 0" at bounding box center [92, 237] width 182 height 24
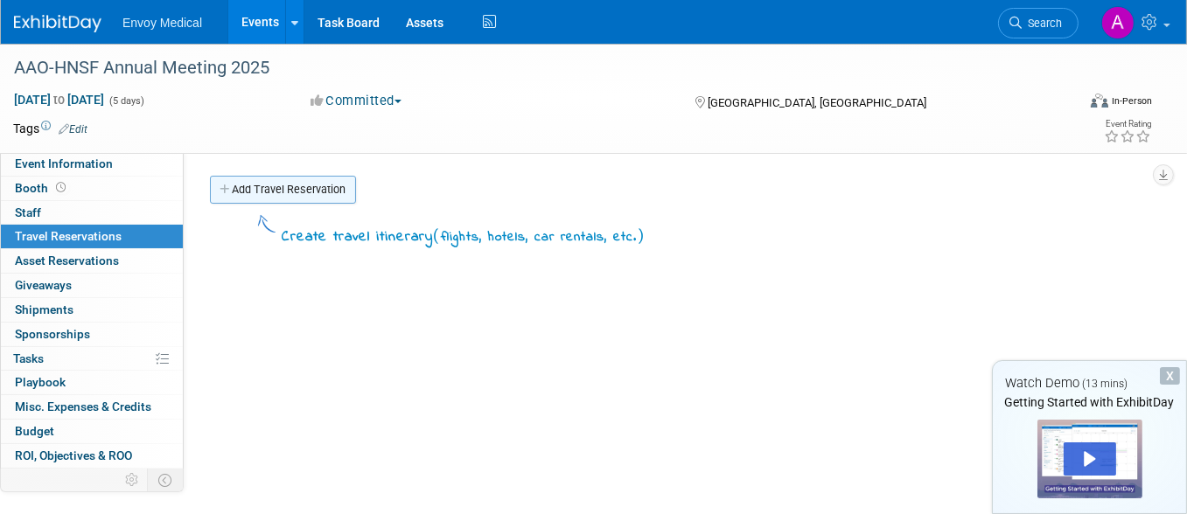
click at [245, 183] on link "Add Travel Reservation" at bounding box center [283, 190] width 146 height 28
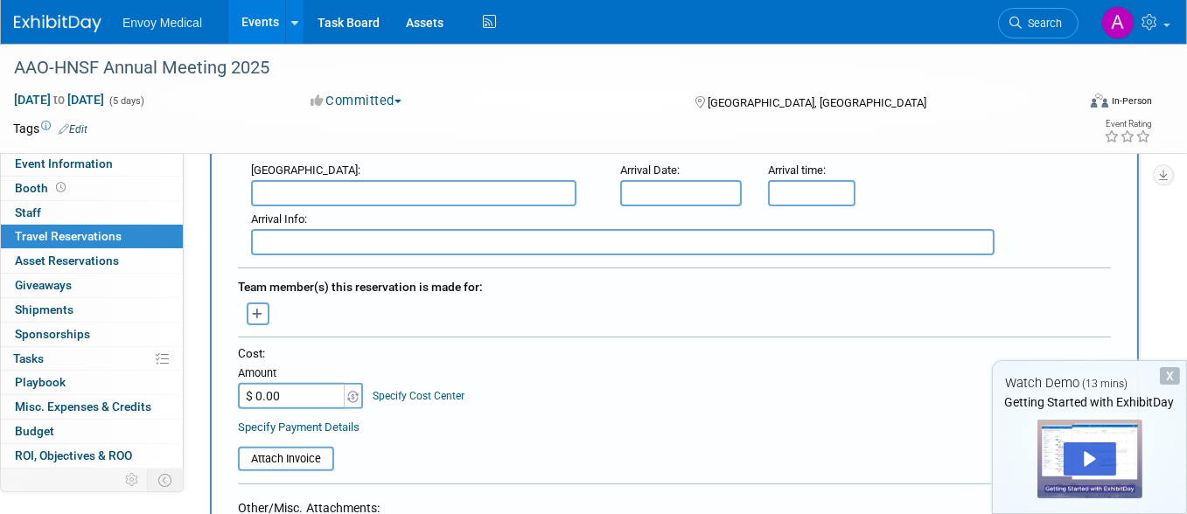
scroll to position [787, 0]
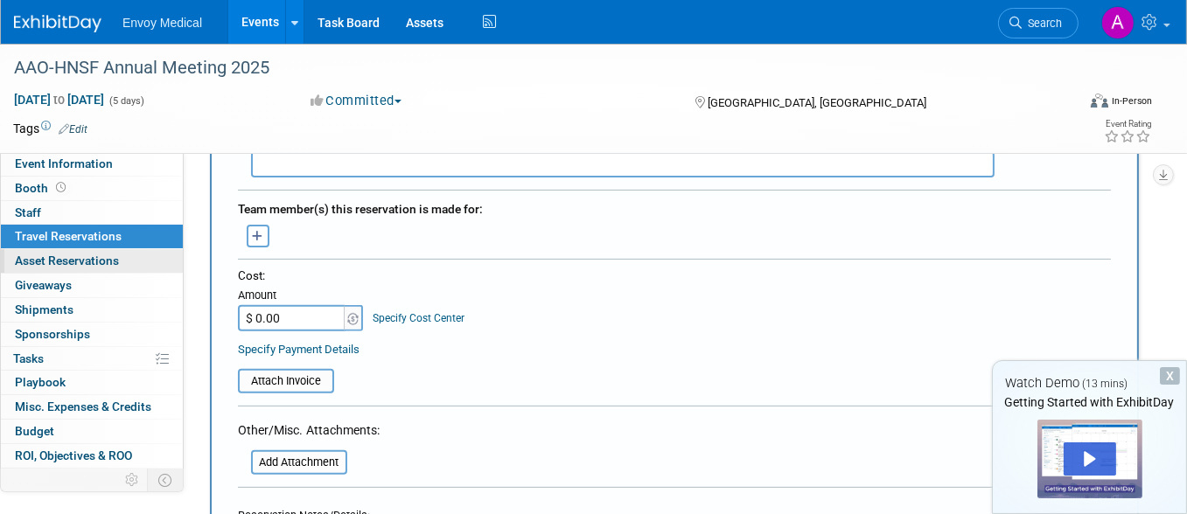
click at [71, 263] on span "Asset Reservations 0" at bounding box center [67, 261] width 104 height 14
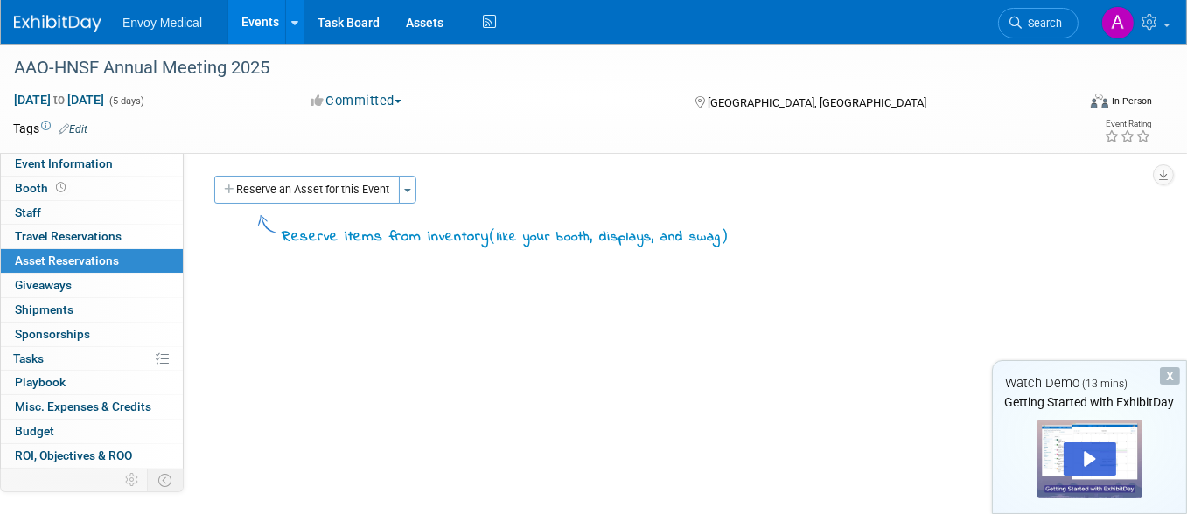
click at [230, 186] on icon "button" at bounding box center [230, 190] width 12 height 11
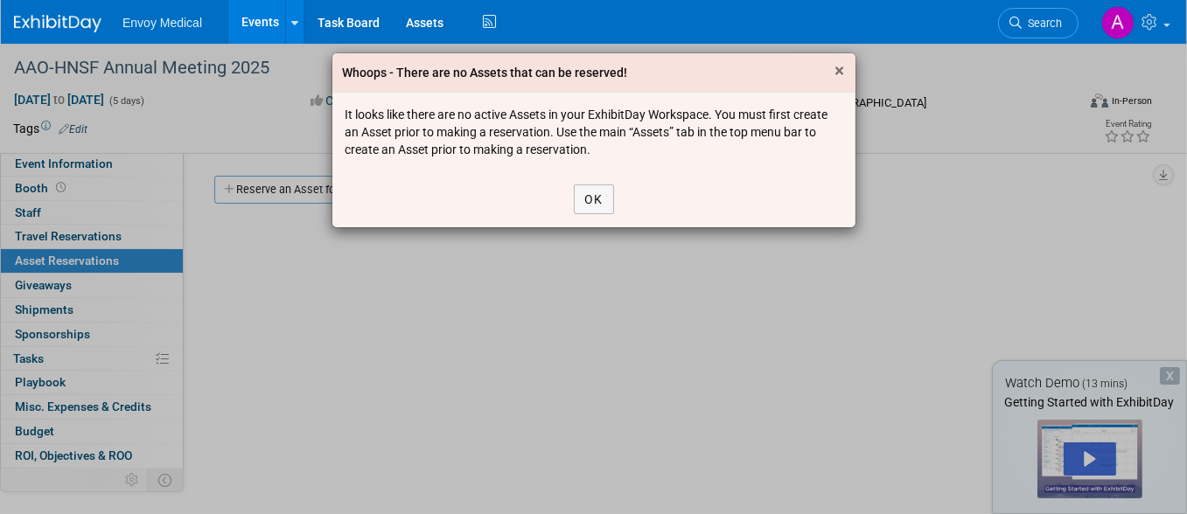
click at [835, 80] on span "×" at bounding box center [840, 70] width 10 height 21
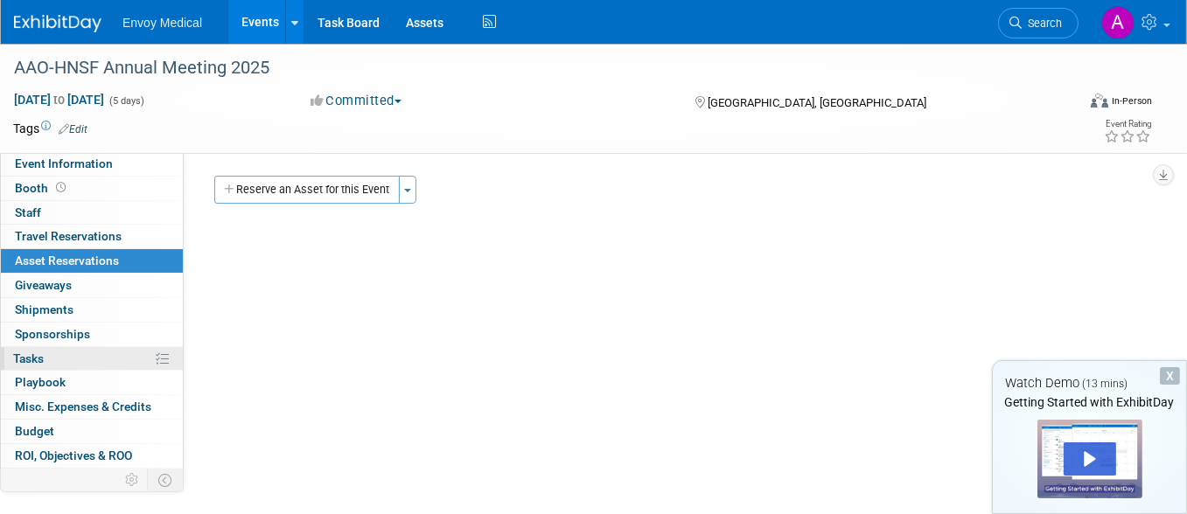
click at [65, 358] on link "0% Tasks 0%" at bounding box center [92, 359] width 182 height 24
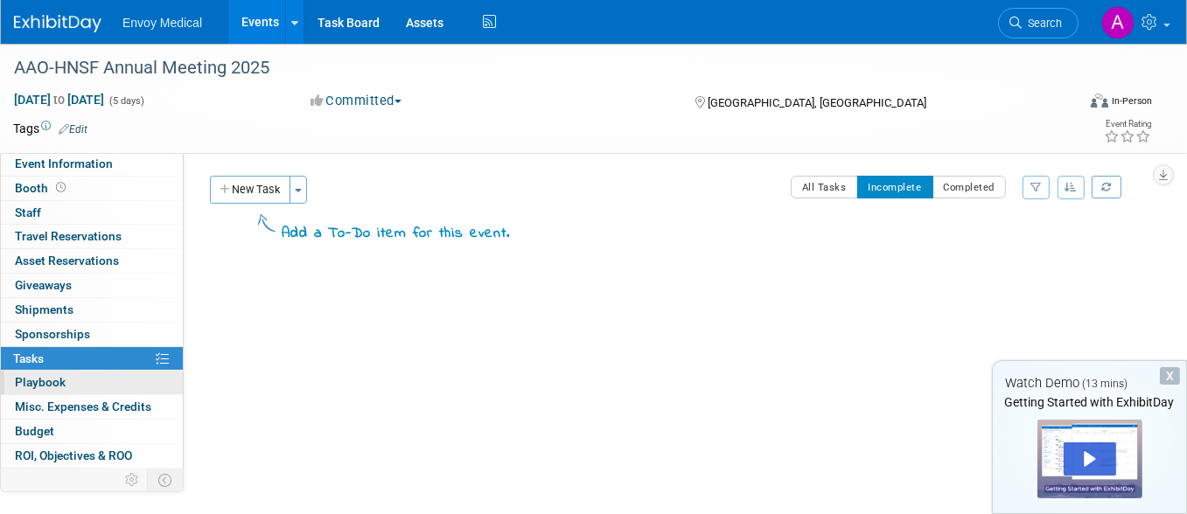
click at [59, 376] on span "Playbook 0" at bounding box center [40, 382] width 51 height 14
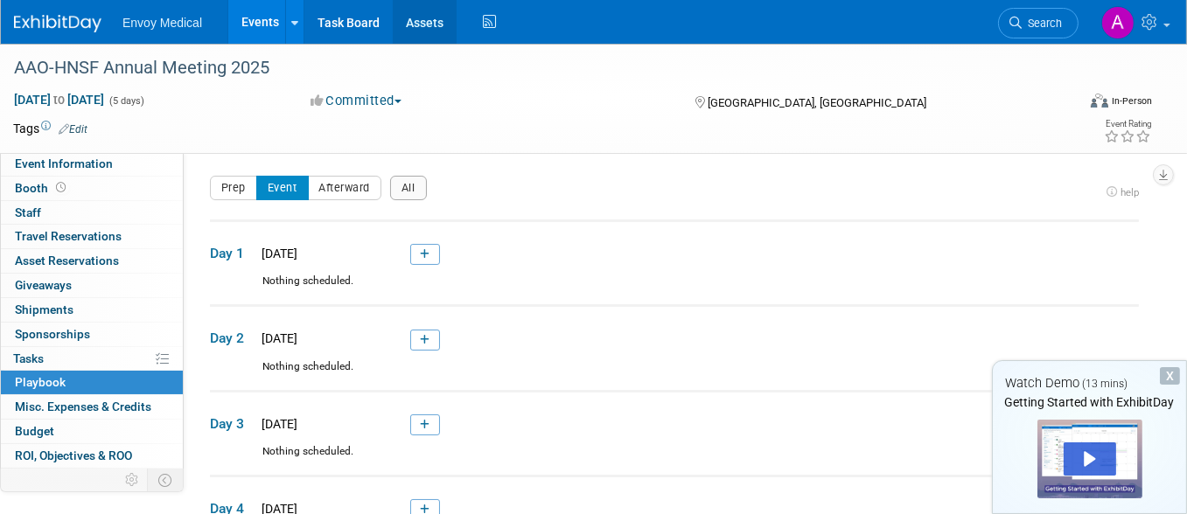
click at [428, 23] on link "Assets" at bounding box center [425, 22] width 64 height 44
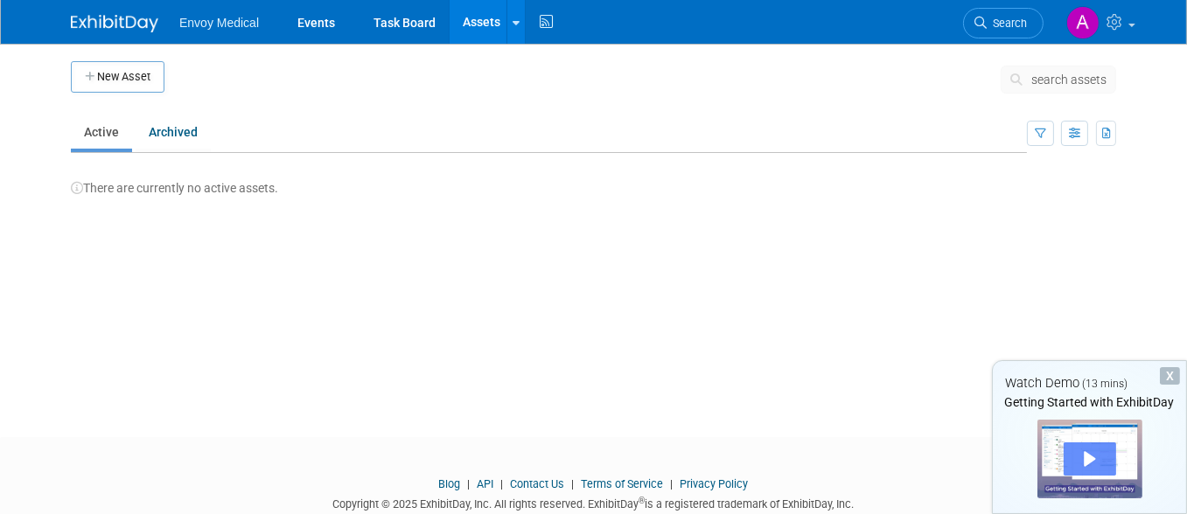
click at [1088, 451] on div "Play" at bounding box center [1089, 458] width 52 height 33
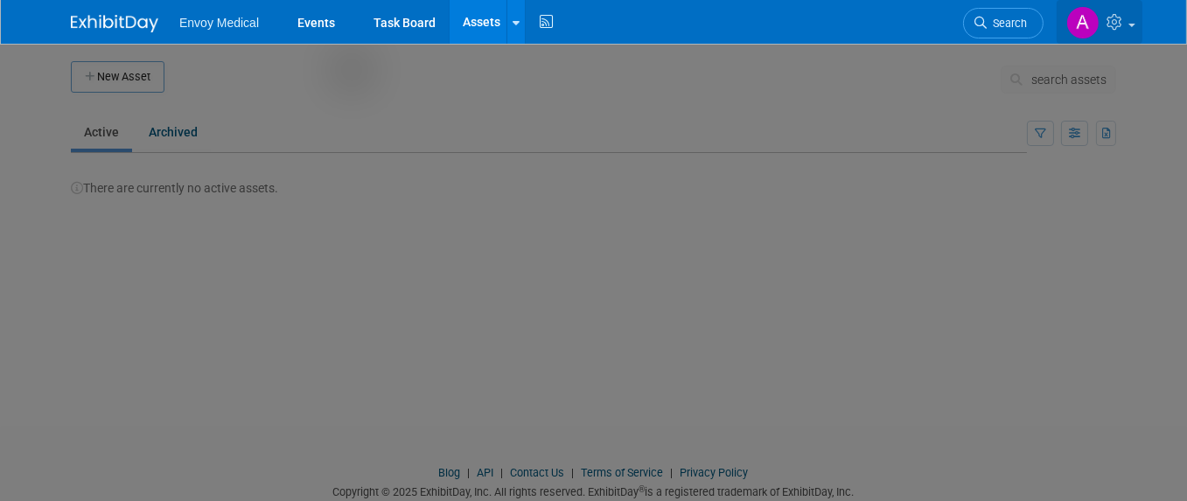
click at [1134, 24] on span at bounding box center [1131, 25] width 7 height 3
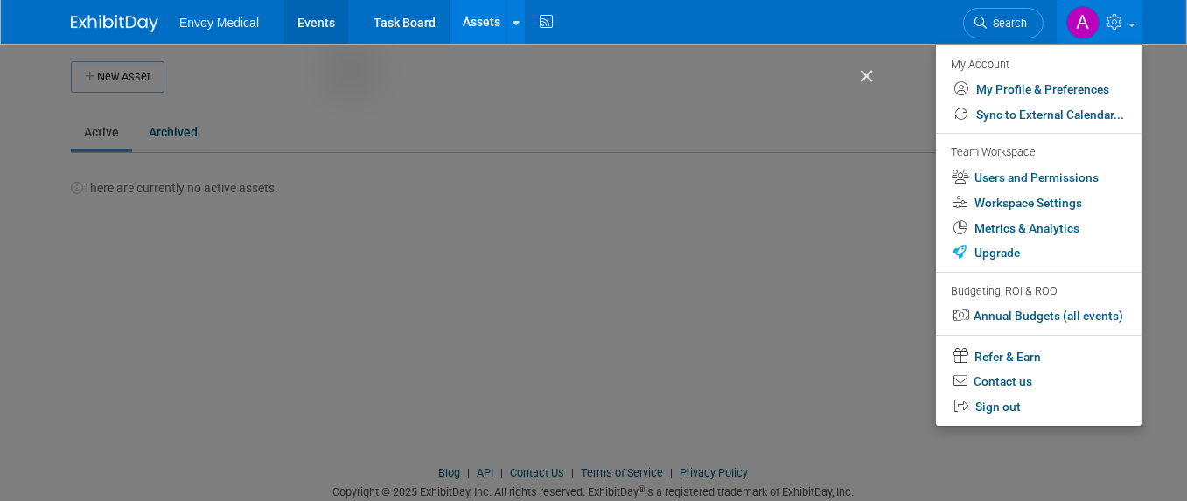
click at [294, 18] on link "Events" at bounding box center [316, 22] width 64 height 44
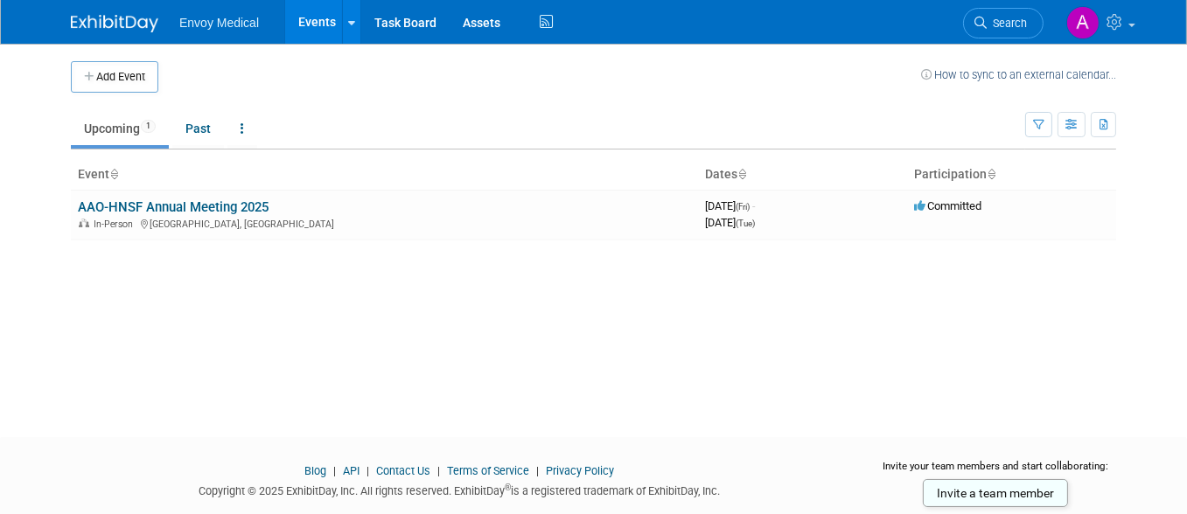
click at [101, 122] on link "Upcoming 1" at bounding box center [120, 128] width 98 height 33
click at [101, 80] on button "Add Event" at bounding box center [114, 76] width 87 height 31
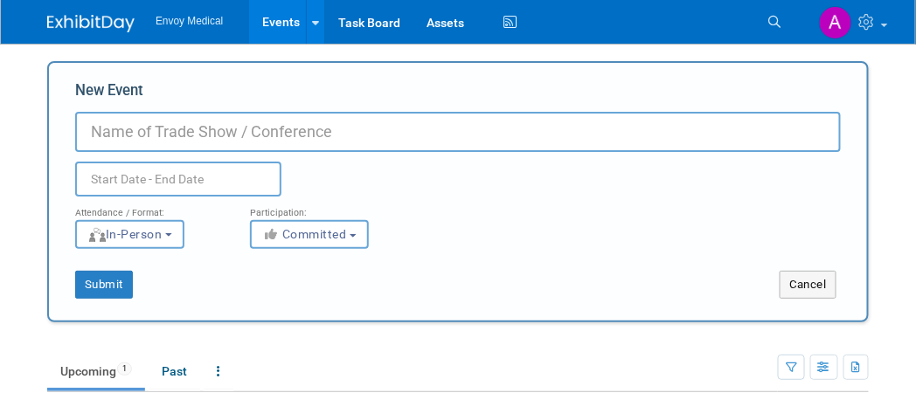
click at [140, 141] on input "New Event" at bounding box center [458, 132] width 766 height 40
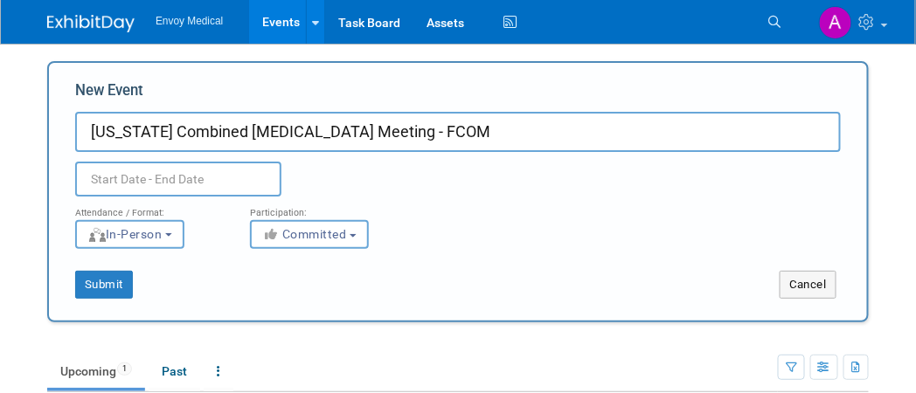
type input "[US_STATE] Combined [MEDICAL_DATA] Meeting - FCOM"
click at [123, 180] on input "text" at bounding box center [178, 179] width 206 height 35
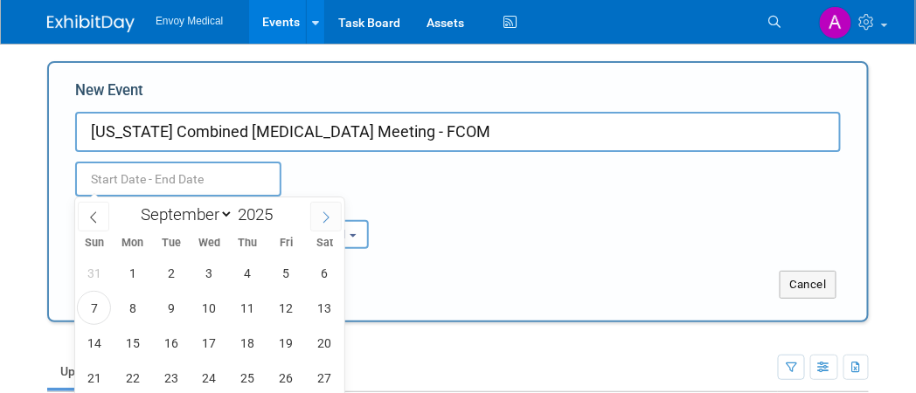
click at [325, 222] on icon at bounding box center [326, 218] width 12 height 12
select select "10"
click at [250, 352] on span "13" at bounding box center [248, 343] width 34 height 34
type input "Nov 13, 2025 to Nov 13, 2025"
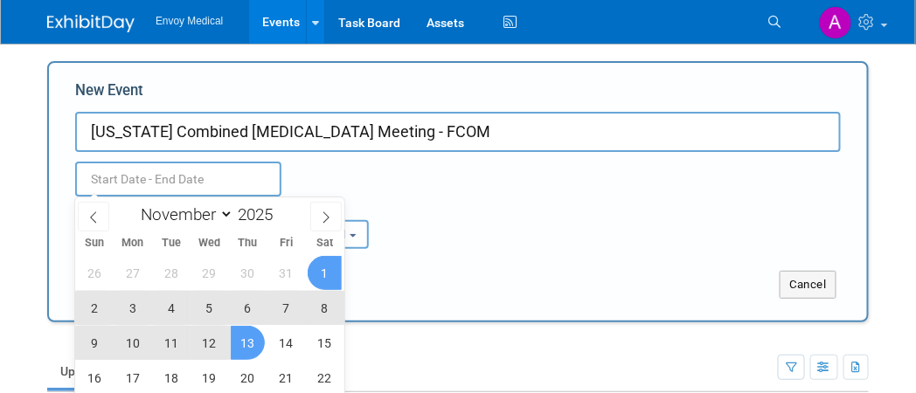
type input "Nov 13, 2025 to Nov 13, 2025"
select select "10"
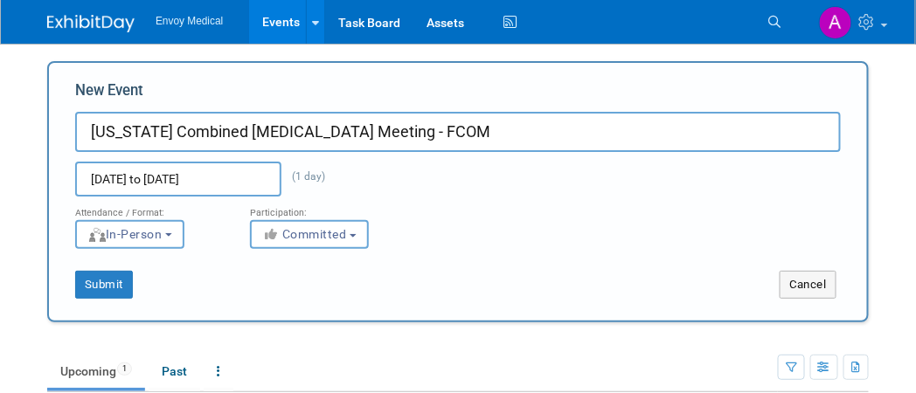
click at [414, 200] on div "Attendance / Format: <img src="https://www.exhibitday.com/Images/Format-InPerso…" at bounding box center [458, 223] width 792 height 52
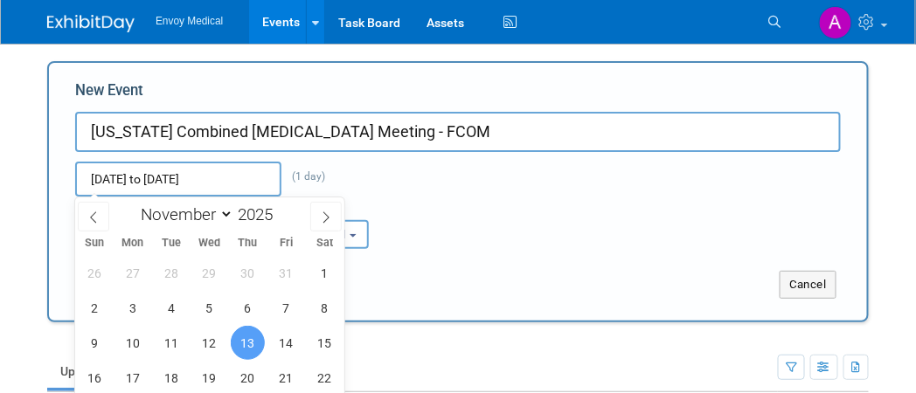
click at [261, 185] on input "Nov 13, 2025 to Nov 13, 2025" at bounding box center [178, 179] width 206 height 35
click at [92, 375] on span "16" at bounding box center [94, 378] width 34 height 34
type input "[DATE] to [DATE]"
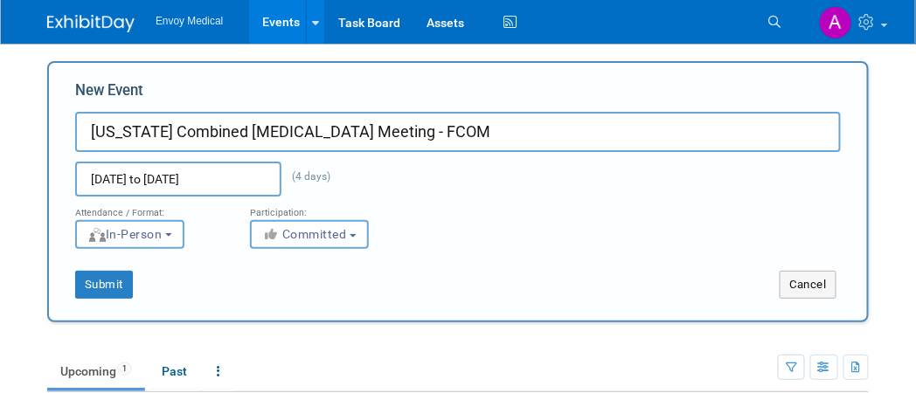
scroll to position [2, 0]
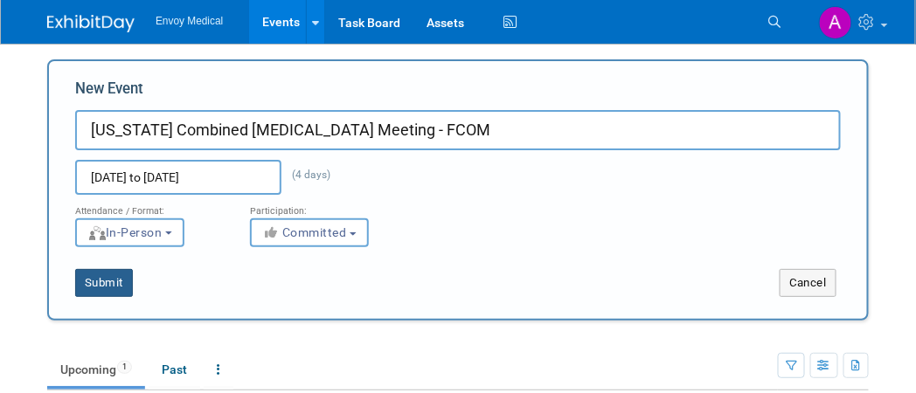
click at [96, 285] on button "Submit" at bounding box center [104, 283] width 58 height 28
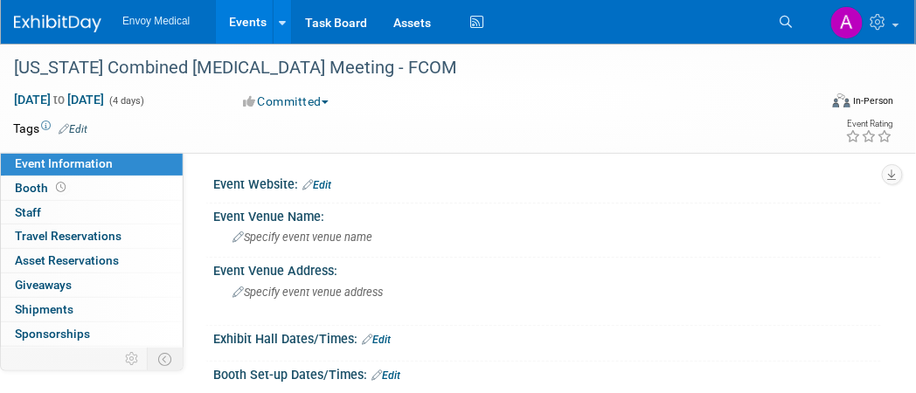
click at [305, 183] on icon at bounding box center [308, 184] width 10 height 11
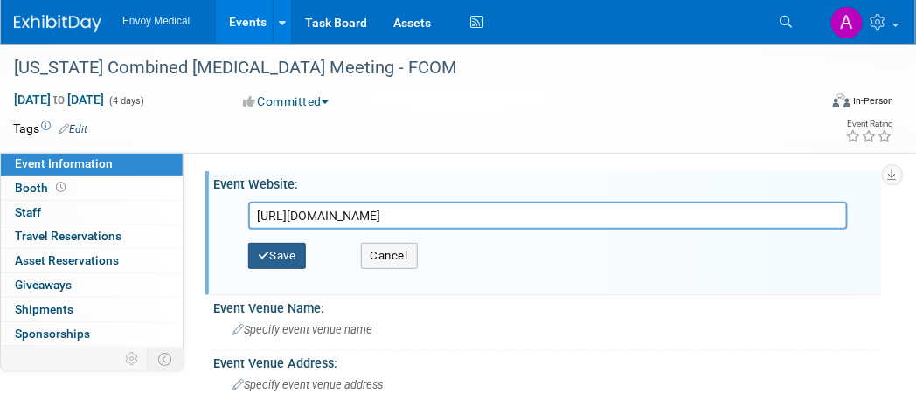
type input "[URL][DOMAIN_NAME]"
click at [289, 251] on button "Save" at bounding box center [277, 256] width 58 height 26
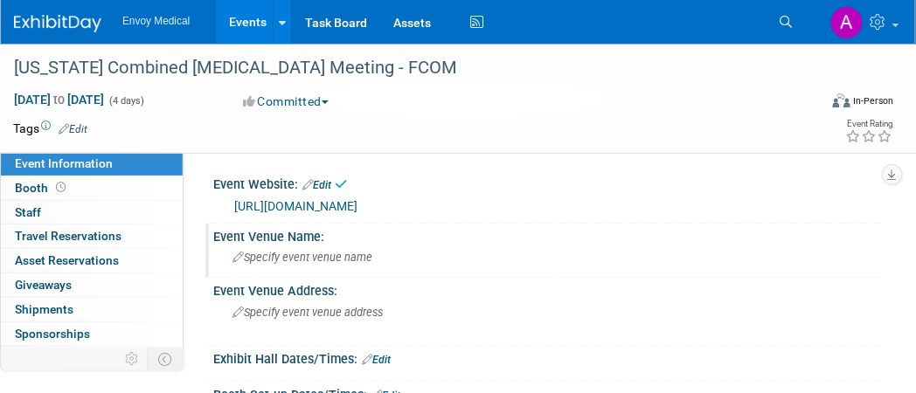
click at [307, 246] on div "Specify event venue name" at bounding box center [547, 257] width 642 height 27
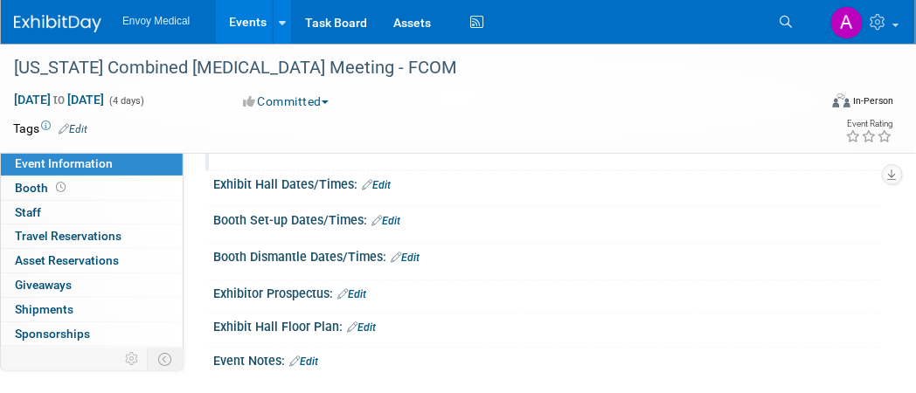
scroll to position [87, 0]
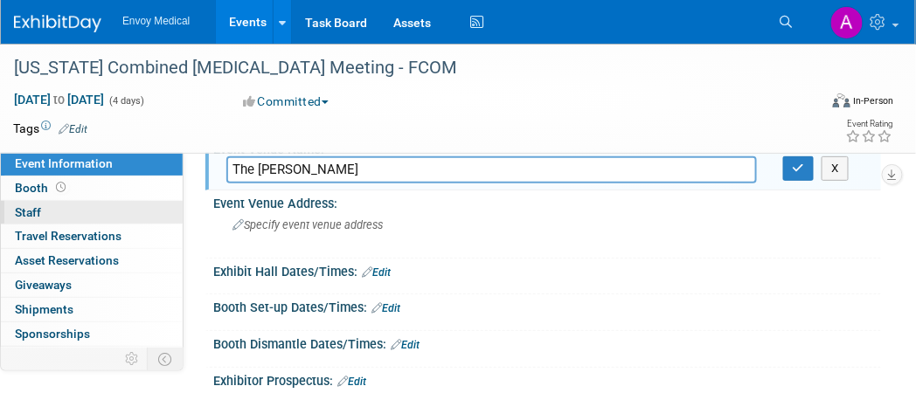
type input "The [PERSON_NAME]"
click at [262, 231] on div "Specify event venue address" at bounding box center [352, 232] width 252 height 40
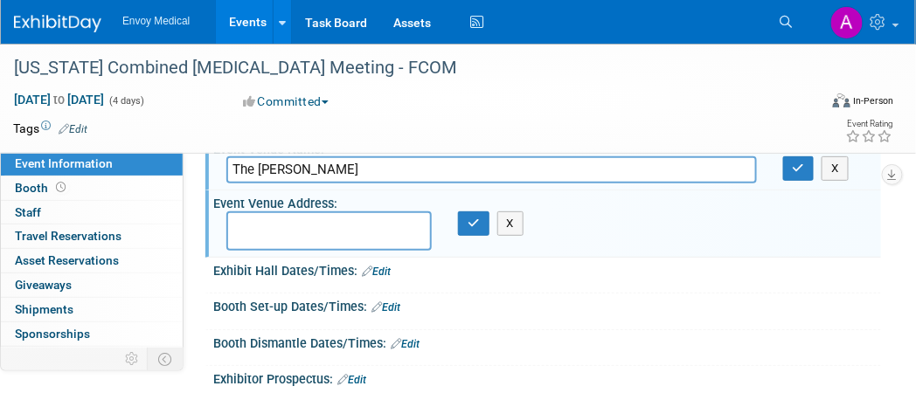
paste textarea "[STREET_ADDRESS]"
type textarea "[STREET_ADDRESS]"
click at [475, 226] on icon "button" at bounding box center [474, 223] width 12 height 11
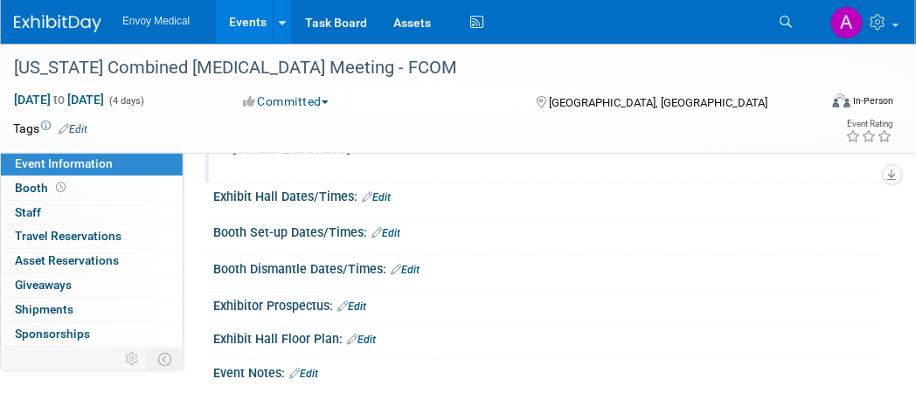
scroll to position [175, 0]
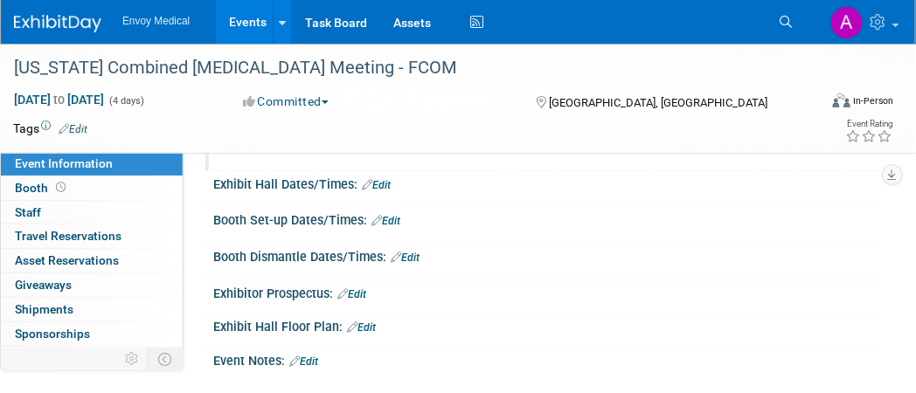
click at [367, 183] on icon at bounding box center [367, 184] width 10 height 11
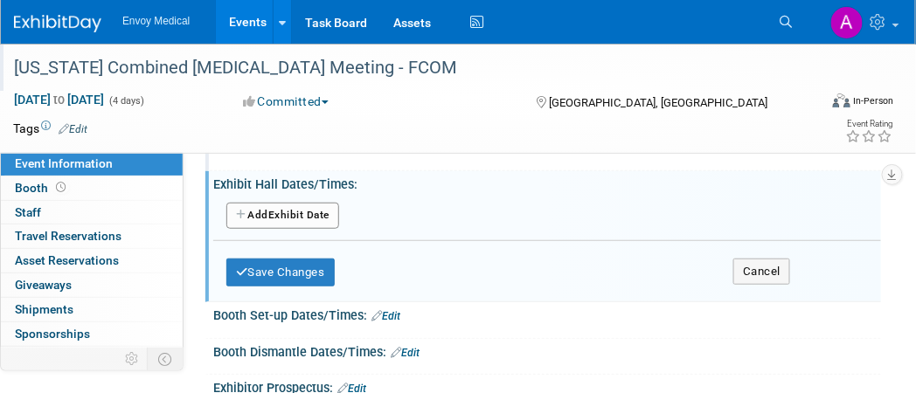
drag, startPoint x: 832, startPoint y: 1, endPoint x: 566, endPoint y: 71, distance: 275.7
click at [566, 71] on div "[US_STATE] Combined [MEDICAL_DATA] Meeting - FCOM" at bounding box center [407, 67] width 799 height 31
